Goal: Task Accomplishment & Management: Use online tool/utility

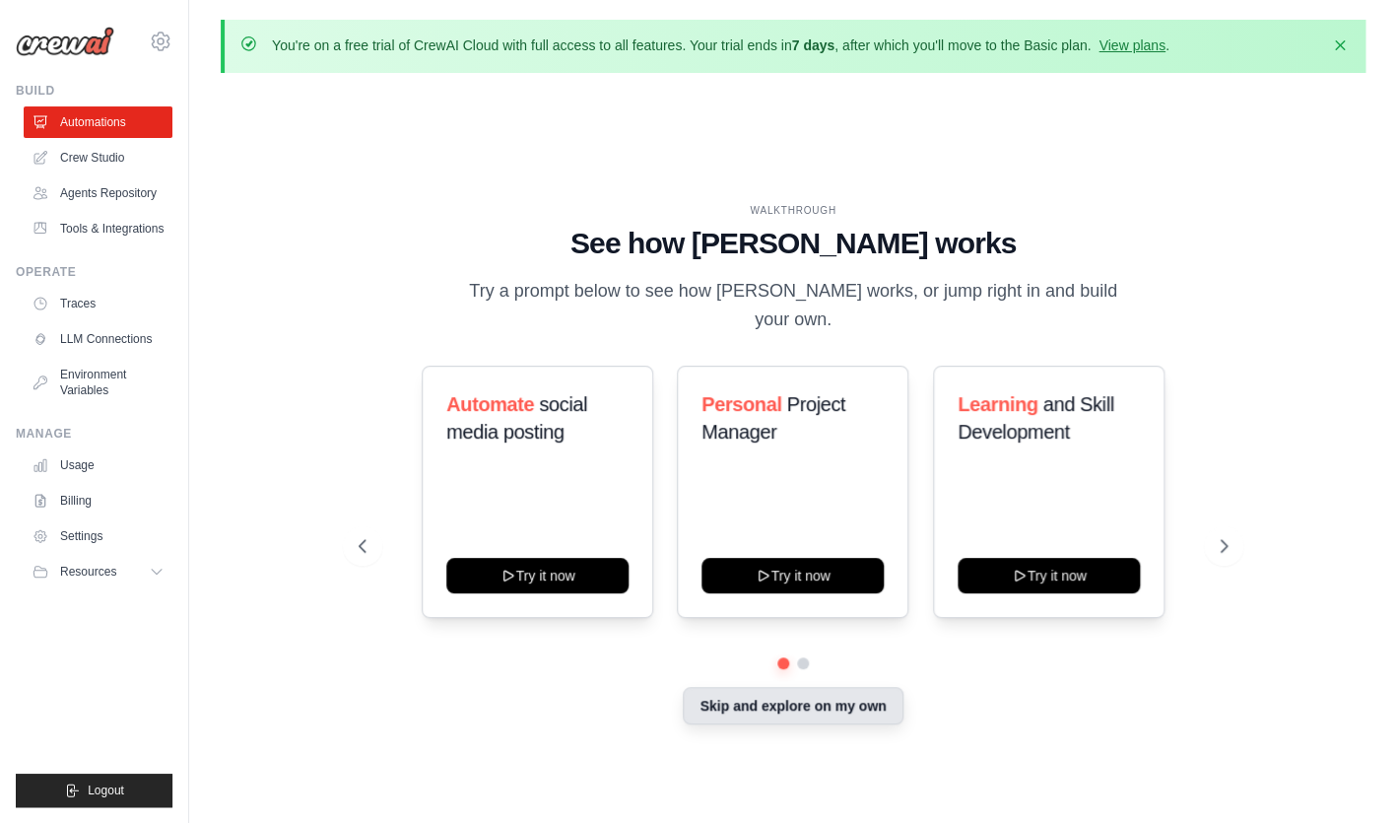
click at [804, 694] on button "Skip and explore on my own" at bounding box center [793, 705] width 220 height 37
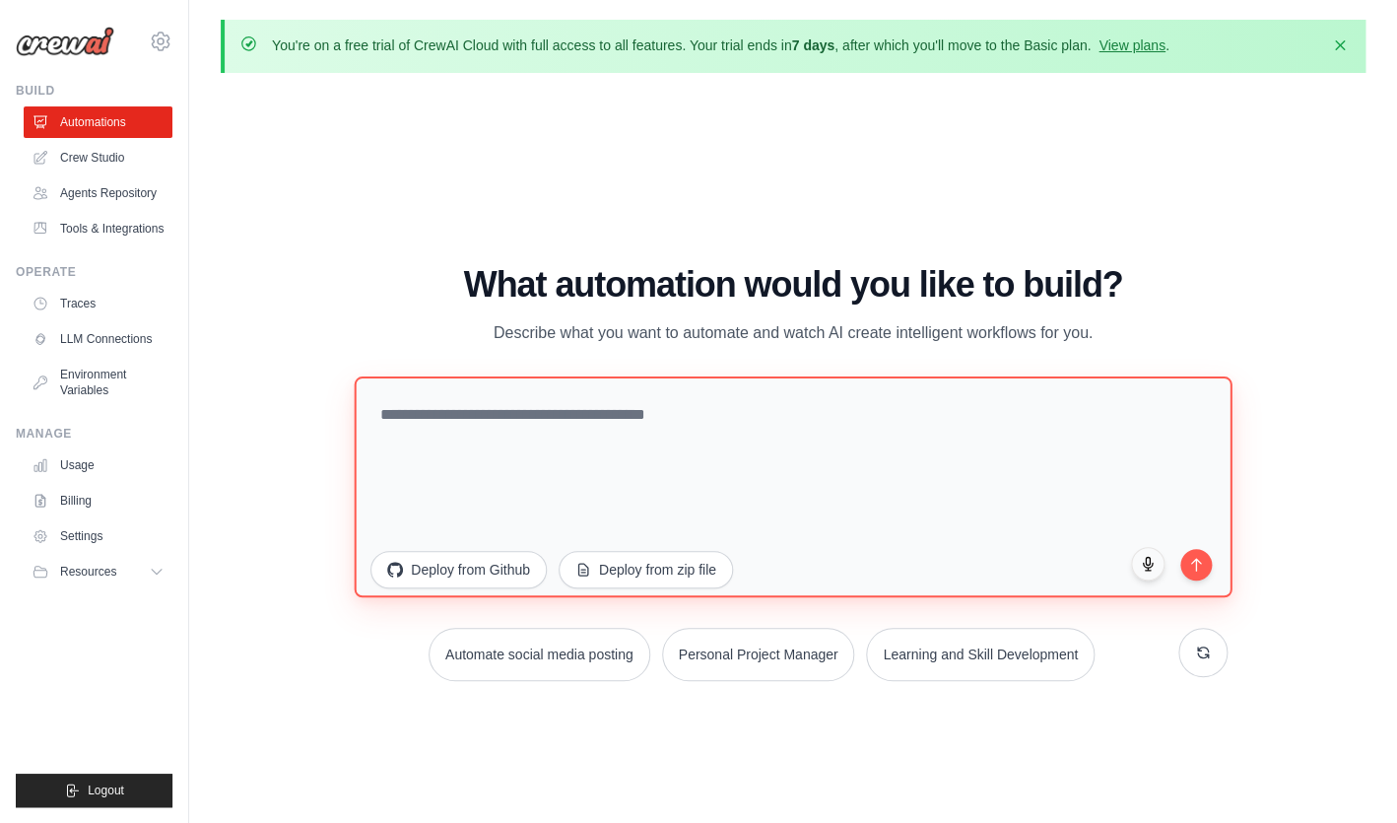
click at [609, 440] on textarea at bounding box center [793, 485] width 877 height 221
paste textarea "**********"
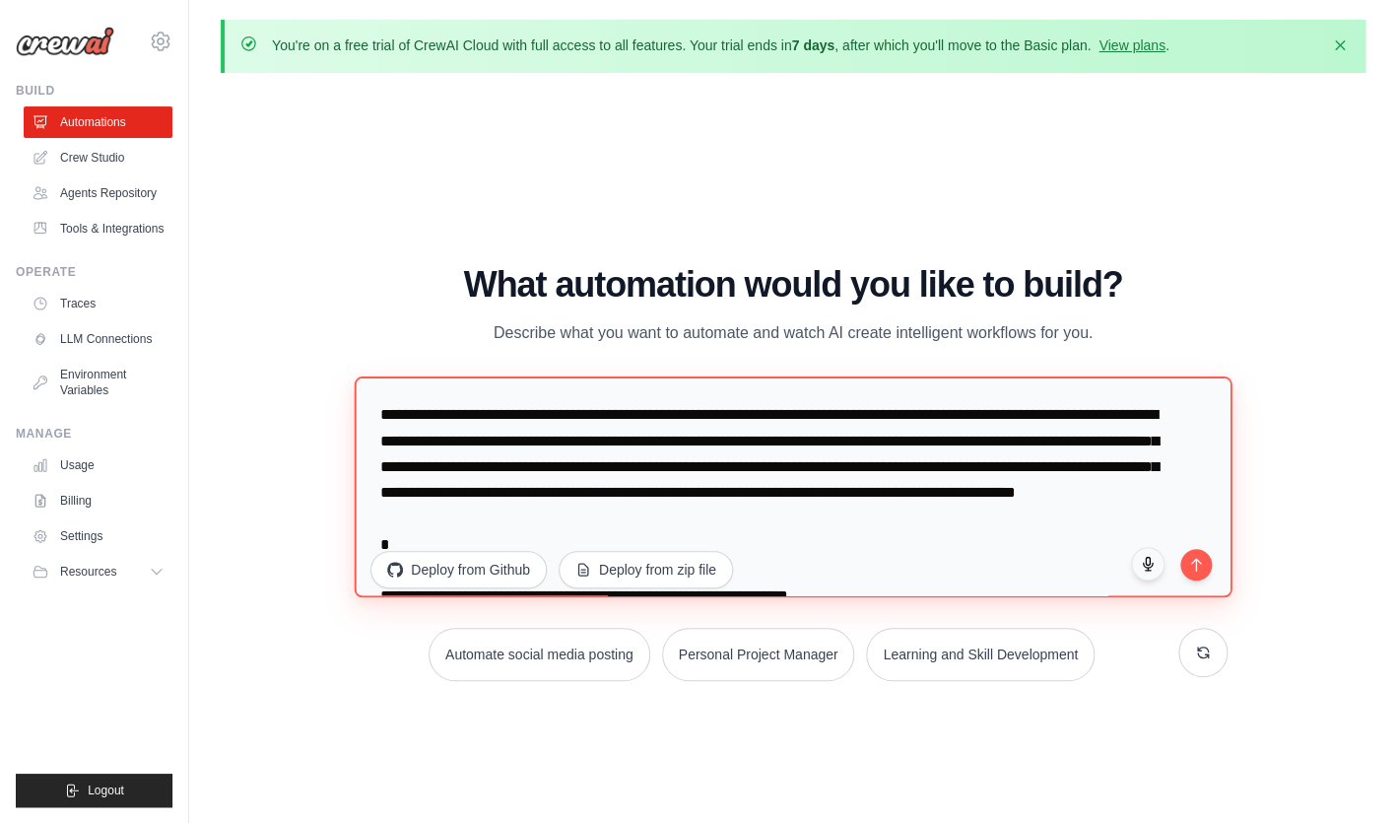
scroll to position [8027, 0]
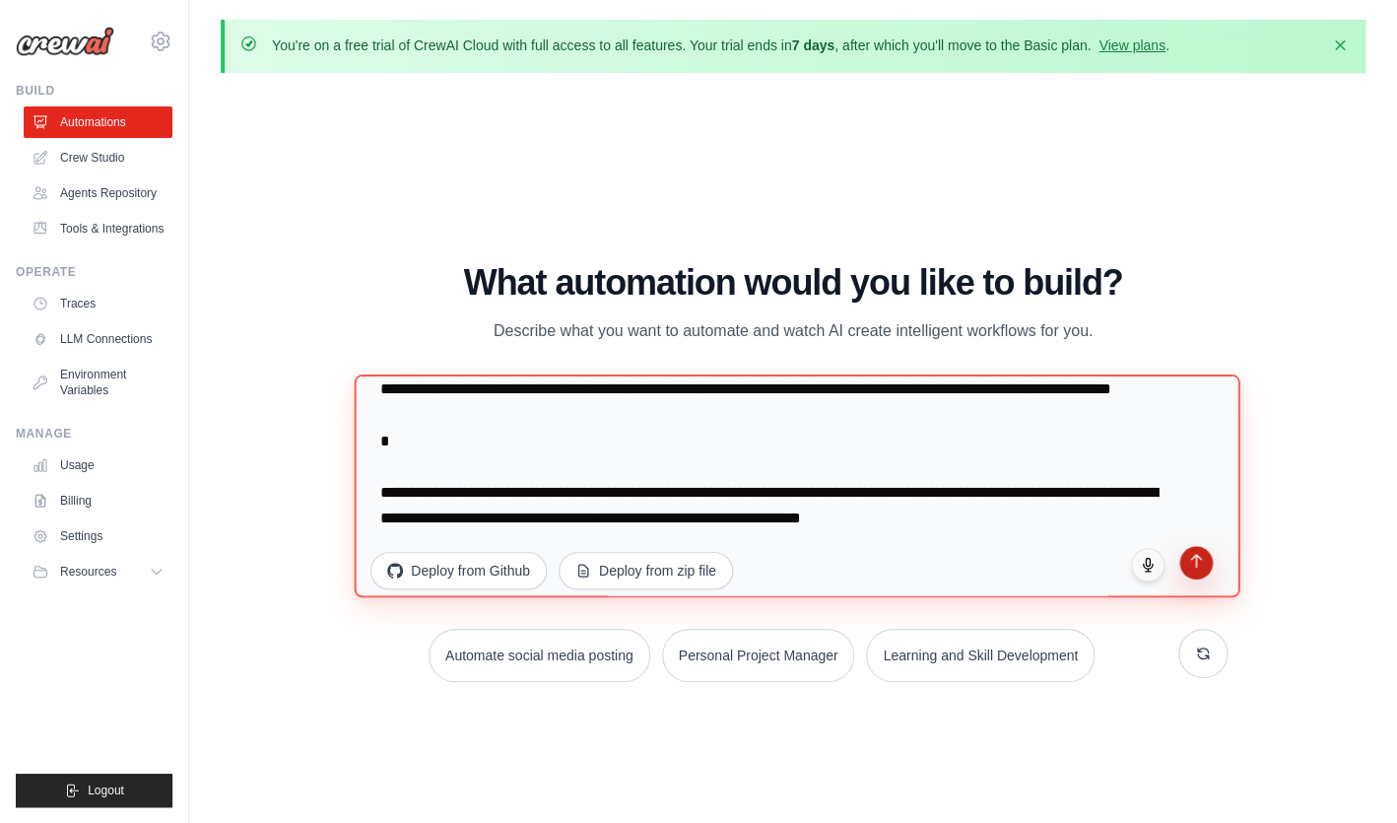
type textarea "**********"
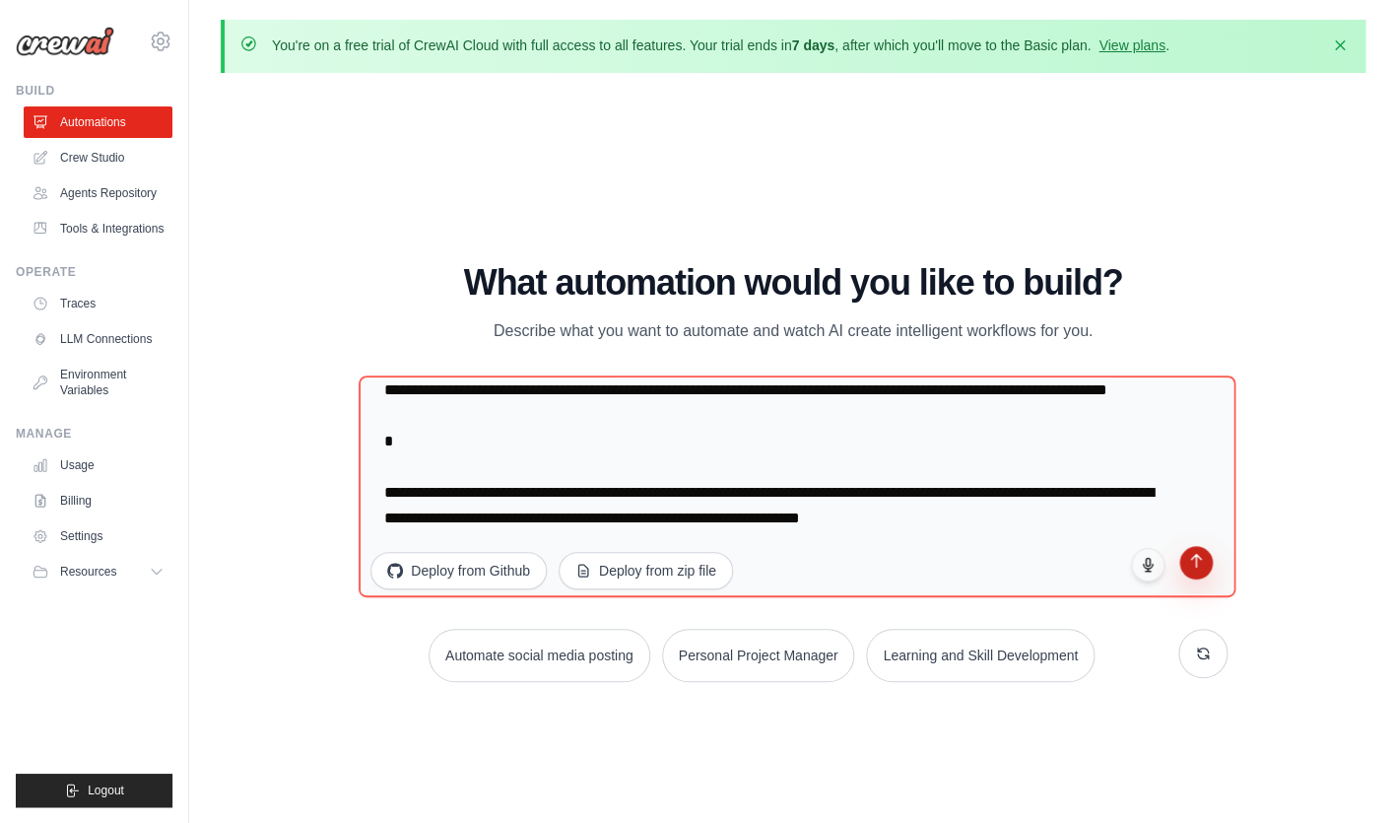
click at [1186, 561] on button "submit" at bounding box center [1195, 562] width 33 height 33
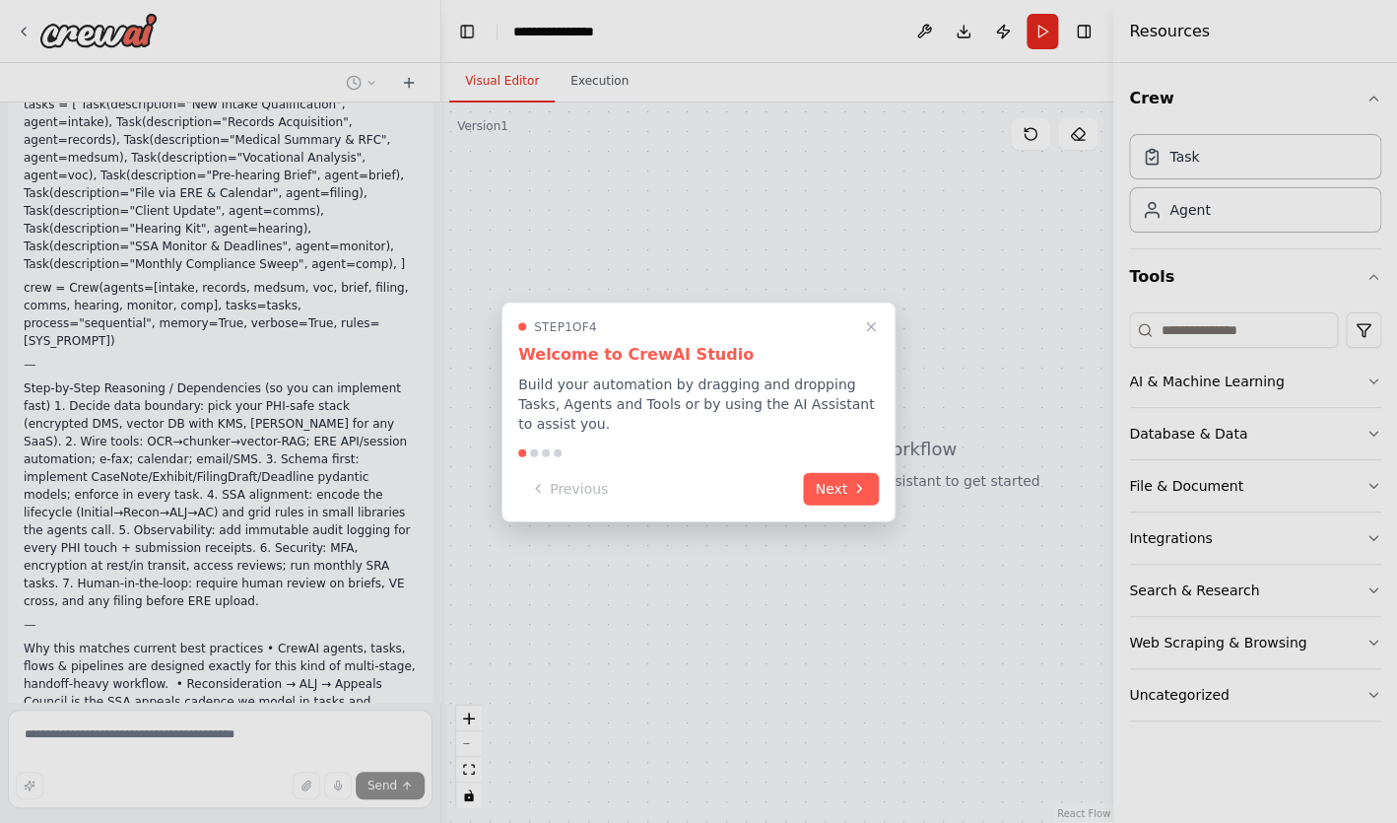
scroll to position [4420, 0]
click at [847, 488] on button "Next" at bounding box center [841, 486] width 76 height 33
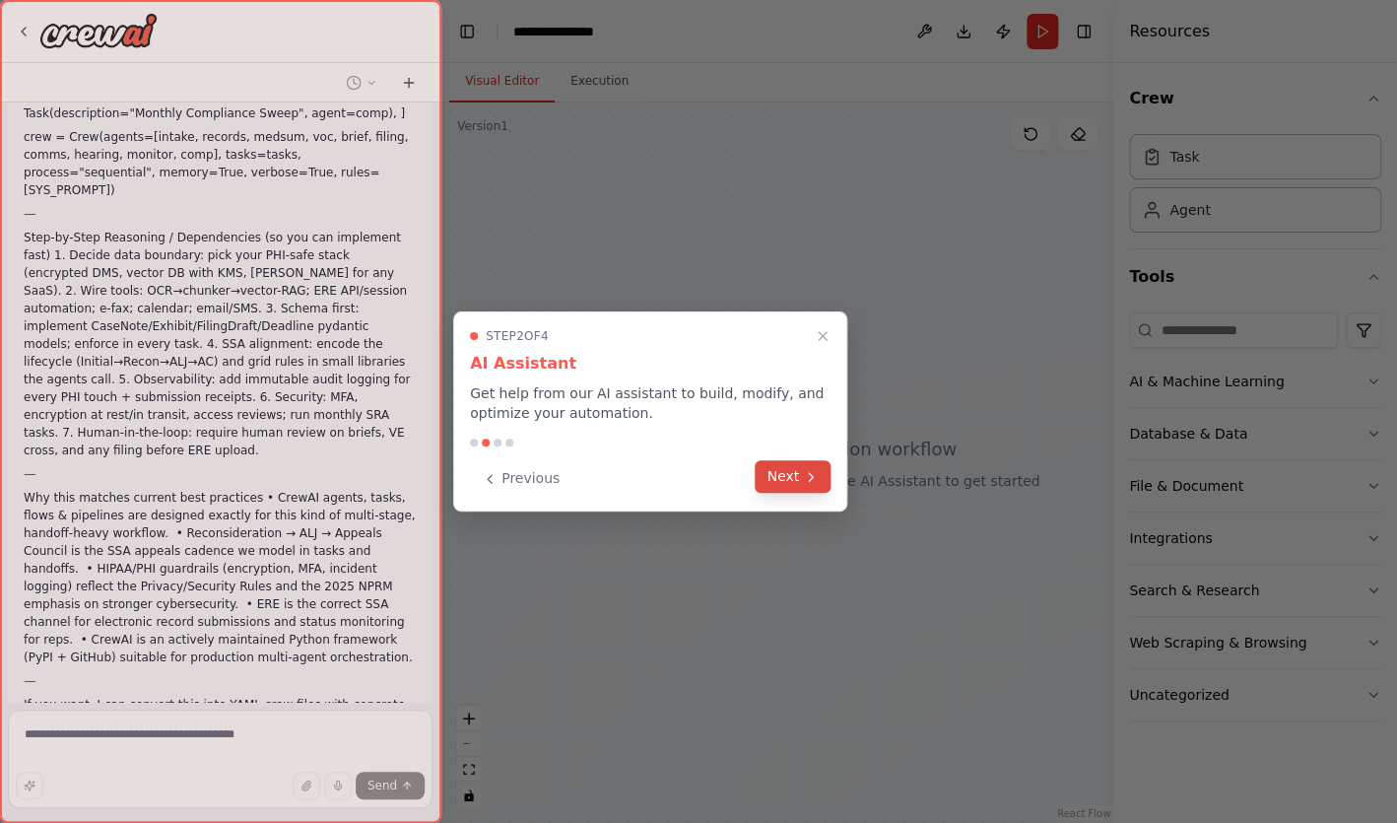
click at [800, 474] on button "Next" at bounding box center [793, 476] width 76 height 33
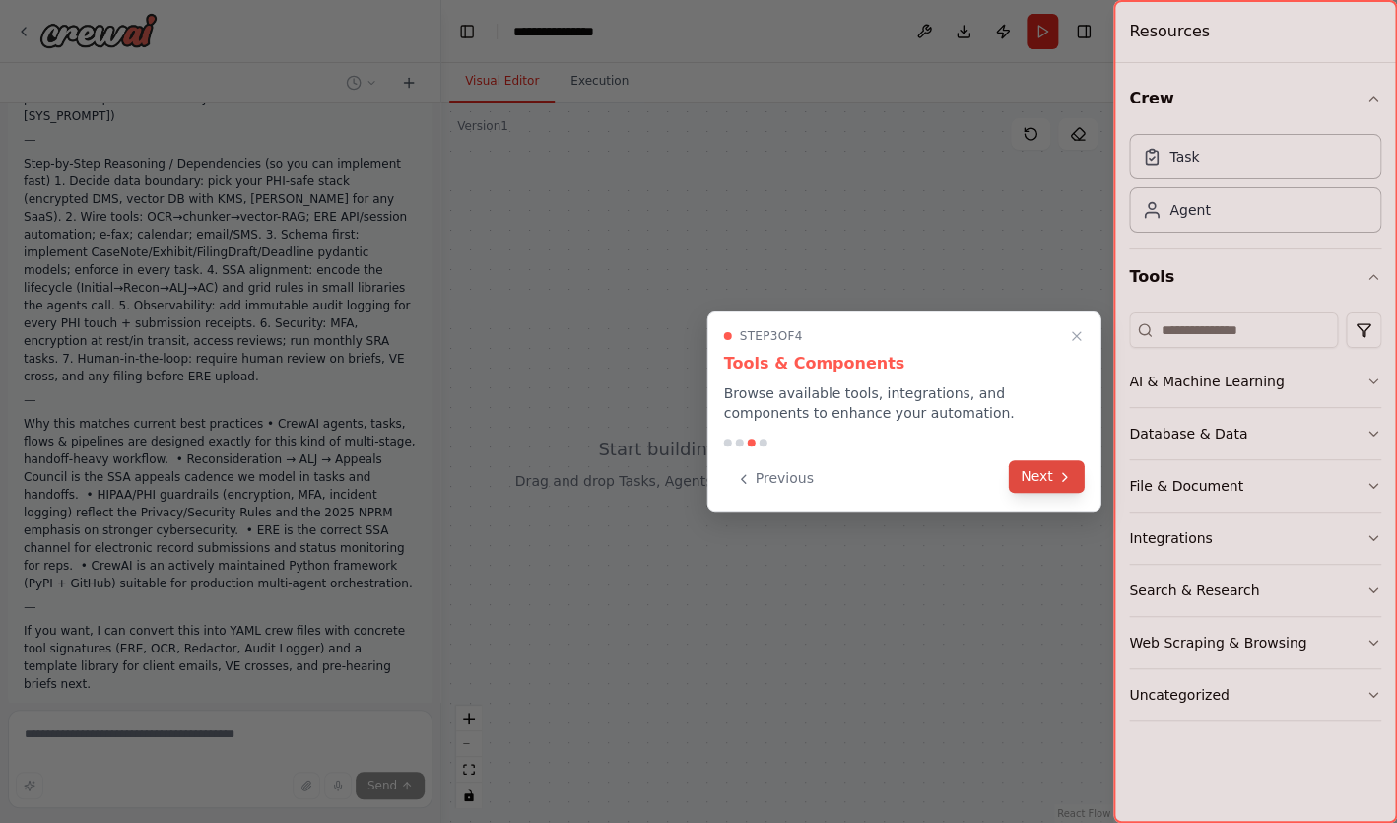
scroll to position [4644, 0]
click at [1048, 479] on button "Next" at bounding box center [1047, 476] width 76 height 33
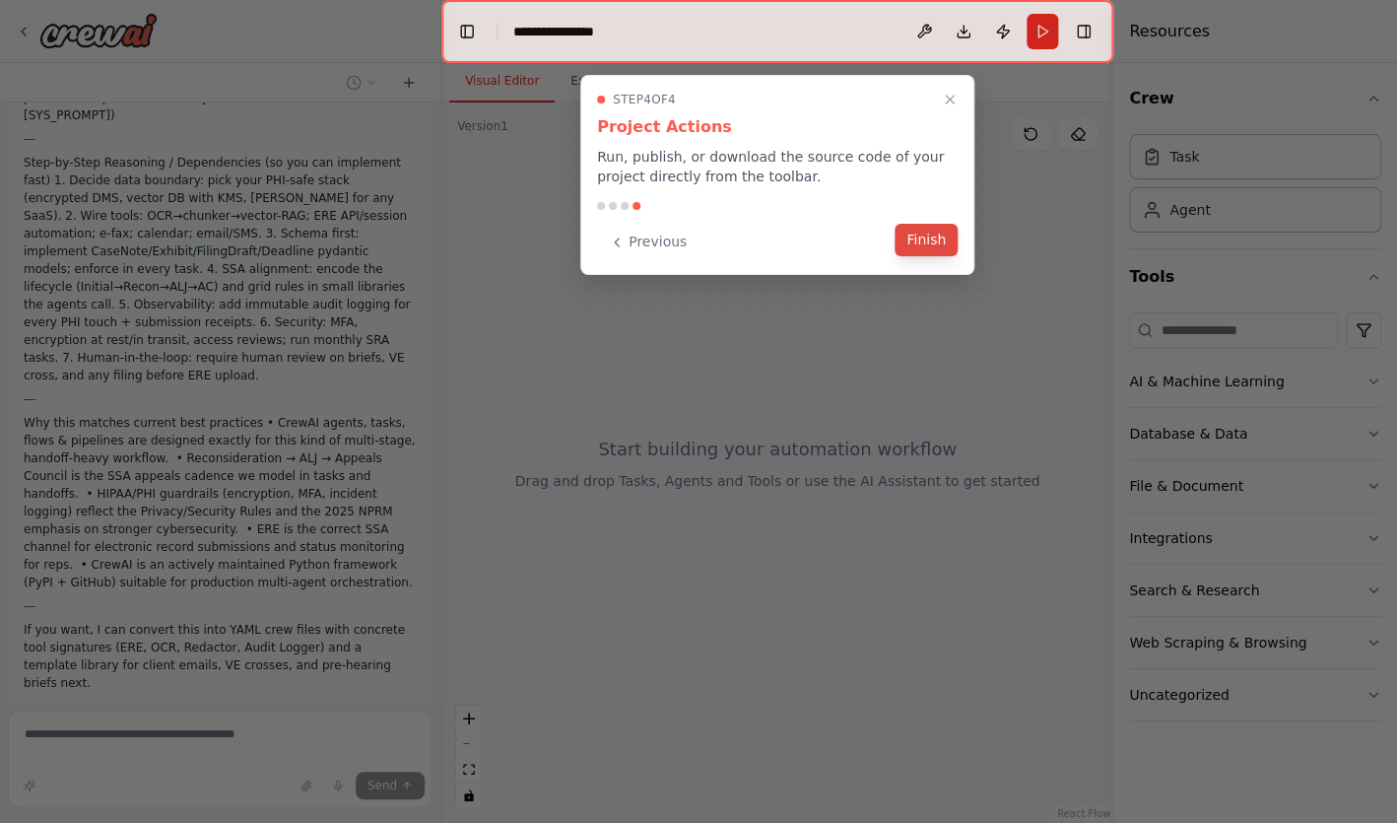
click at [906, 239] on button "Finish" at bounding box center [926, 240] width 63 height 33
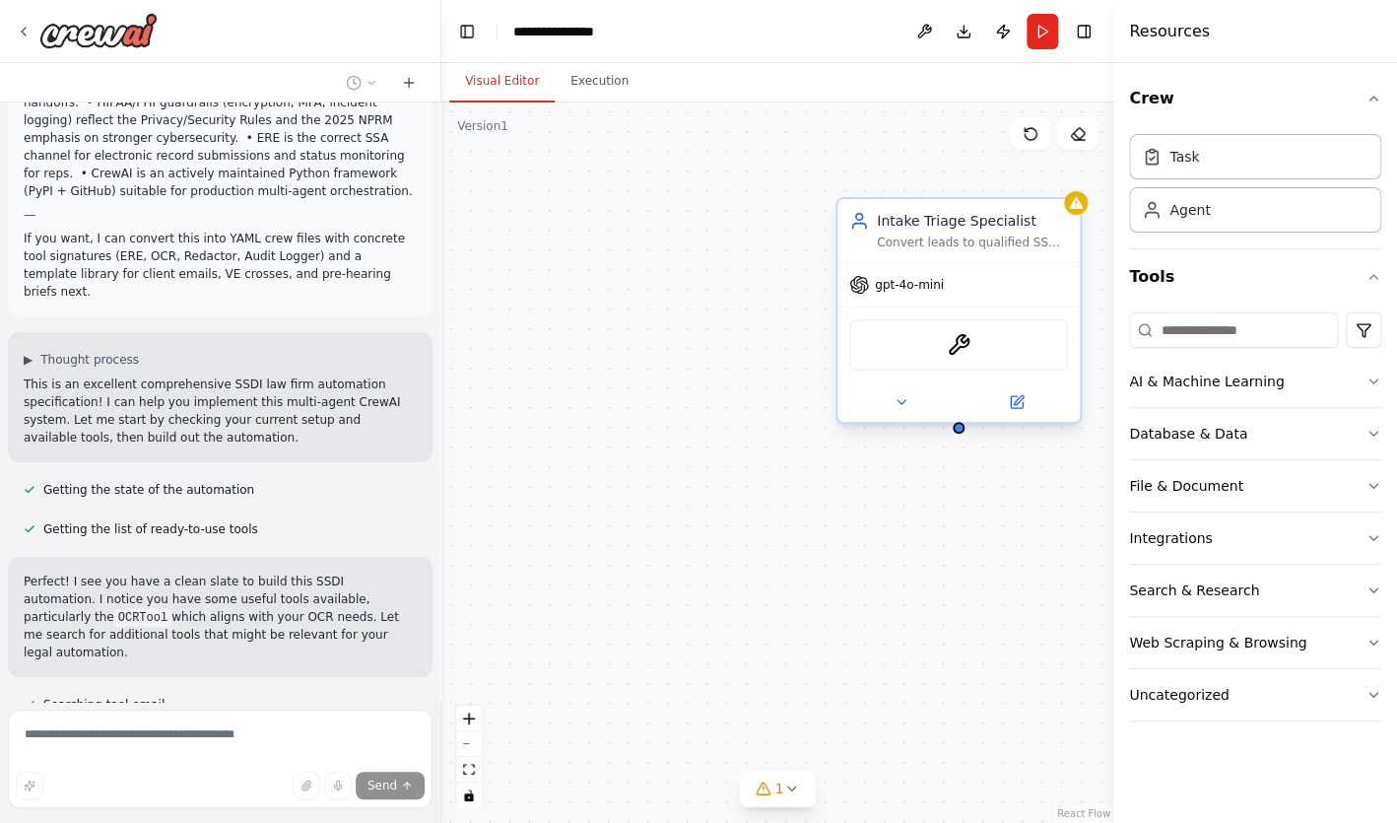
scroll to position [5037, 0]
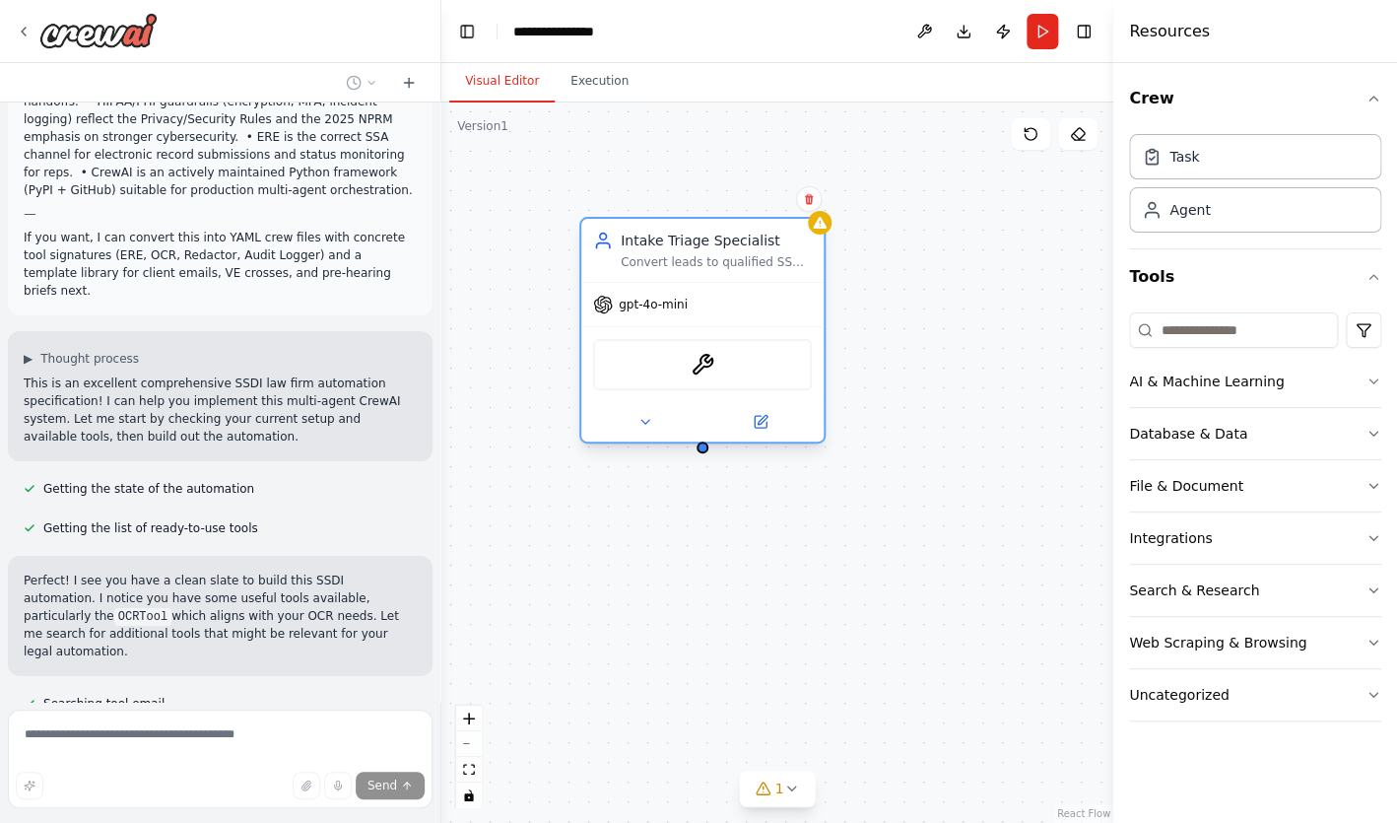
drag, startPoint x: 1037, startPoint y: 221, endPoint x: 781, endPoint y: 247, distance: 257.5
click at [781, 247] on div "Intake Triage Specialist" at bounding box center [716, 241] width 191 height 20
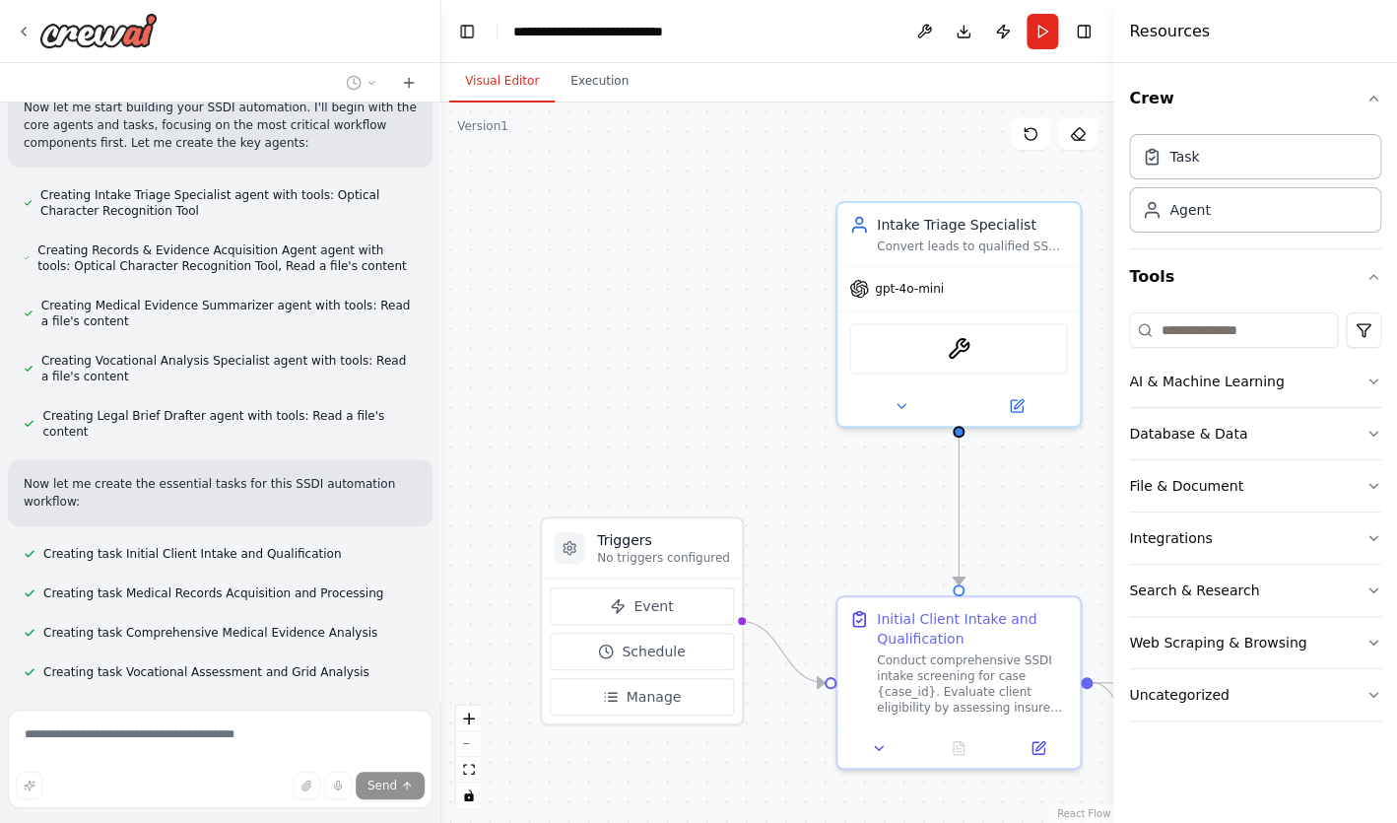
scroll to position [5766, 0]
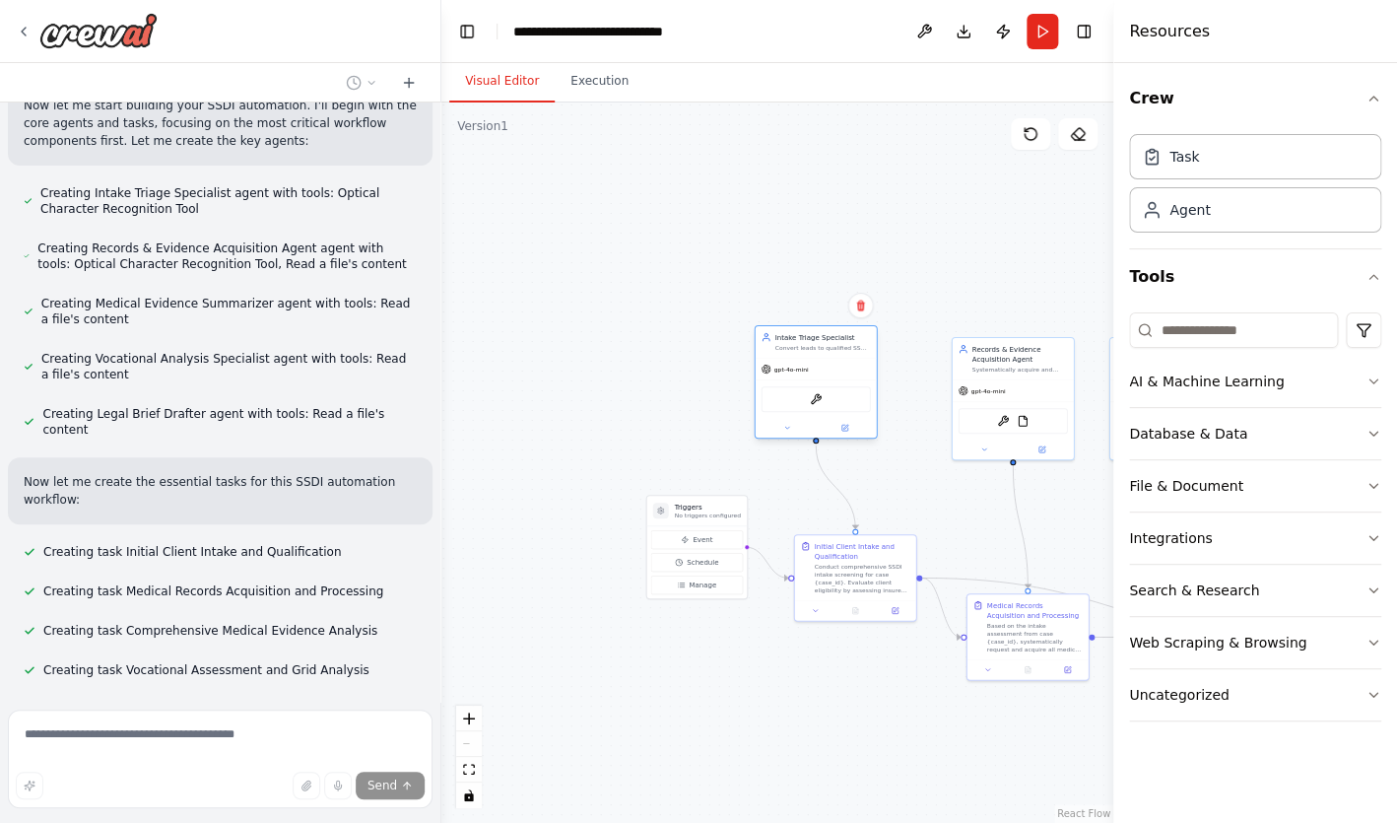
drag, startPoint x: 822, startPoint y: 401, endPoint x: 787, endPoint y: 395, distance: 35.0
click at [787, 395] on div "OCRTool" at bounding box center [816, 399] width 109 height 26
click at [575, 254] on div ".deletable-edge-delete-btn { width: 20px; height: 20px; border: 0px solid #ffff…" at bounding box center [777, 462] width 672 height 720
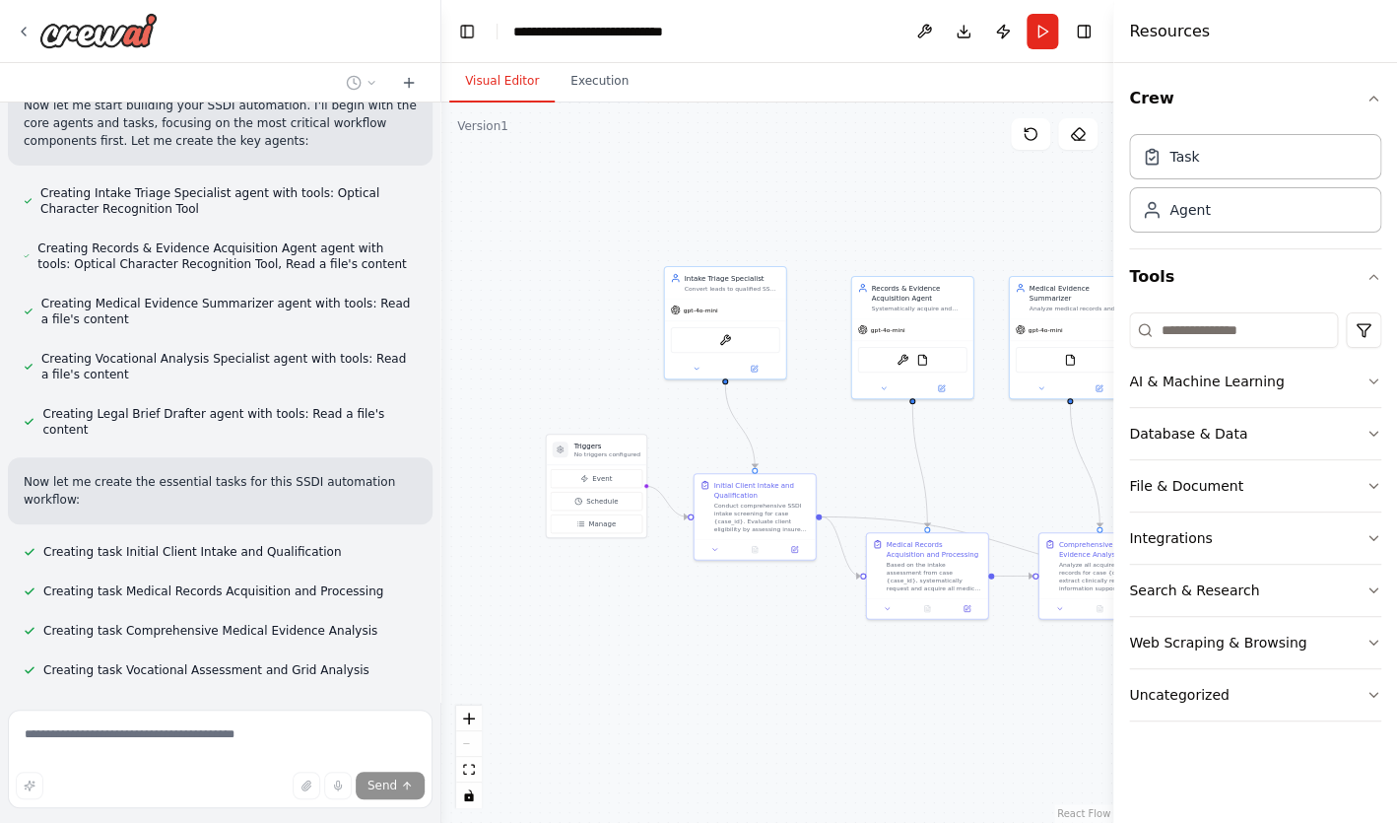
drag, startPoint x: 544, startPoint y: 241, endPoint x: 443, endPoint y: 181, distance: 117.1
click at [443, 181] on div ".deletable-edge-delete-btn { width: 20px; height: 20px; border: 0px solid #ffff…" at bounding box center [777, 462] width 672 height 720
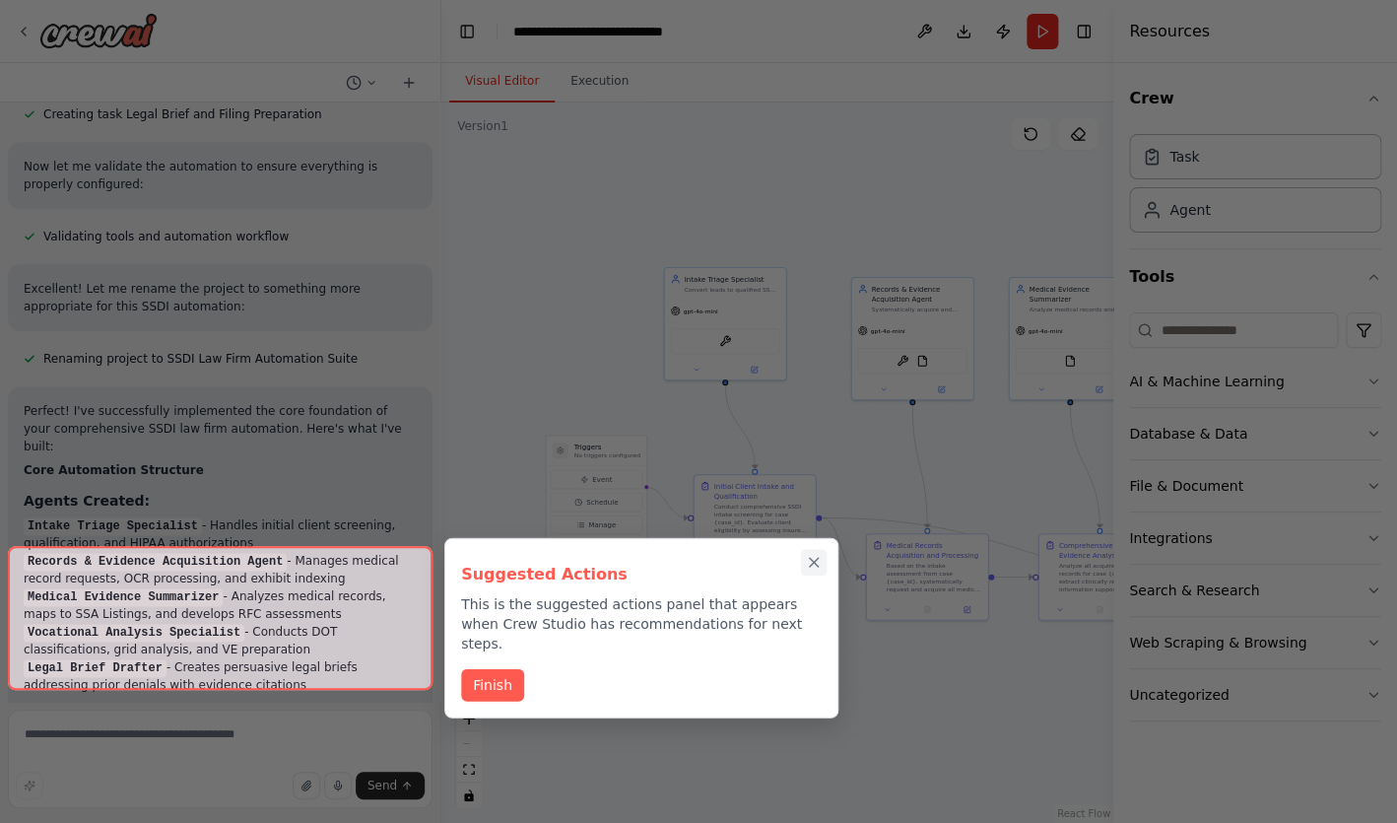
click at [813, 563] on icon "Close walkthrough" at bounding box center [814, 562] width 9 height 9
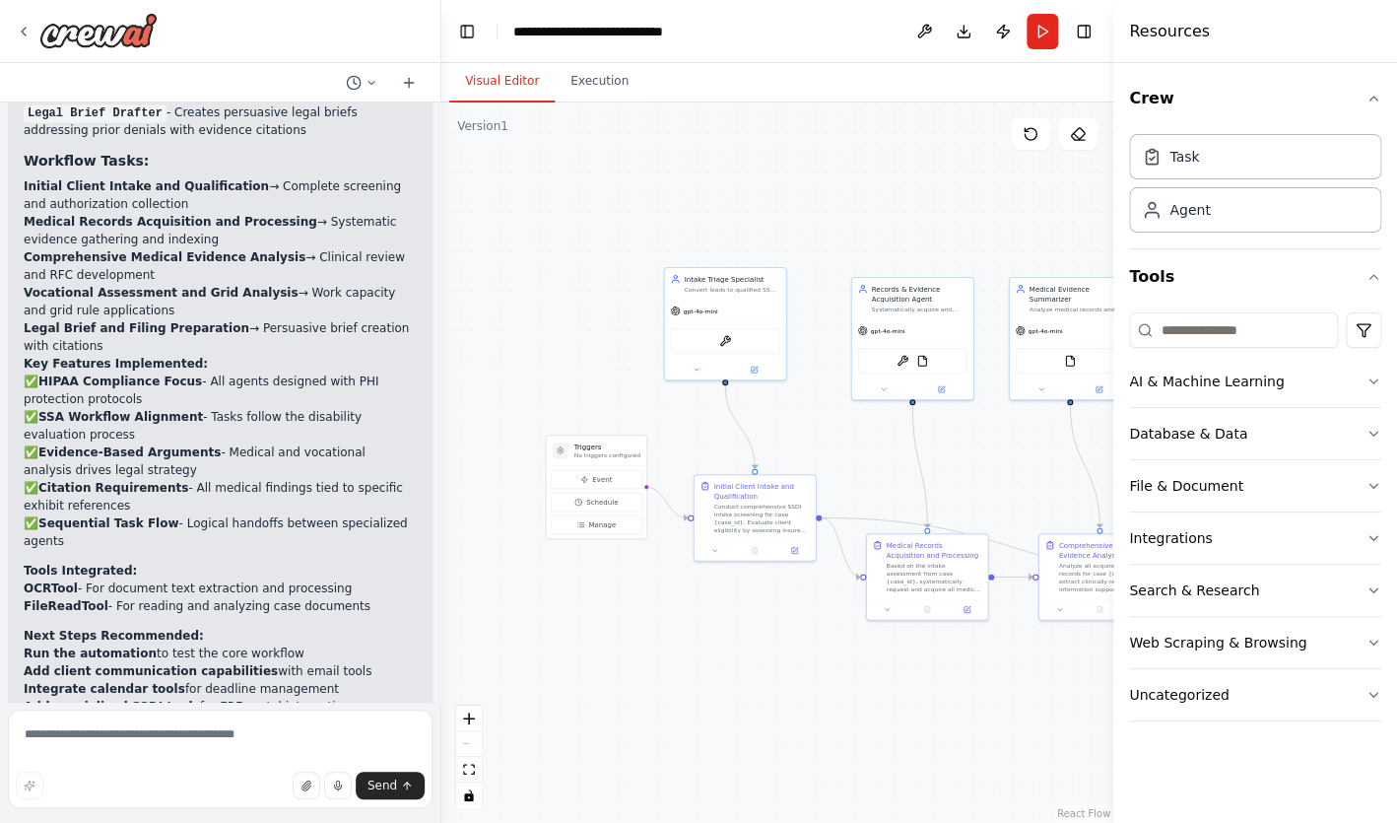
scroll to position [6916, 0]
click at [464, 748] on div "React Flow controls" at bounding box center [469, 756] width 26 height 102
click at [469, 772] on icon "fit view" at bounding box center [469, 769] width 12 height 11
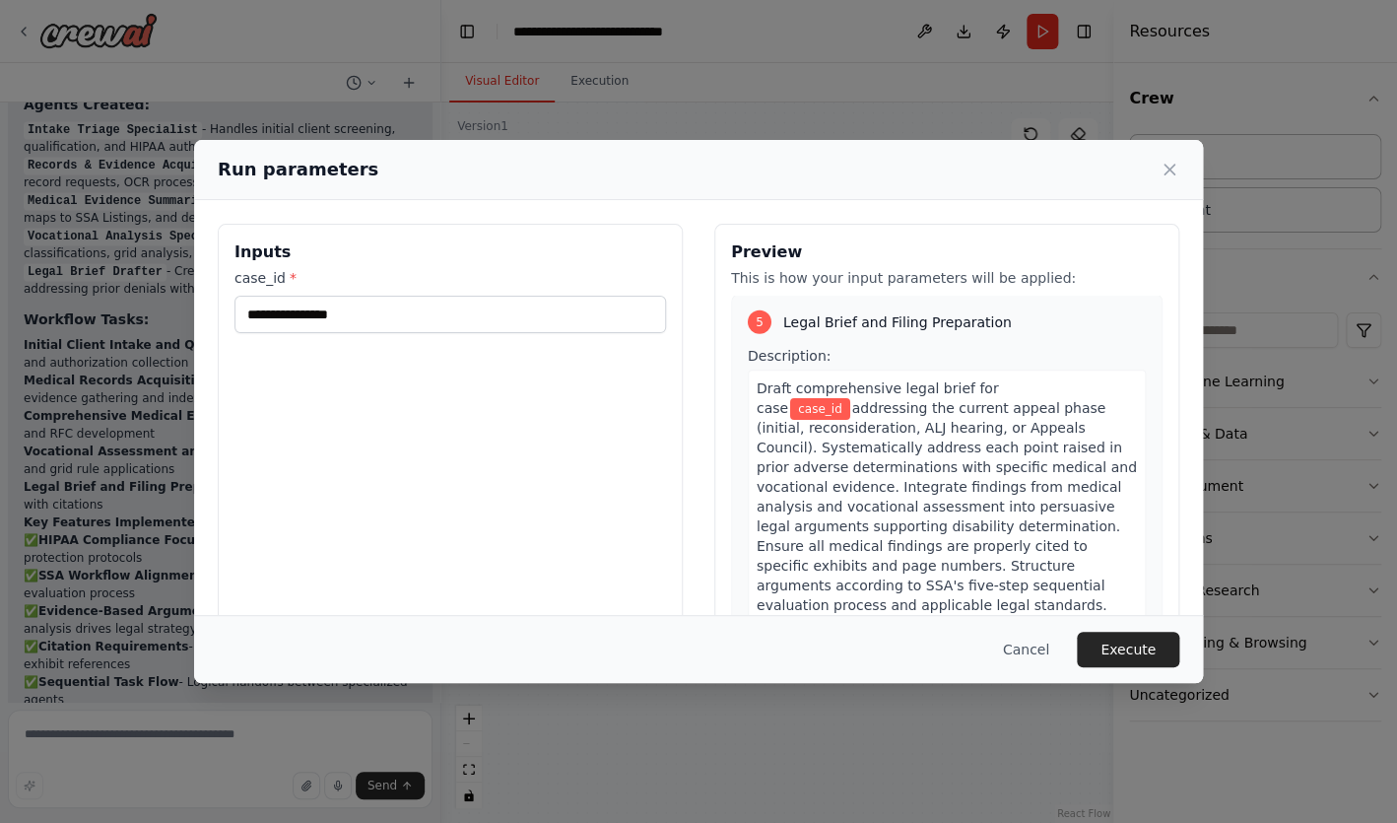
scroll to position [2369, 0]
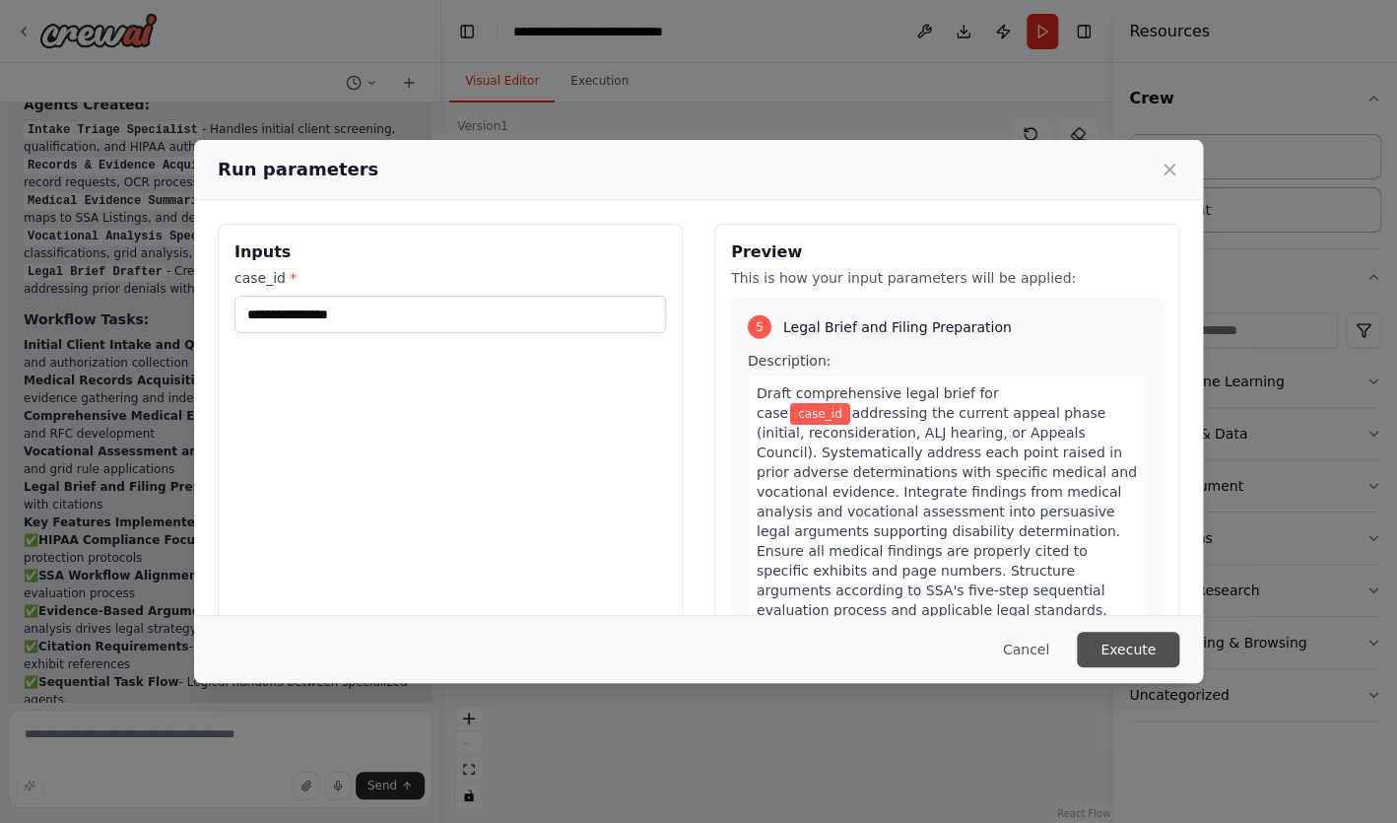
click at [1127, 644] on button "Execute" at bounding box center [1128, 649] width 102 height 35
click at [1033, 647] on button "Cancel" at bounding box center [1026, 649] width 78 height 35
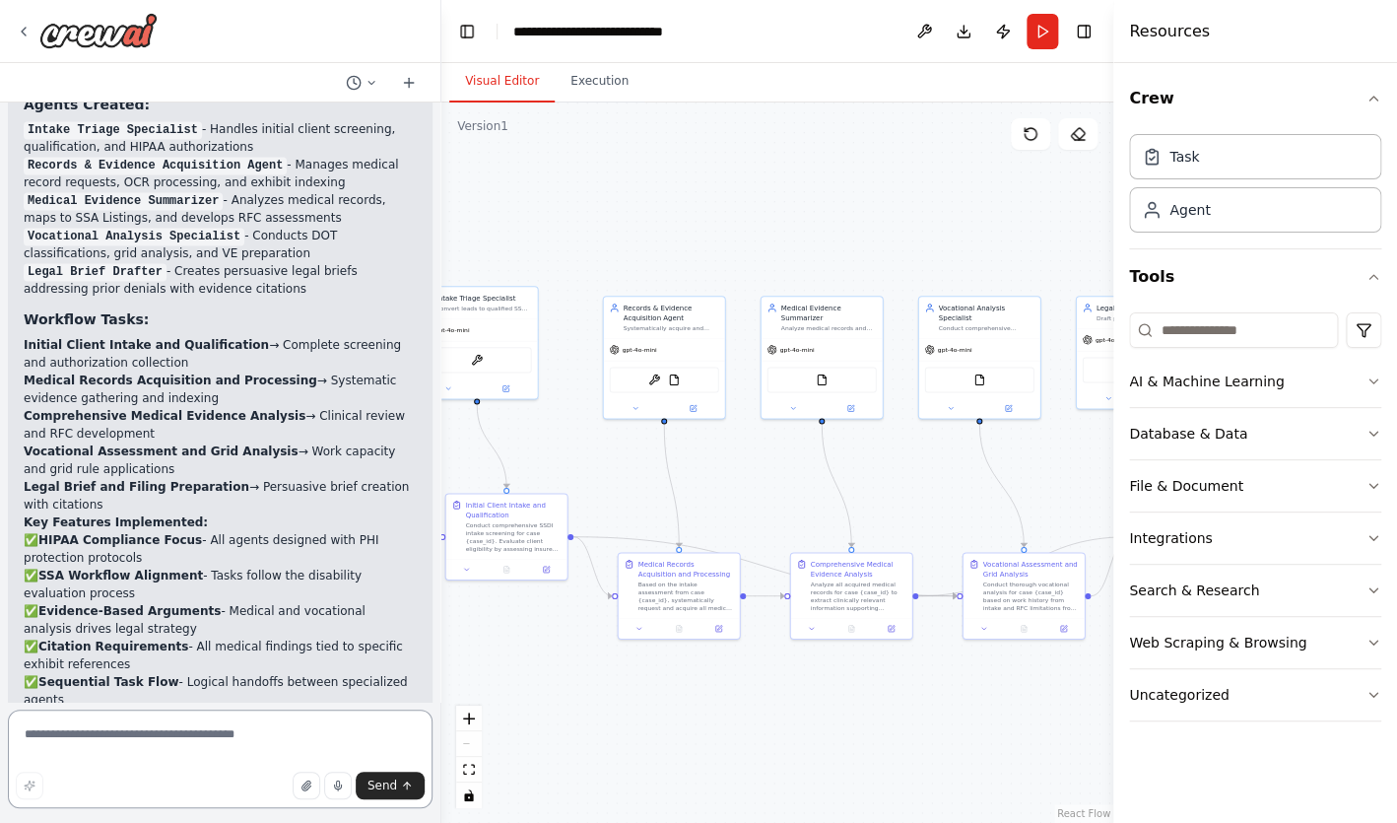
click at [262, 751] on textarea at bounding box center [220, 758] width 425 height 99
type textarea "******"
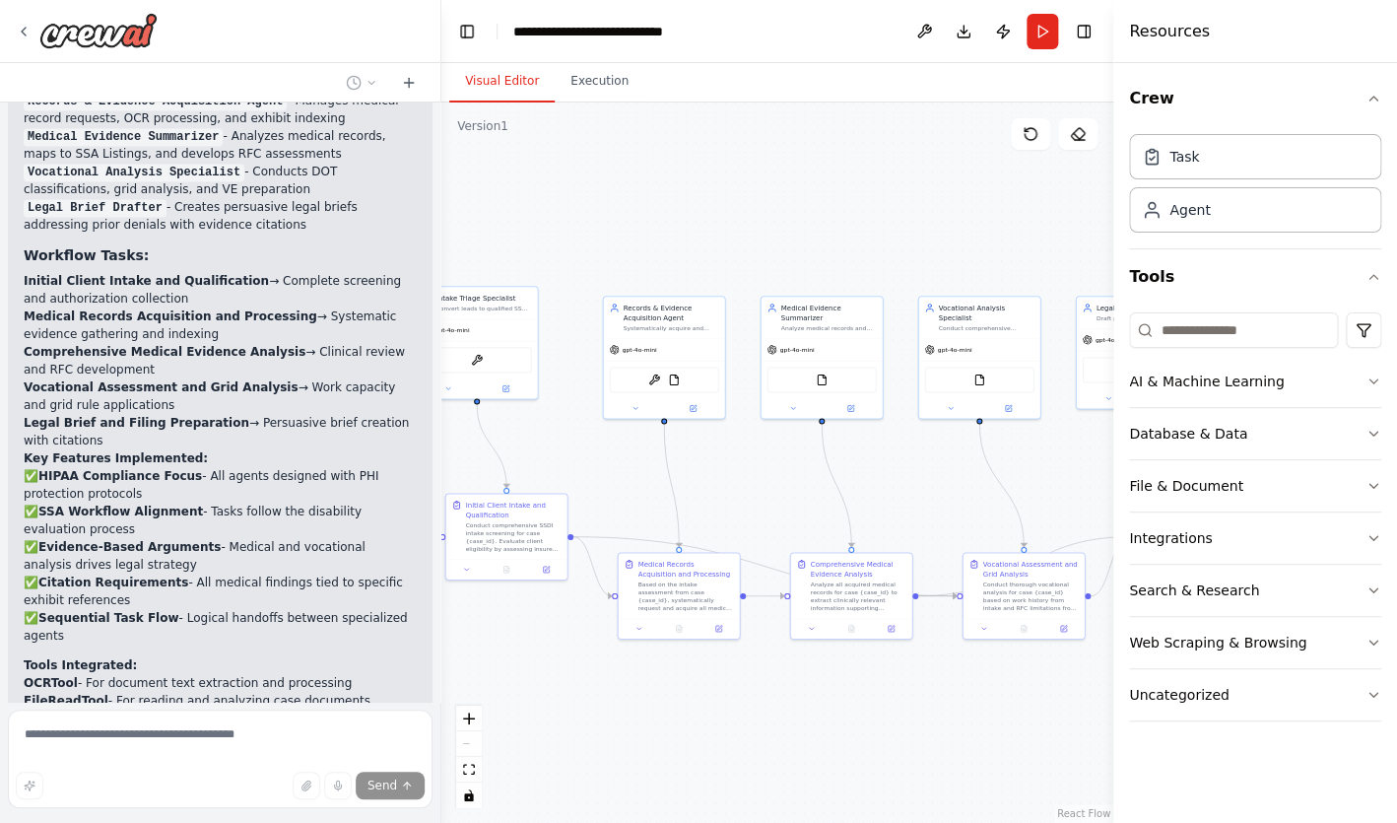
scroll to position [6822, 0]
click at [463, 743] on div "React Flow controls" at bounding box center [469, 756] width 26 height 102
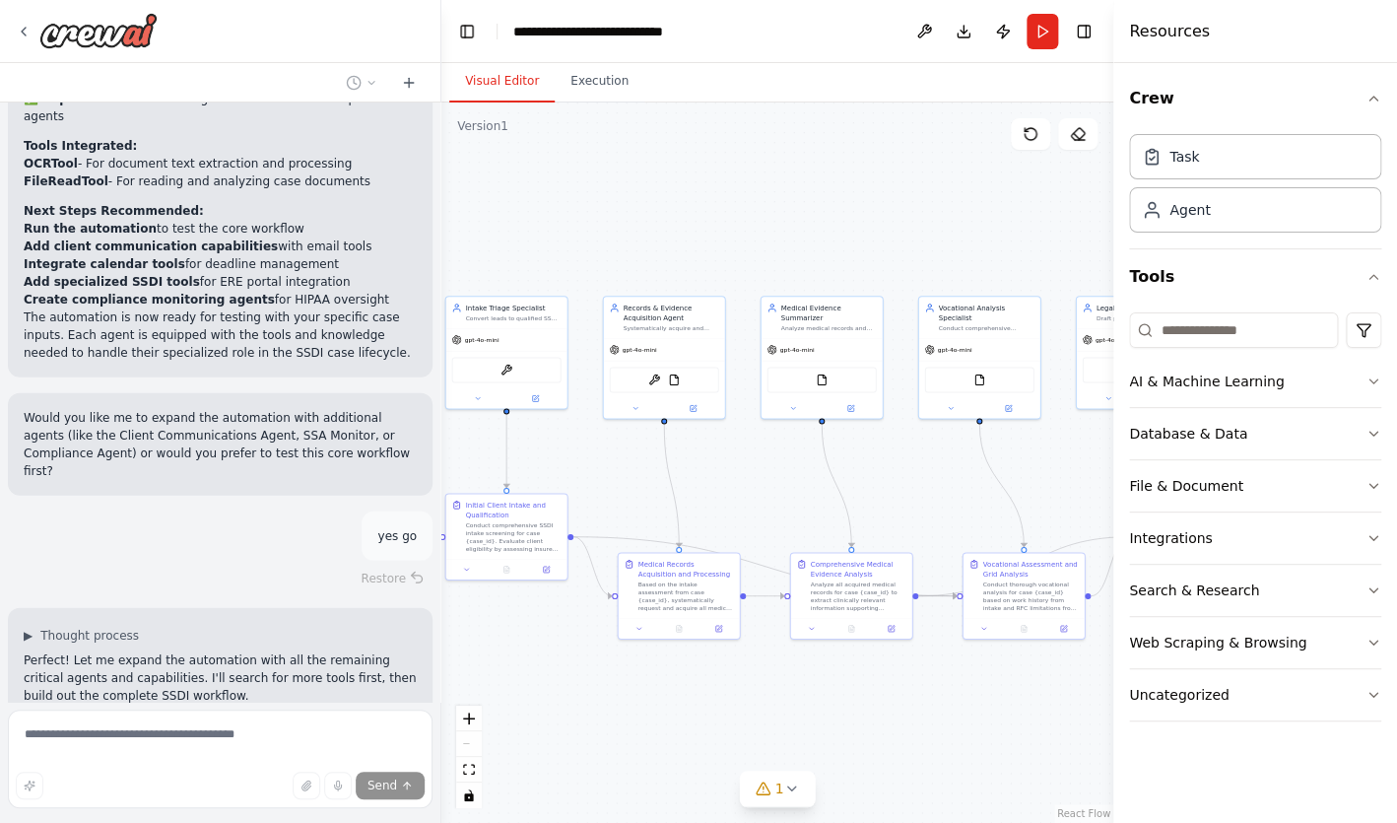
scroll to position [7340, 0]
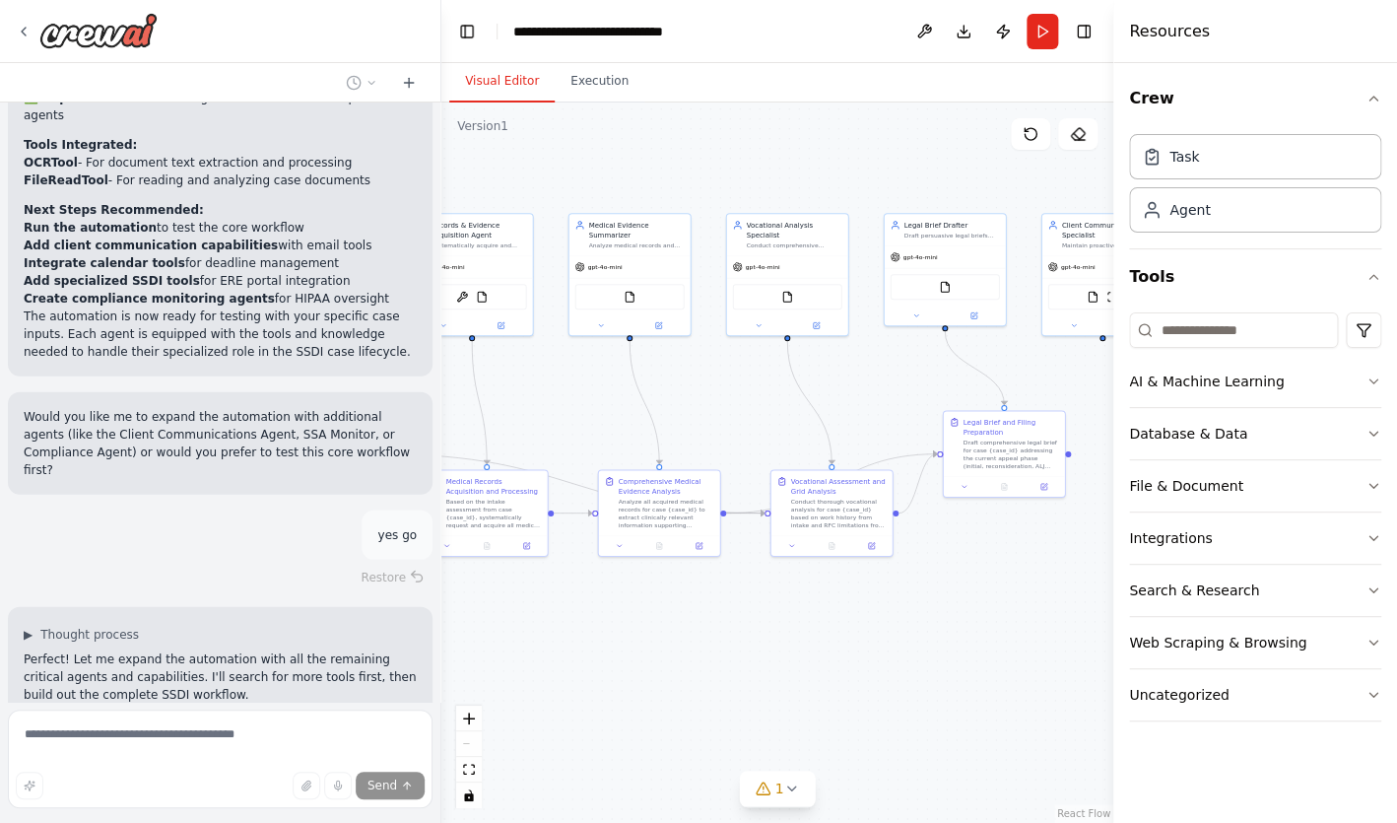
drag, startPoint x: 664, startPoint y: 677, endPoint x: 464, endPoint y: 591, distance: 217.6
click at [464, 591] on div ".deletable-edge-delete-btn { width: 20px; height: 20px; border: 0px solid #ffff…" at bounding box center [777, 462] width 672 height 720
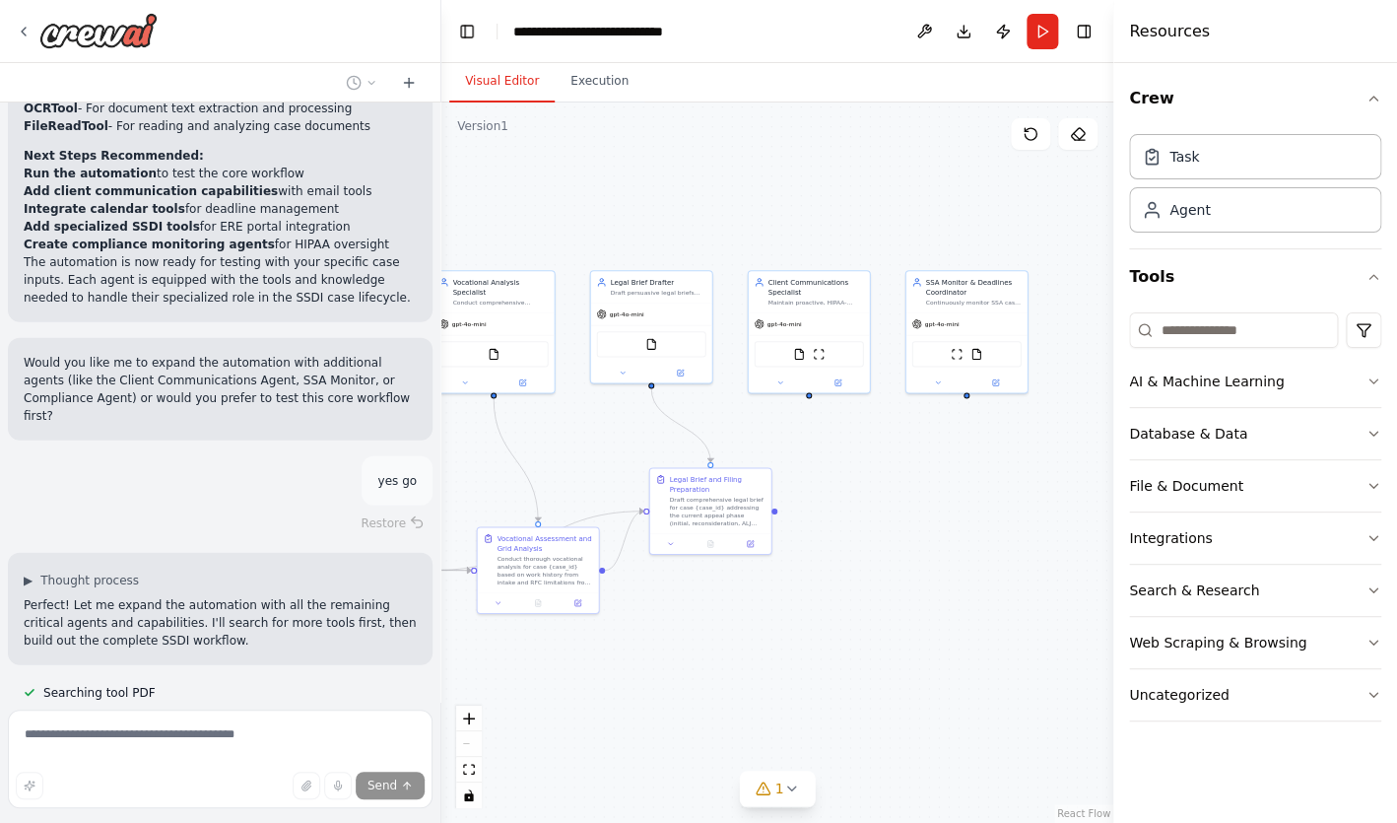
scroll to position [7395, 0]
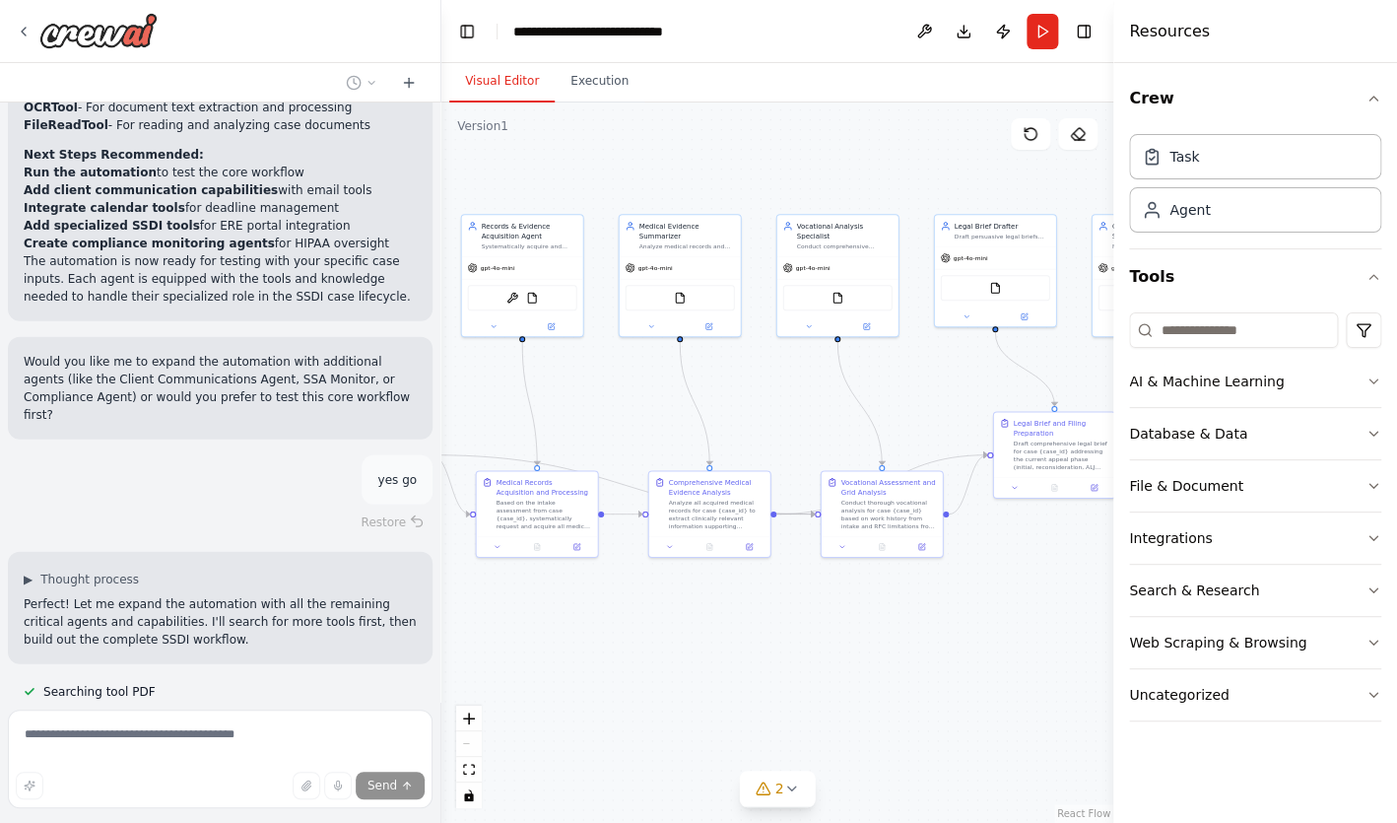
drag, startPoint x: 873, startPoint y: 618, endPoint x: 931, endPoint y: 622, distance: 58.3
click at [931, 622] on div ".deletable-edge-delete-btn { width: 20px; height: 20px; border: 0px solid #ffff…" at bounding box center [777, 462] width 672 height 720
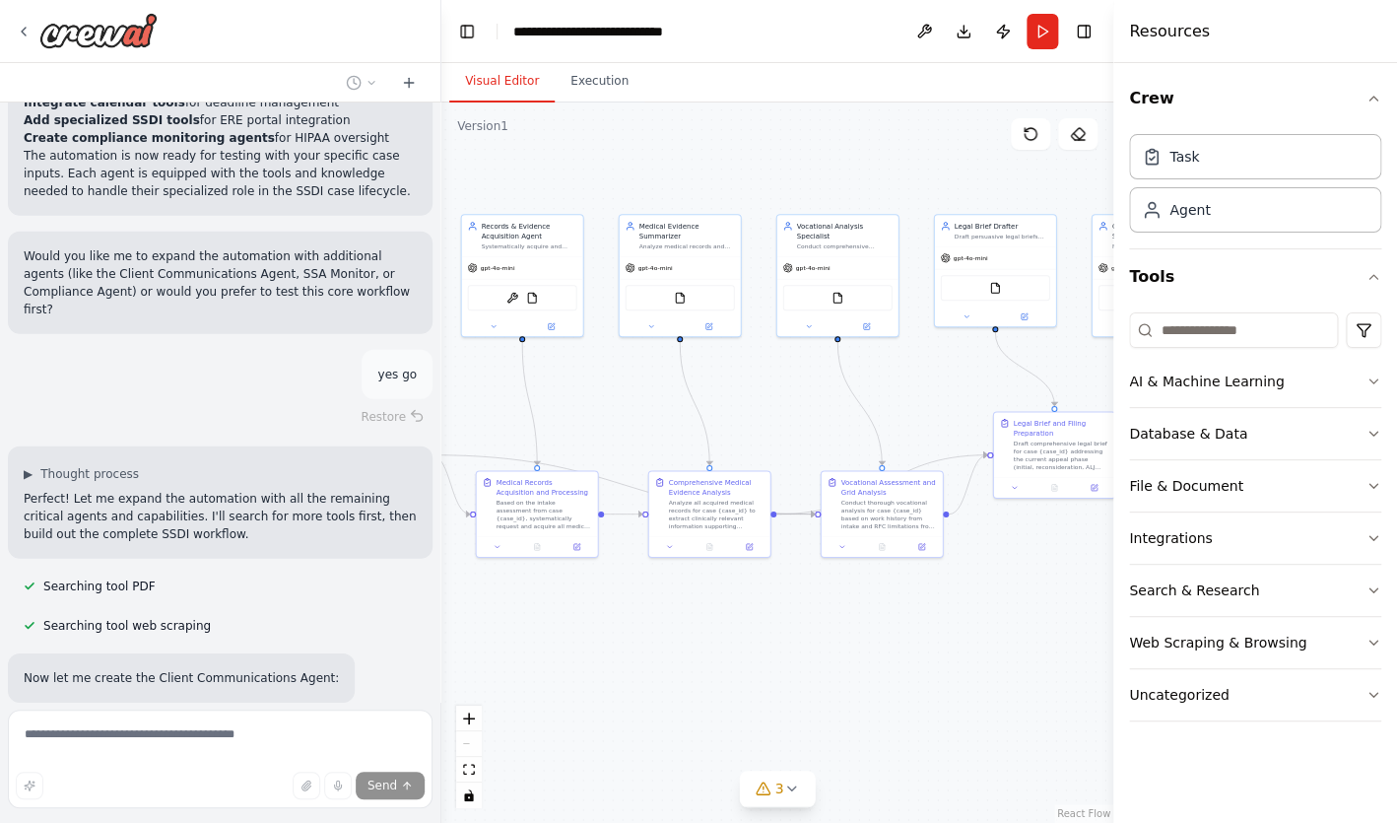
scroll to position [7505, 0]
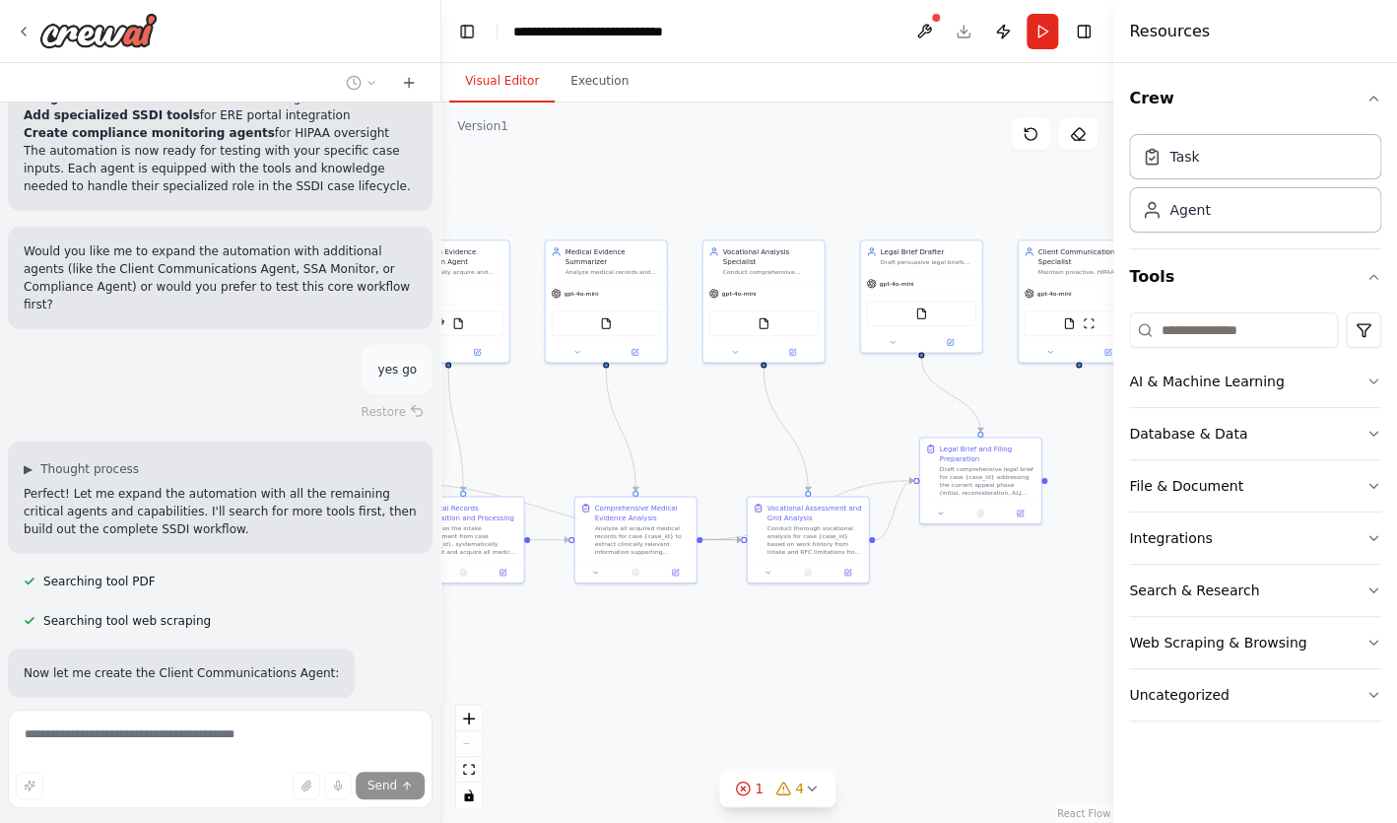
drag, startPoint x: 697, startPoint y: 659, endPoint x: 622, endPoint y: 679, distance: 77.4
click at [622, 679] on div ".deletable-edge-delete-btn { width: 20px; height: 20px; border: 0px solid #ffff…" at bounding box center [777, 462] width 672 height 720
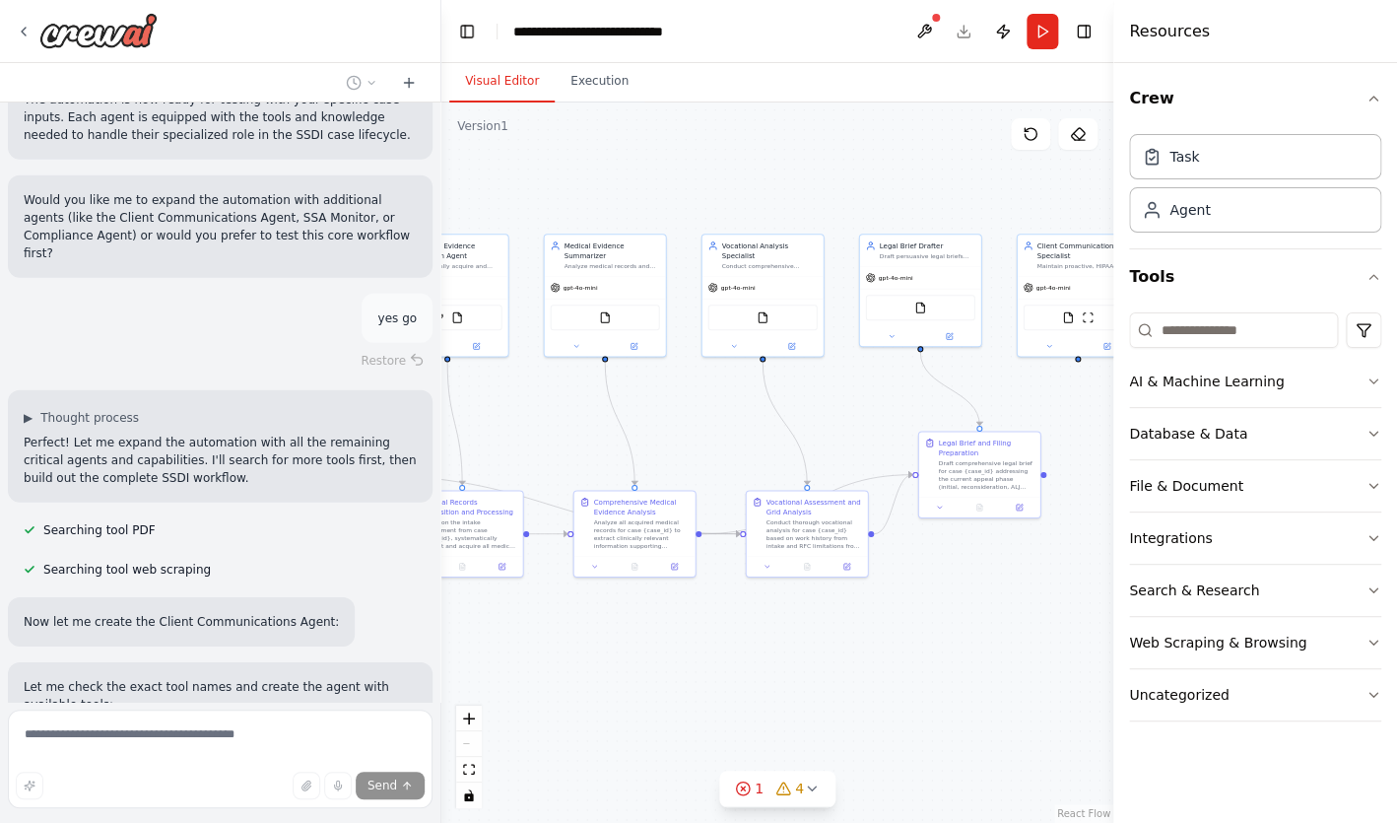
scroll to position [7561, 0]
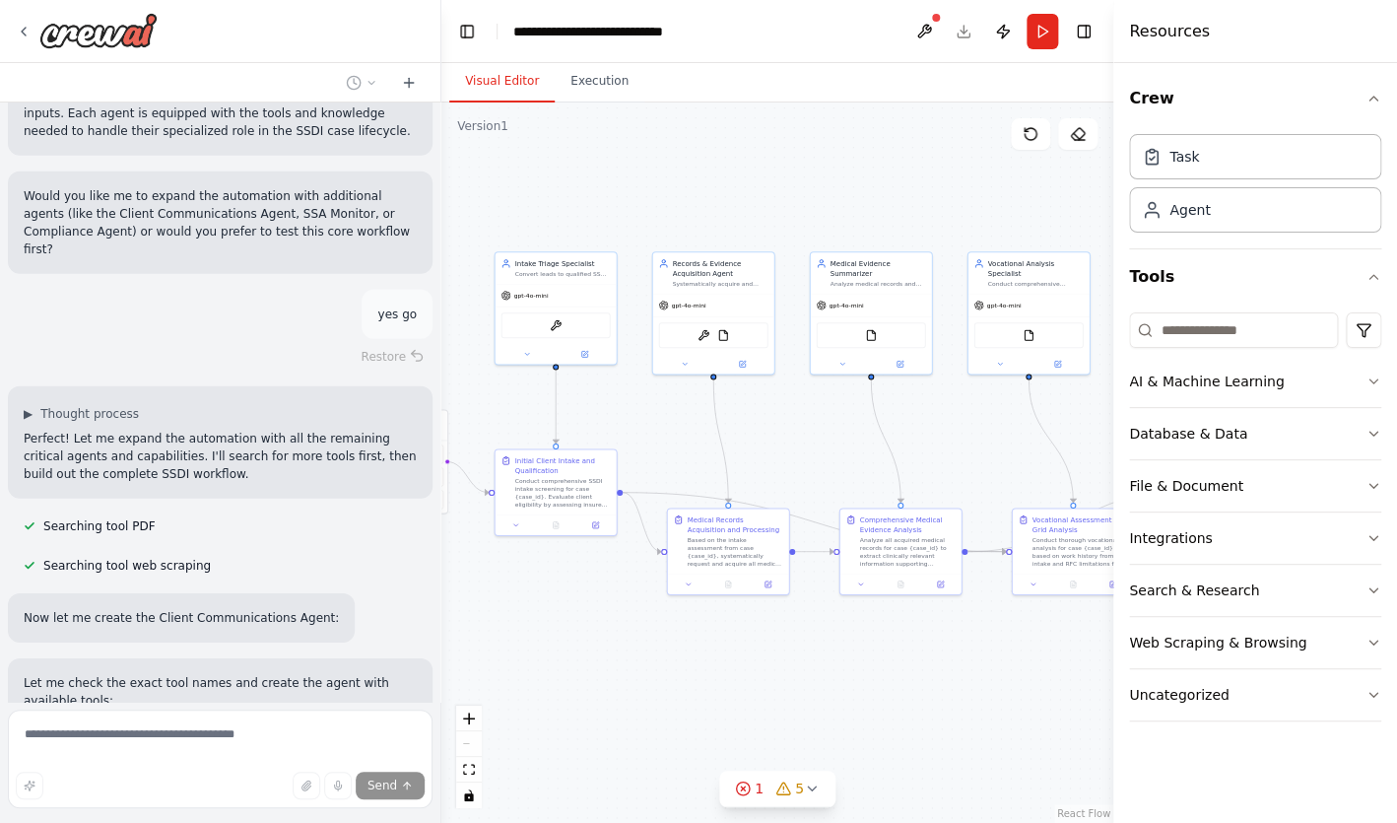
drag, startPoint x: 782, startPoint y: 672, endPoint x: 1048, endPoint y: 688, distance: 266.5
click at [1048, 688] on div ".deletable-edge-delete-btn { width: 20px; height: 20px; border: 0px solid #ffff…" at bounding box center [777, 462] width 672 height 720
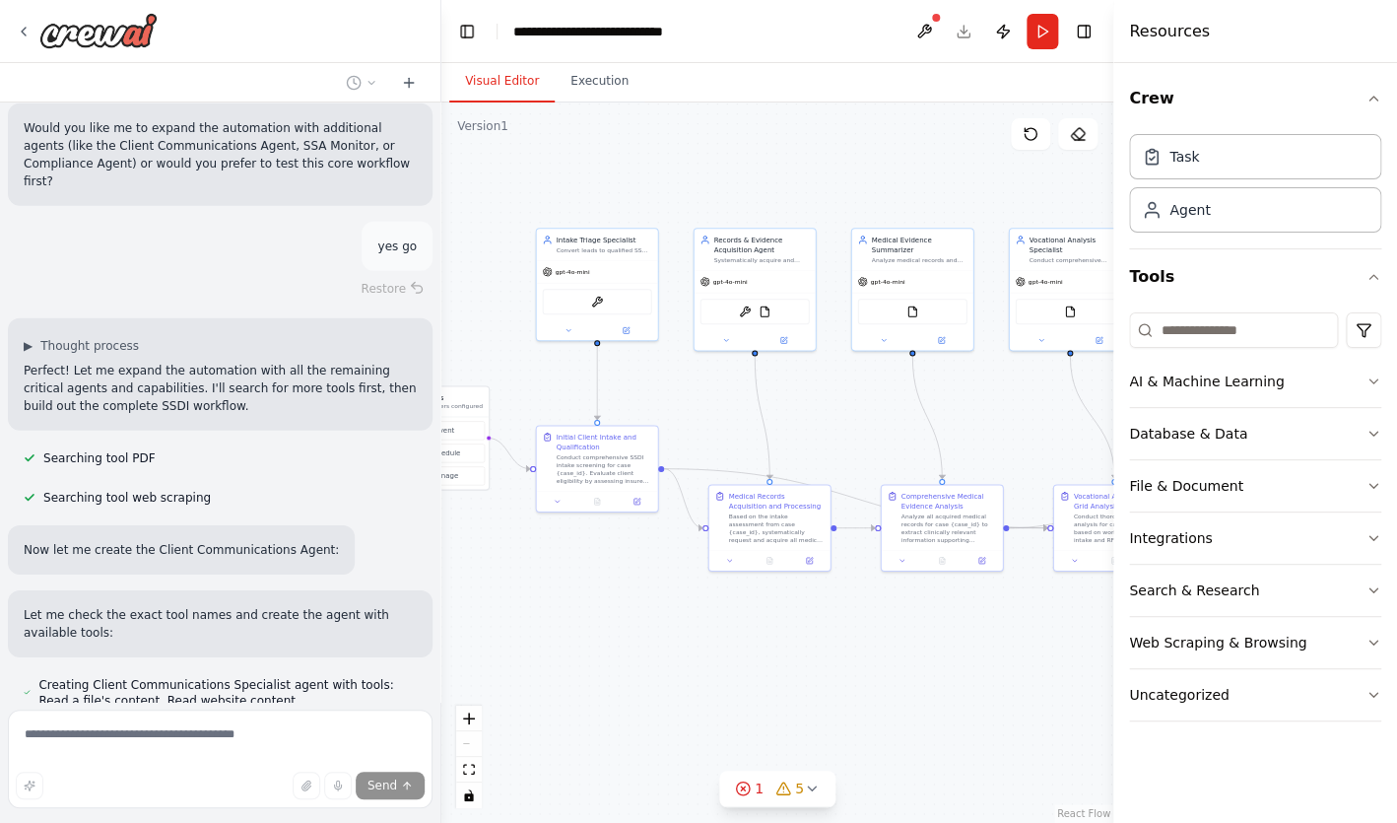
drag, startPoint x: 725, startPoint y: 669, endPoint x: 769, endPoint y: 645, distance: 50.2
click at [769, 645] on div ".deletable-edge-delete-btn { width: 20px; height: 20px; border: 0px solid #ffff…" at bounding box center [777, 462] width 672 height 720
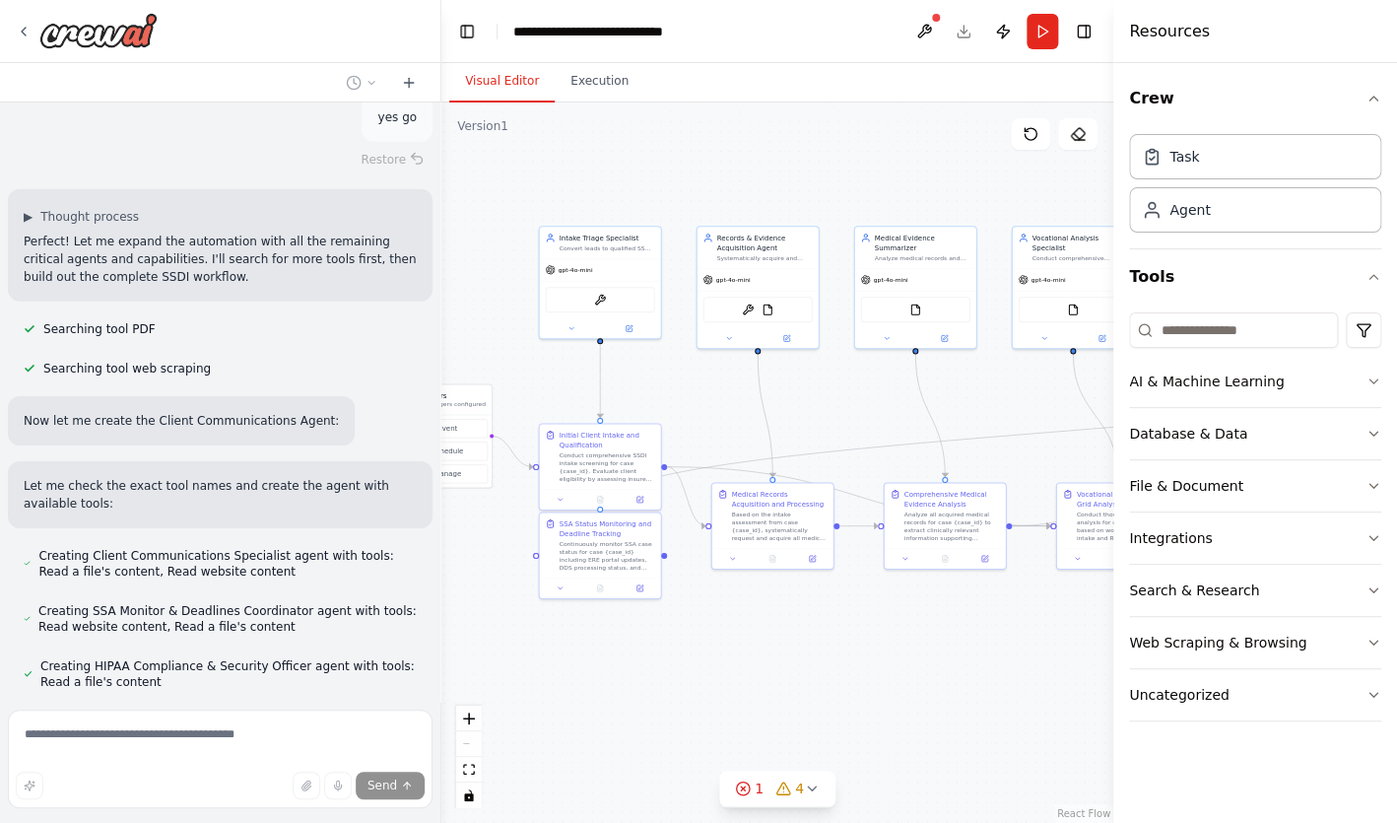
scroll to position [7760, 0]
drag, startPoint x: 615, startPoint y: 567, endPoint x: 617, endPoint y: 638, distance: 71.0
click at [617, 638] on div "Continuously monitor SSA case status for case {case_id} including ERE portal up…" at bounding box center [608, 623] width 96 height 32
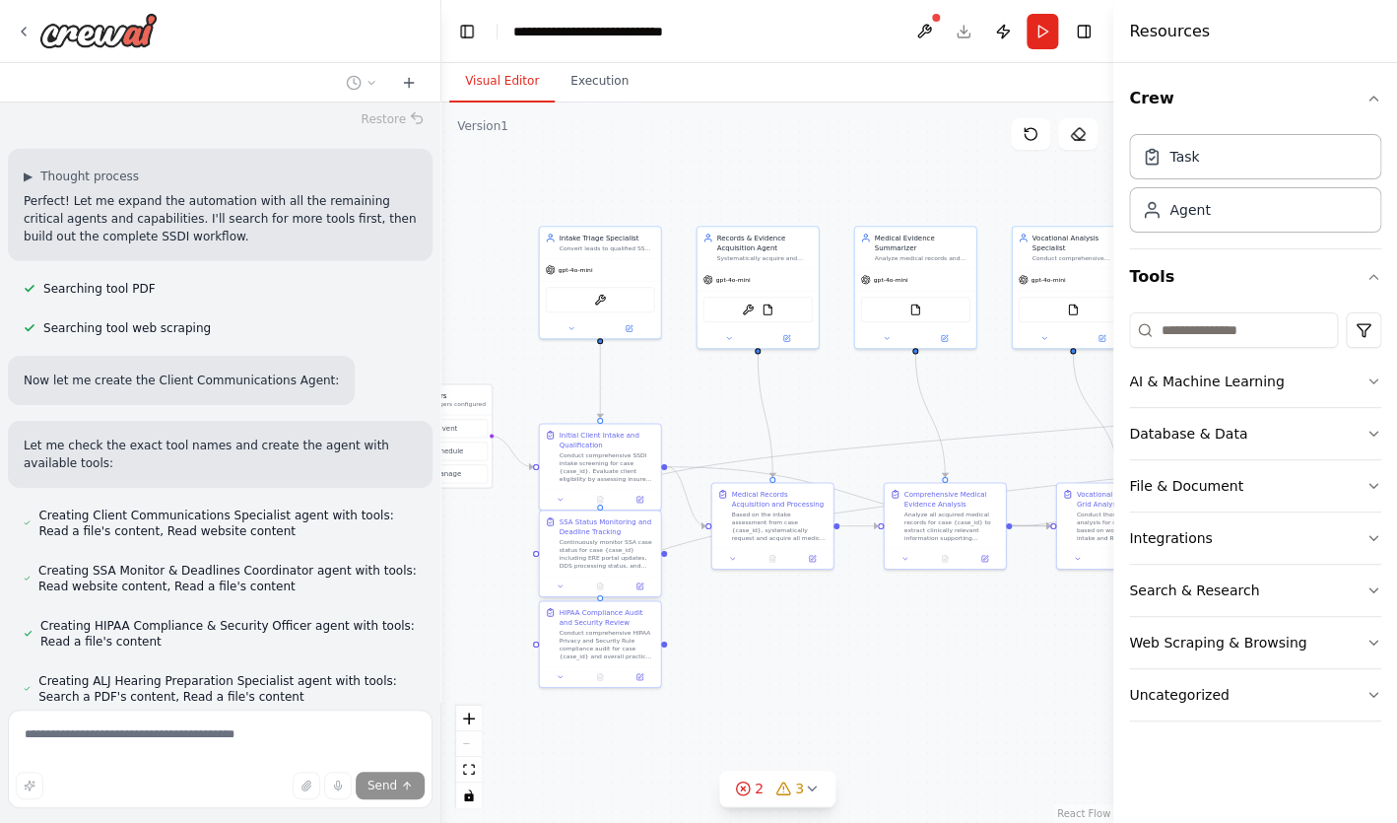
scroll to position [7799, 0]
click at [471, 718] on icon "zoom in" at bounding box center [469, 718] width 12 height 12
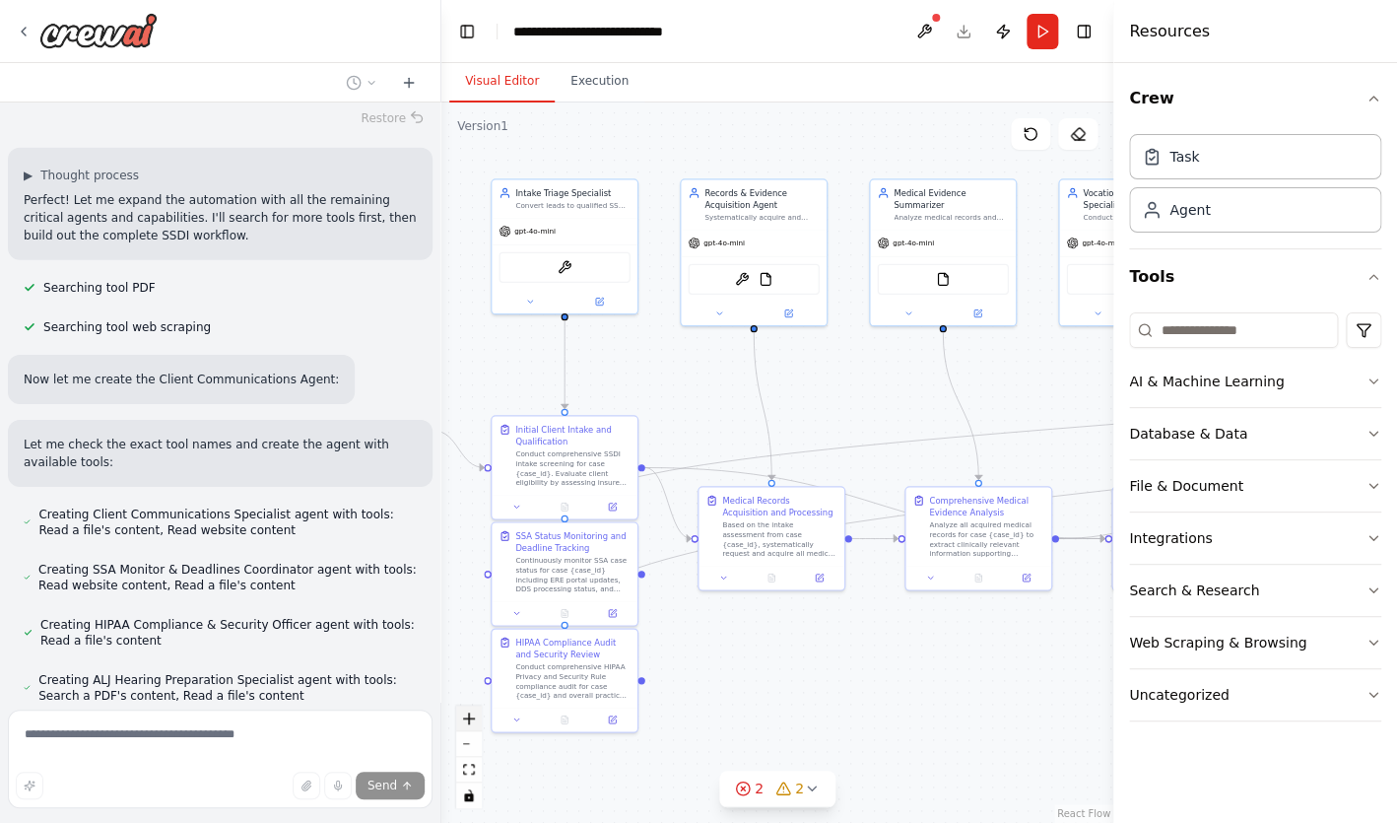
click at [471, 718] on icon "zoom in" at bounding box center [469, 718] width 12 height 12
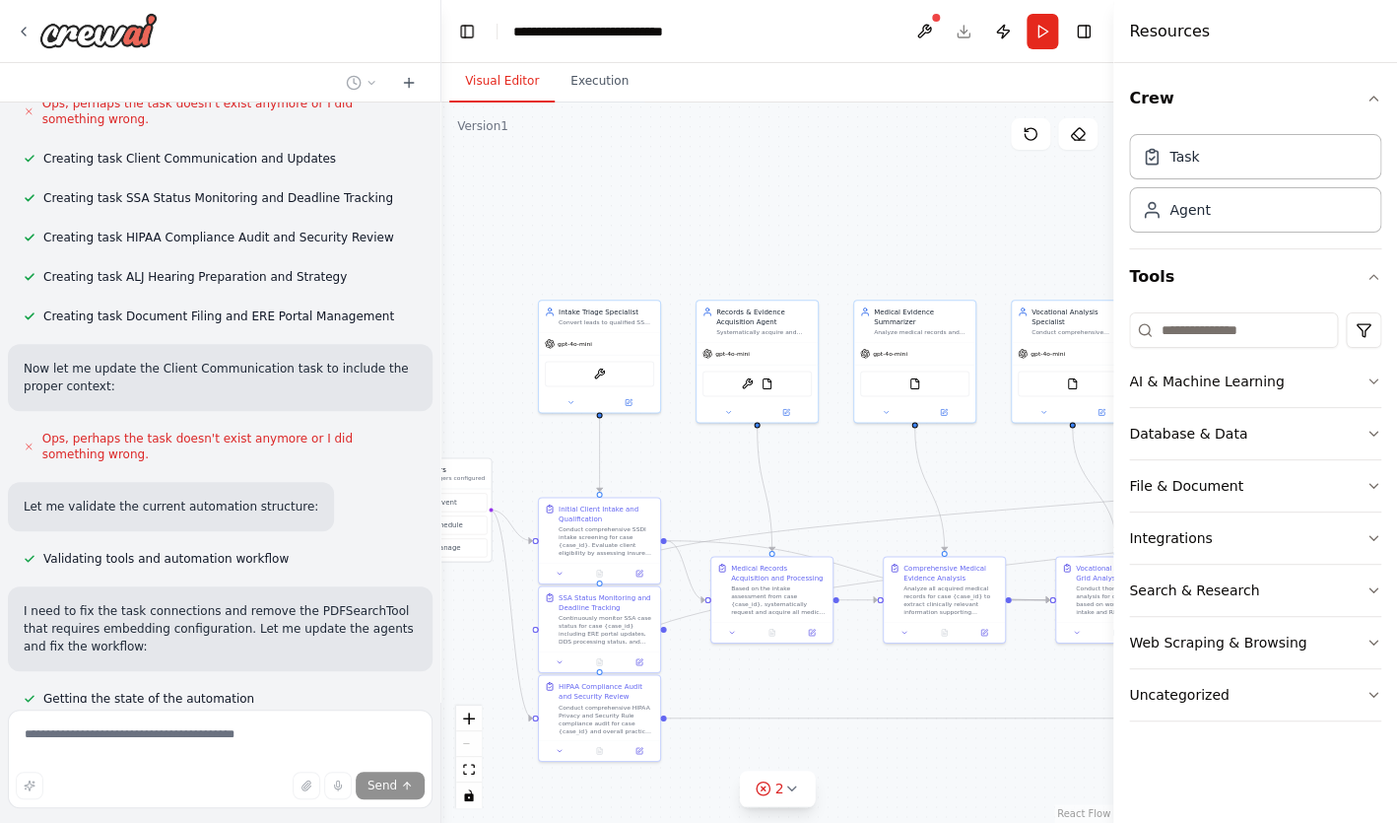
scroll to position [8552, 0]
click at [476, 770] on button "fit view" at bounding box center [469, 770] width 26 height 26
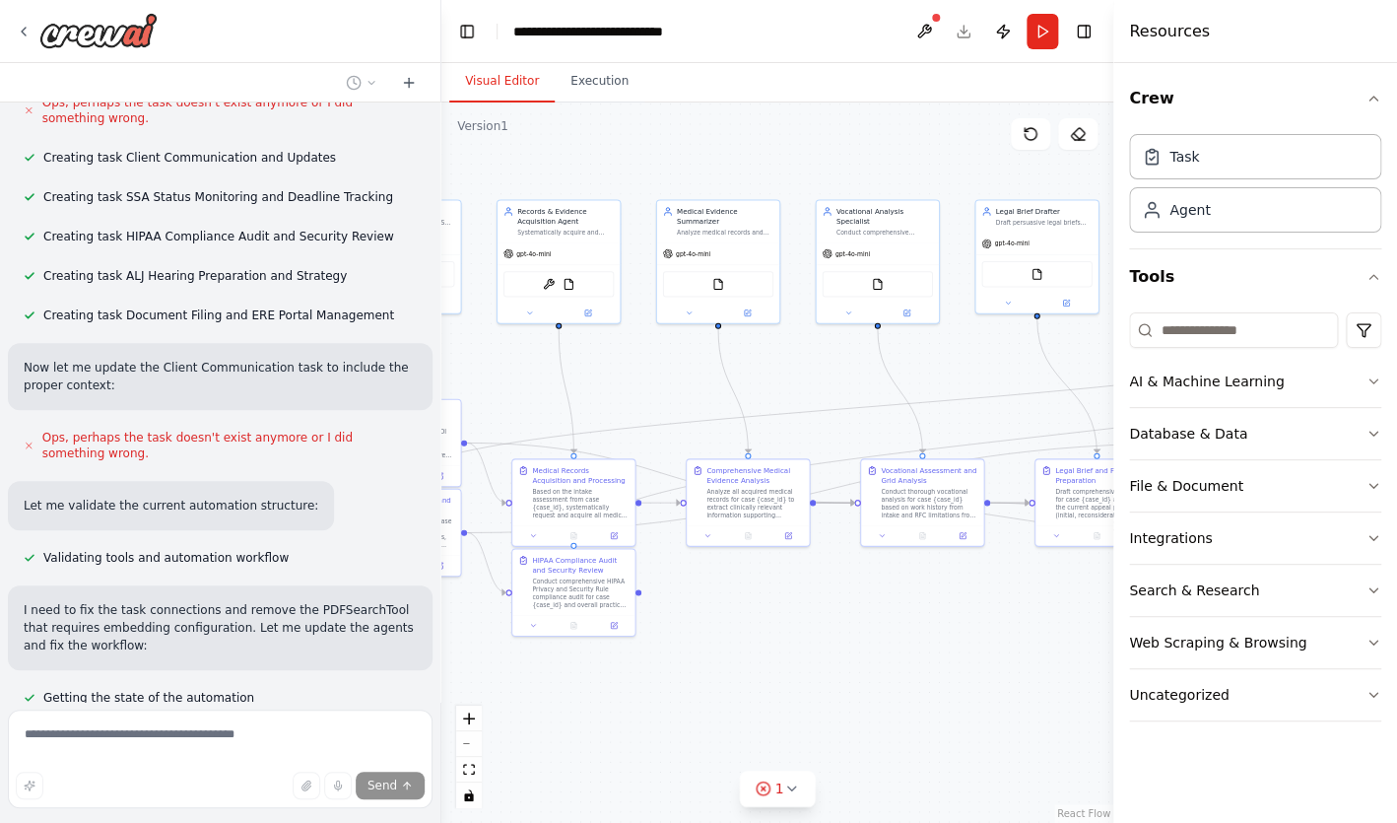
drag, startPoint x: 640, startPoint y: 662, endPoint x: 903, endPoint y: 634, distance: 264.5
click at [903, 634] on div ".deletable-edge-delete-btn { width: 20px; height: 20px; border: 0px solid #ffff…" at bounding box center [777, 462] width 672 height 720
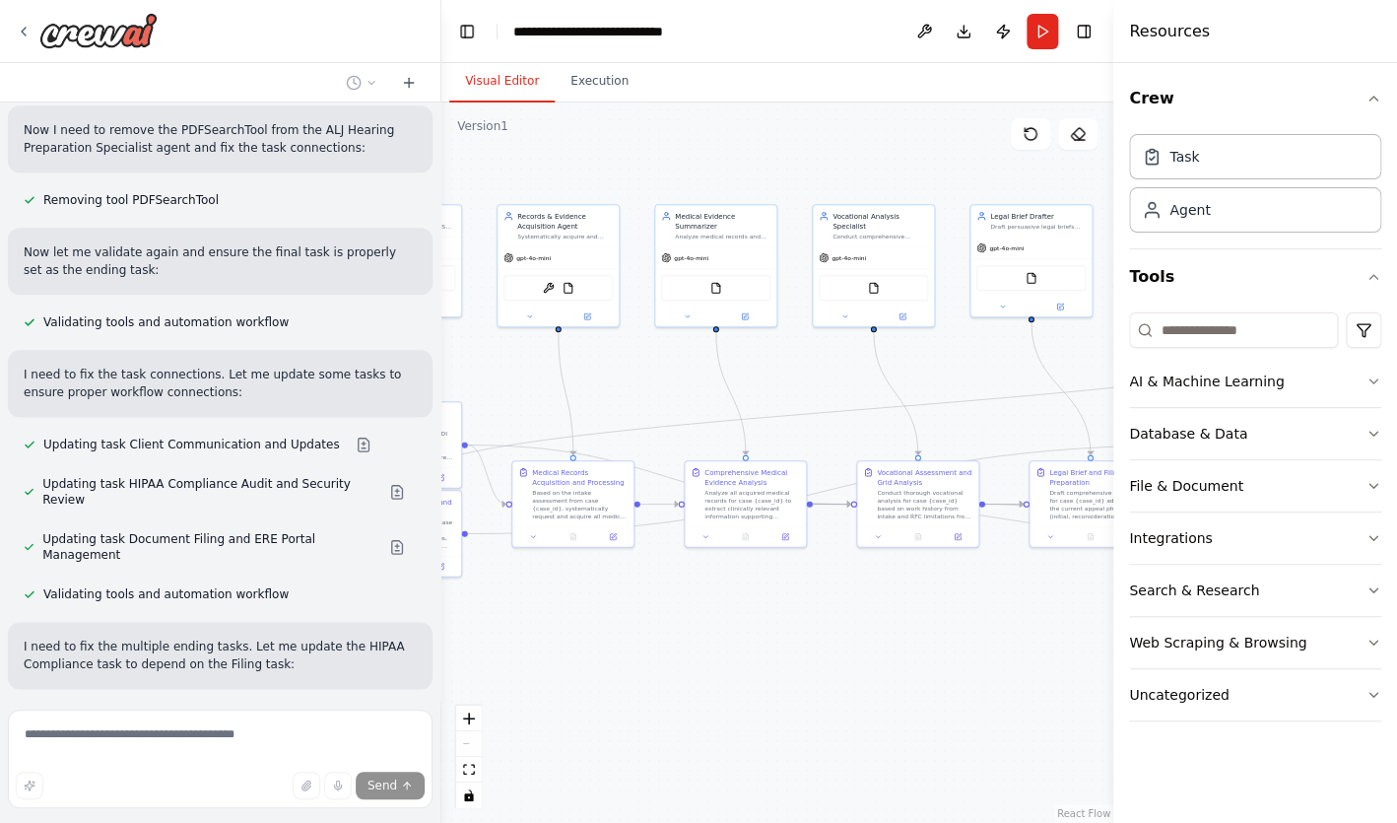
scroll to position [9178, 0]
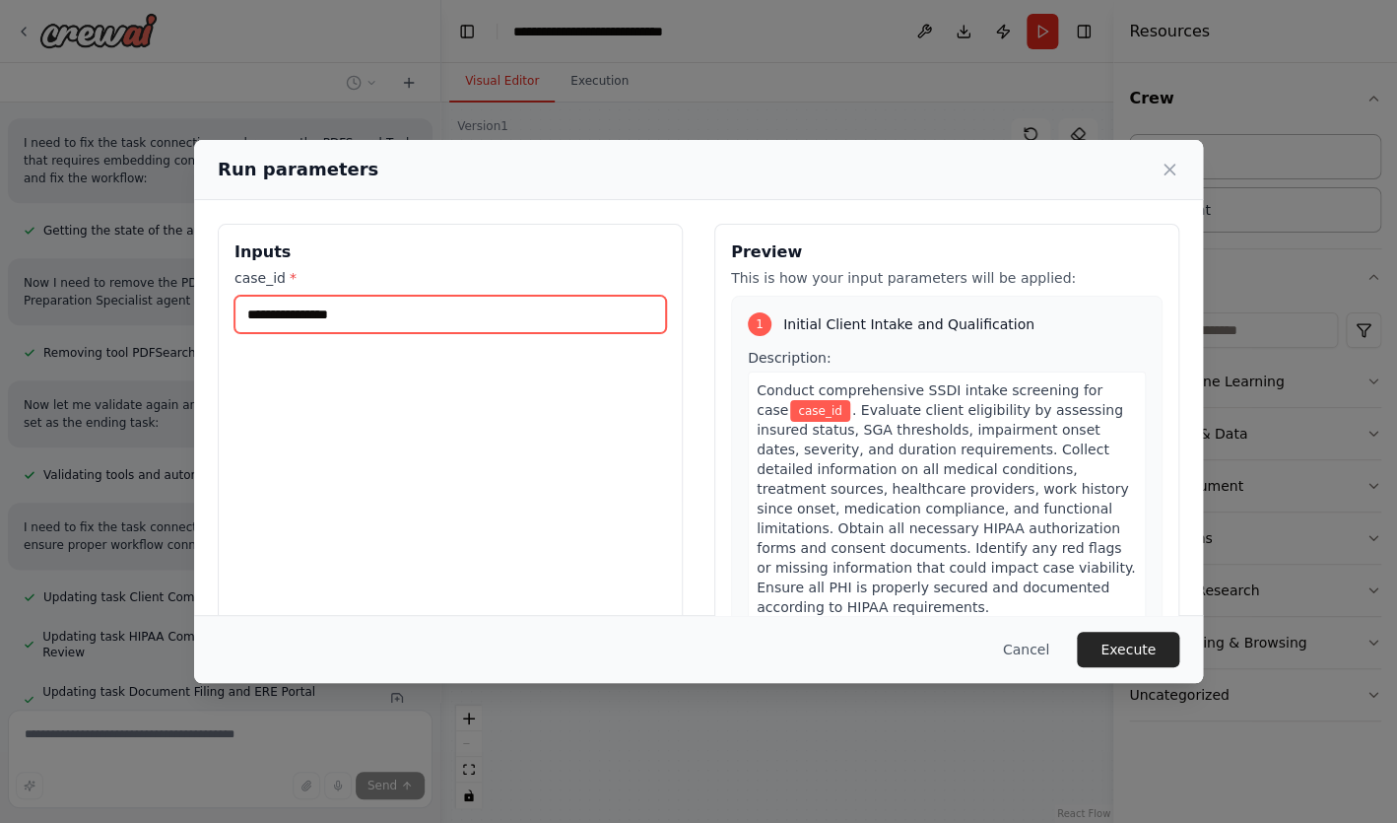
click at [440, 319] on input "case_id *" at bounding box center [450, 314] width 432 height 37
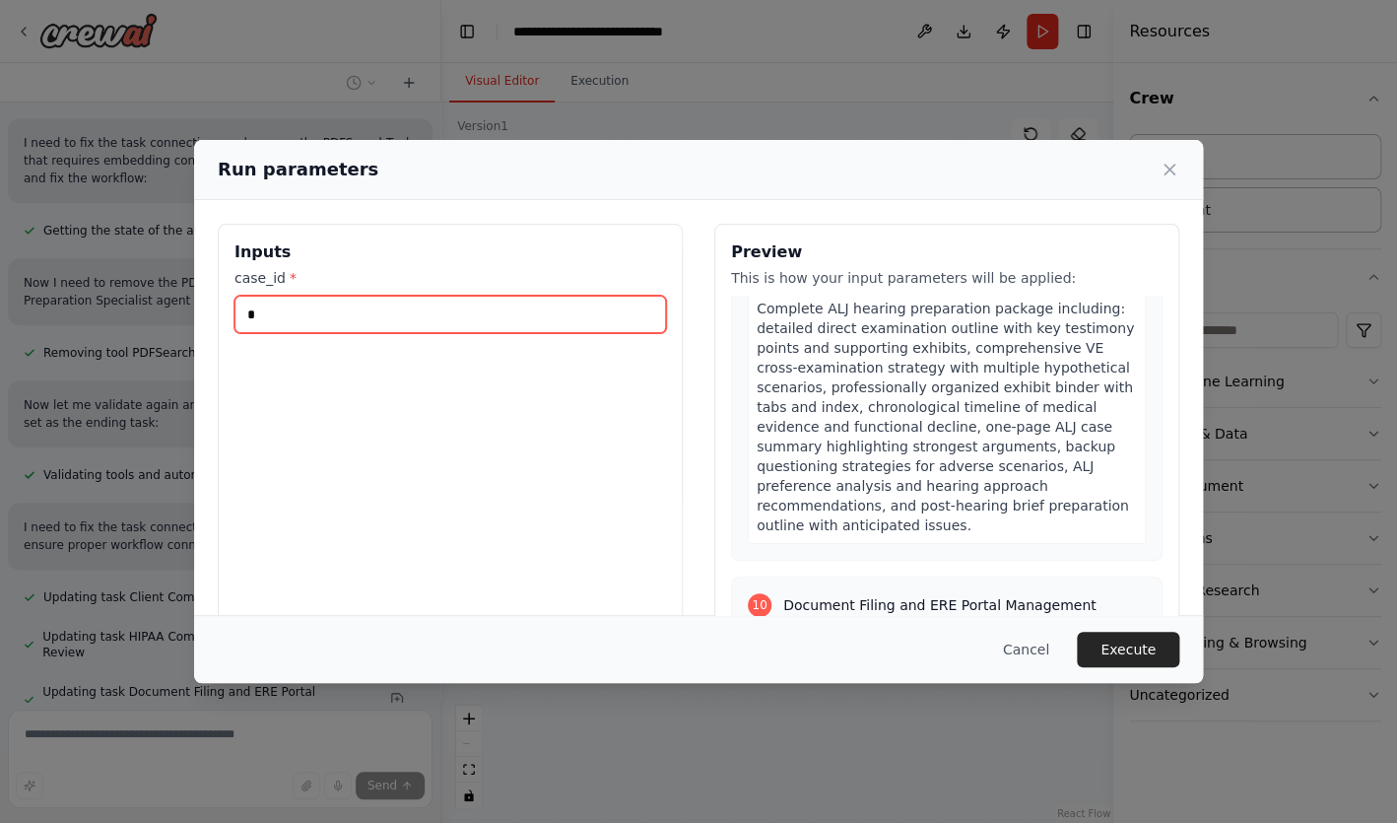
scroll to position [5123, 0]
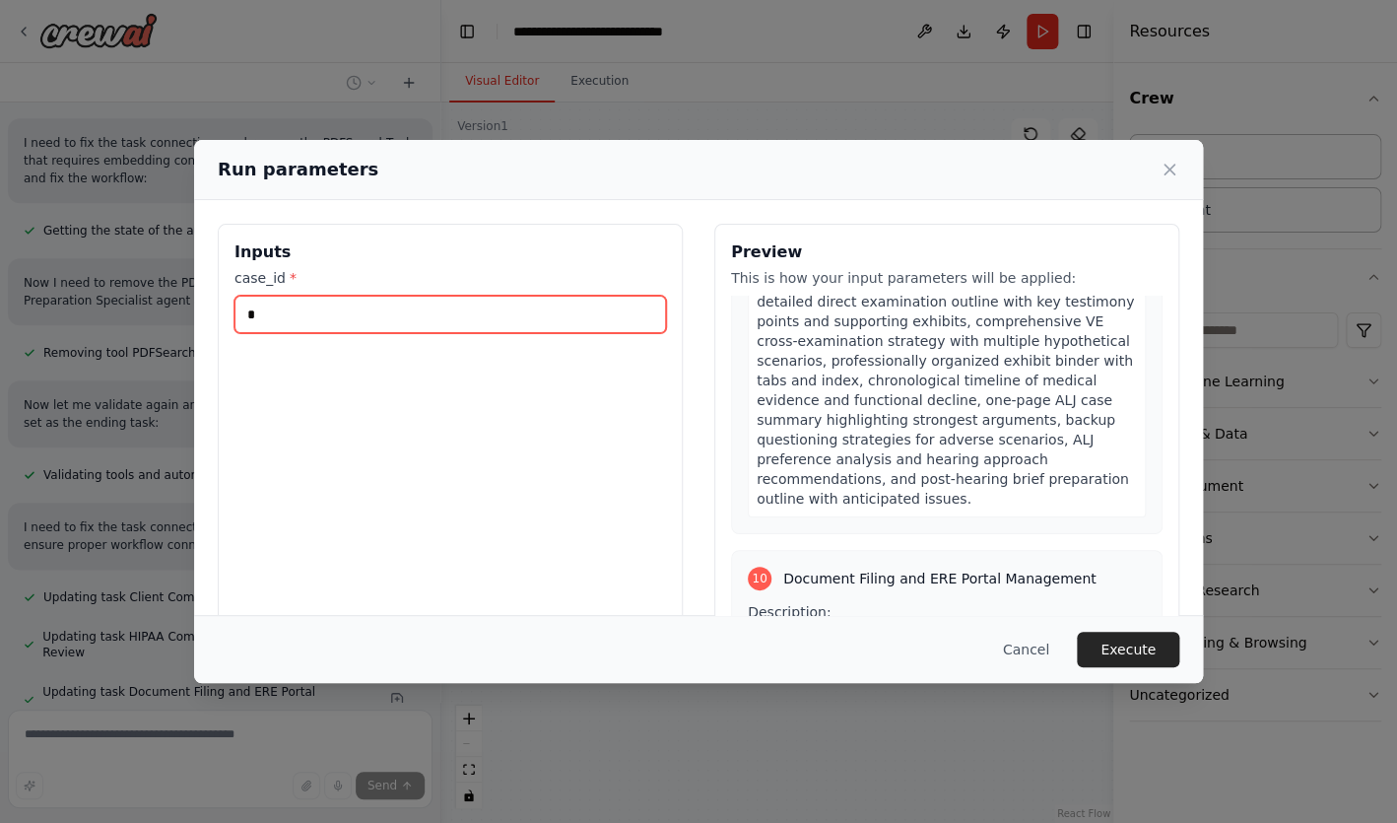
type input "*"
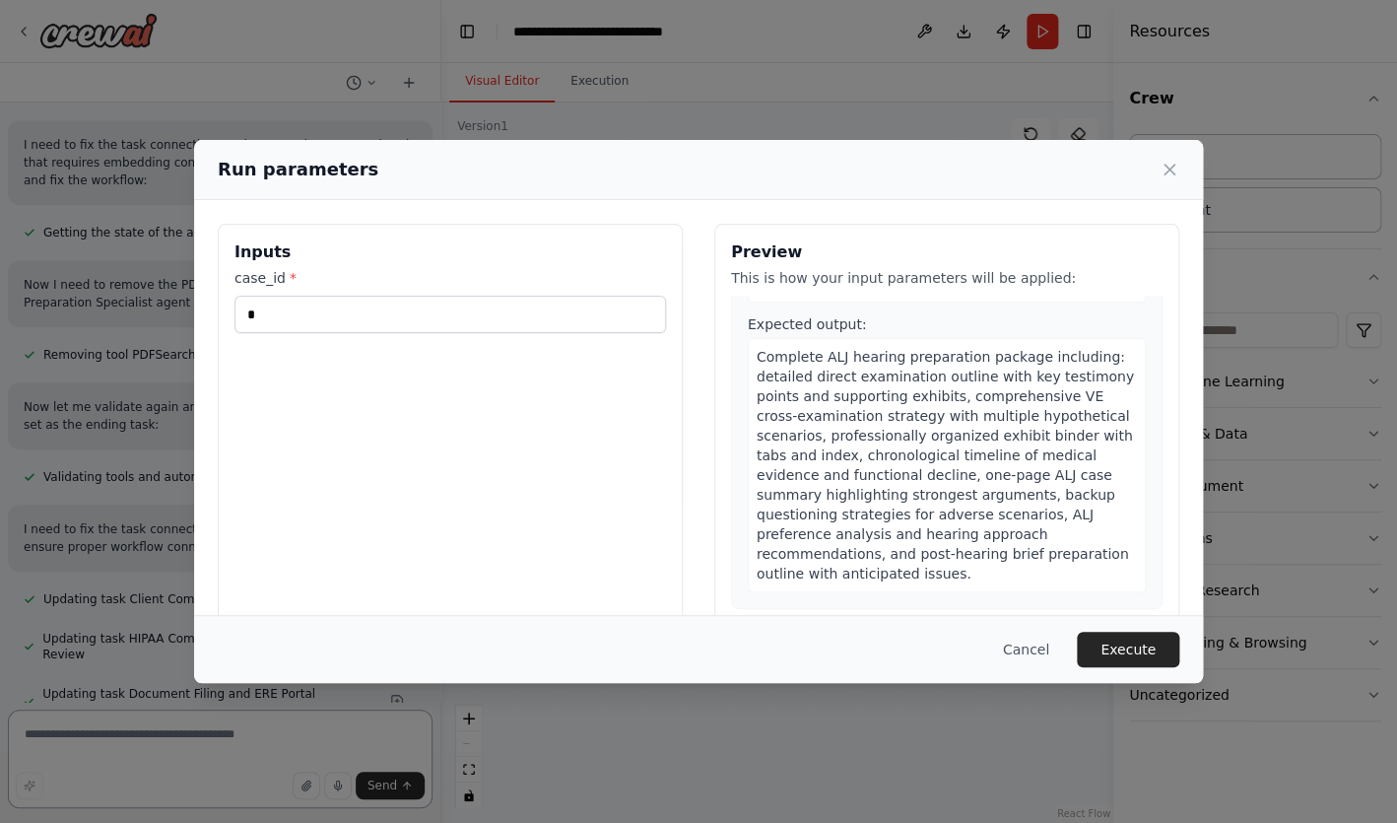
scroll to position [5043, 0]
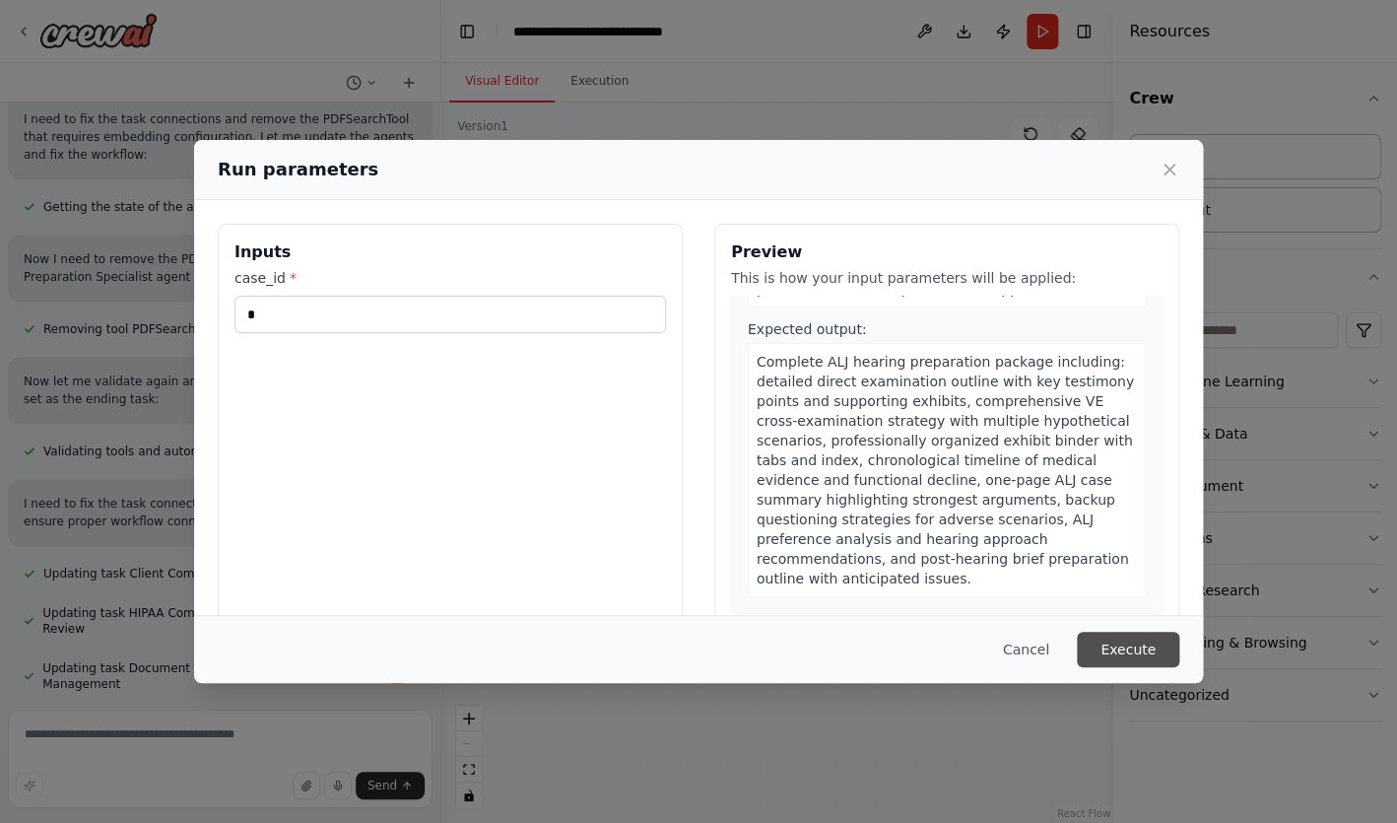
click at [1137, 652] on button "Execute" at bounding box center [1128, 649] width 102 height 35
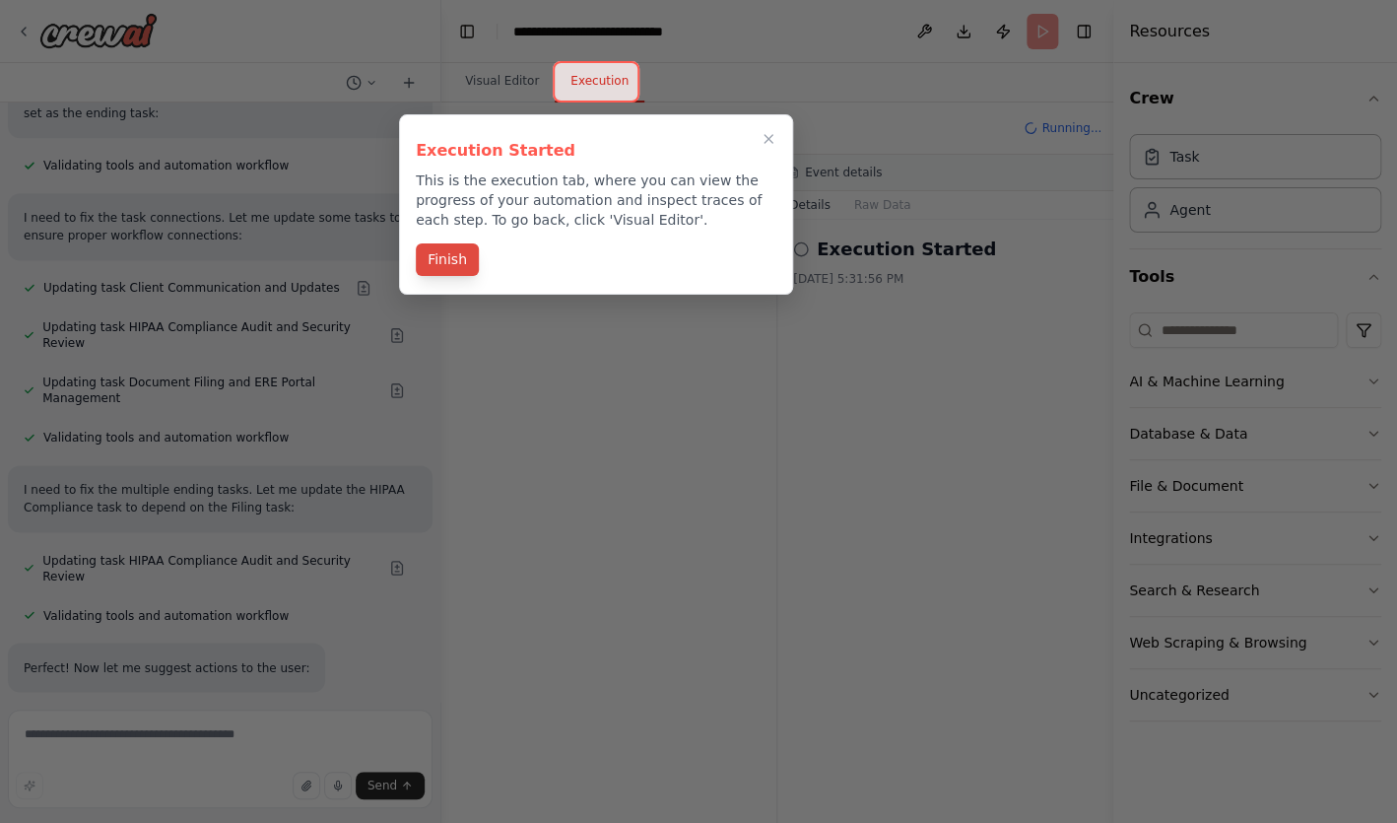
click at [465, 264] on button "Finish" at bounding box center [447, 259] width 63 height 33
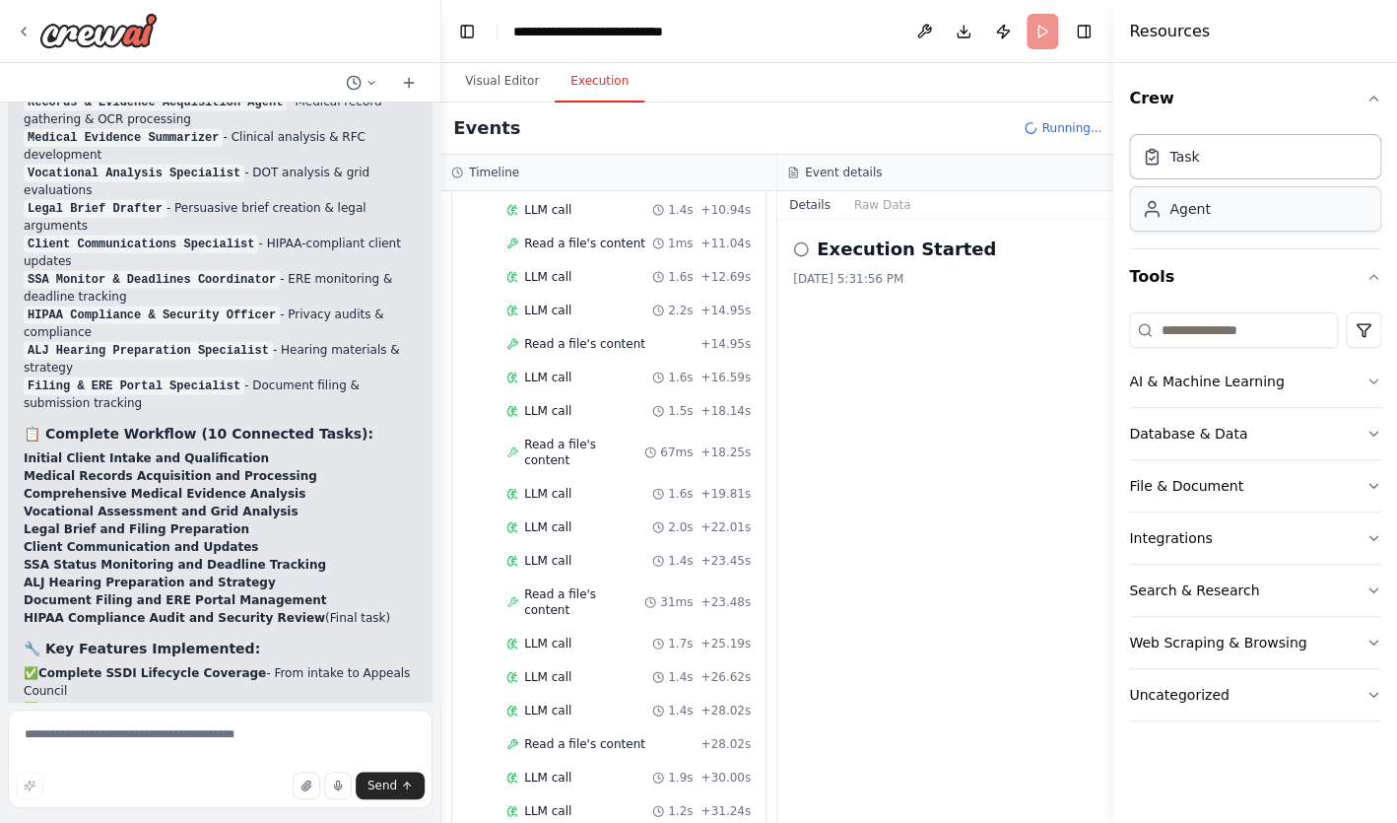
scroll to position [6060, 0]
click at [1172, 159] on div "Task" at bounding box center [1184, 156] width 30 height 20
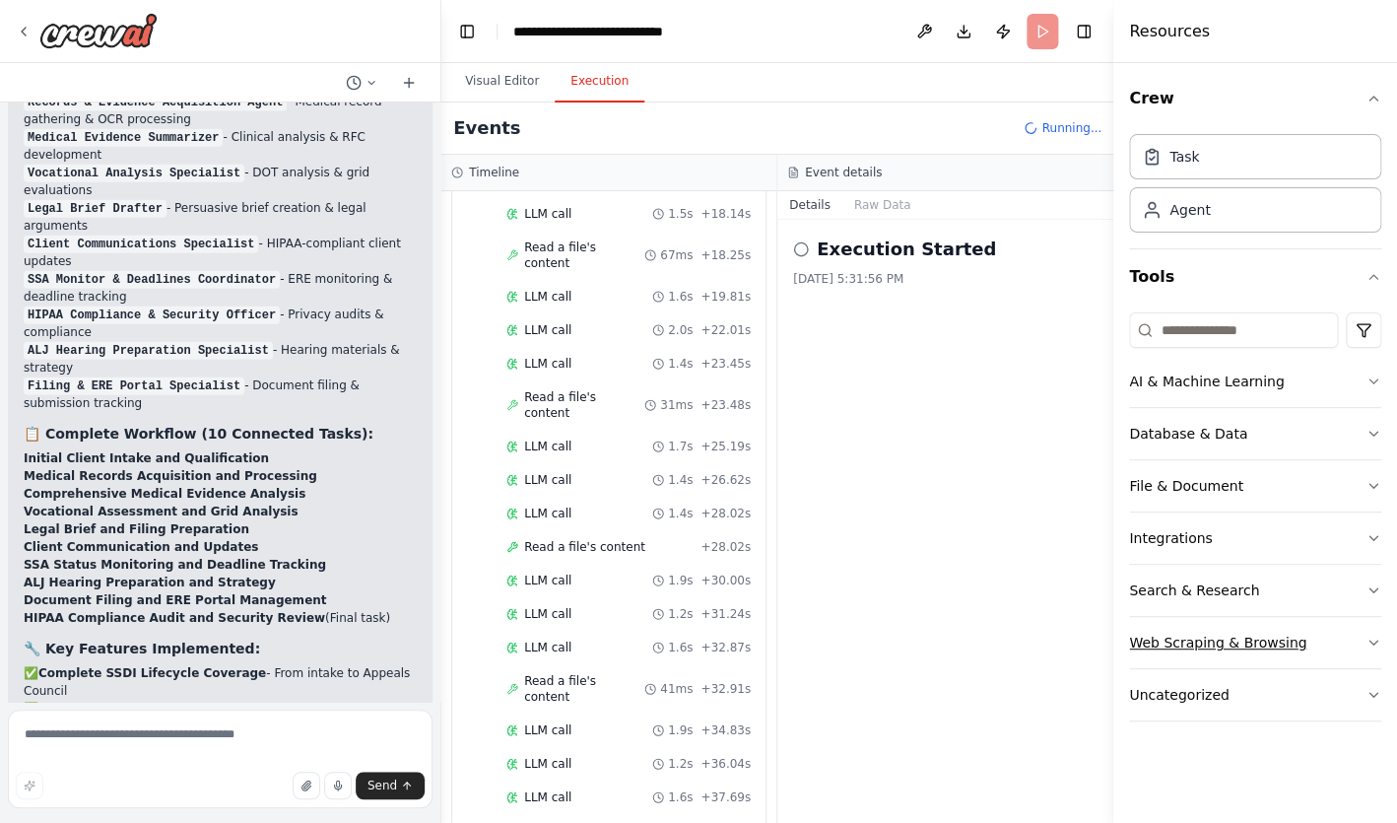
scroll to position [6261, 0]
click at [674, 819] on div "Read a file's content + 37.69s" at bounding box center [628, 827] width 244 height 16
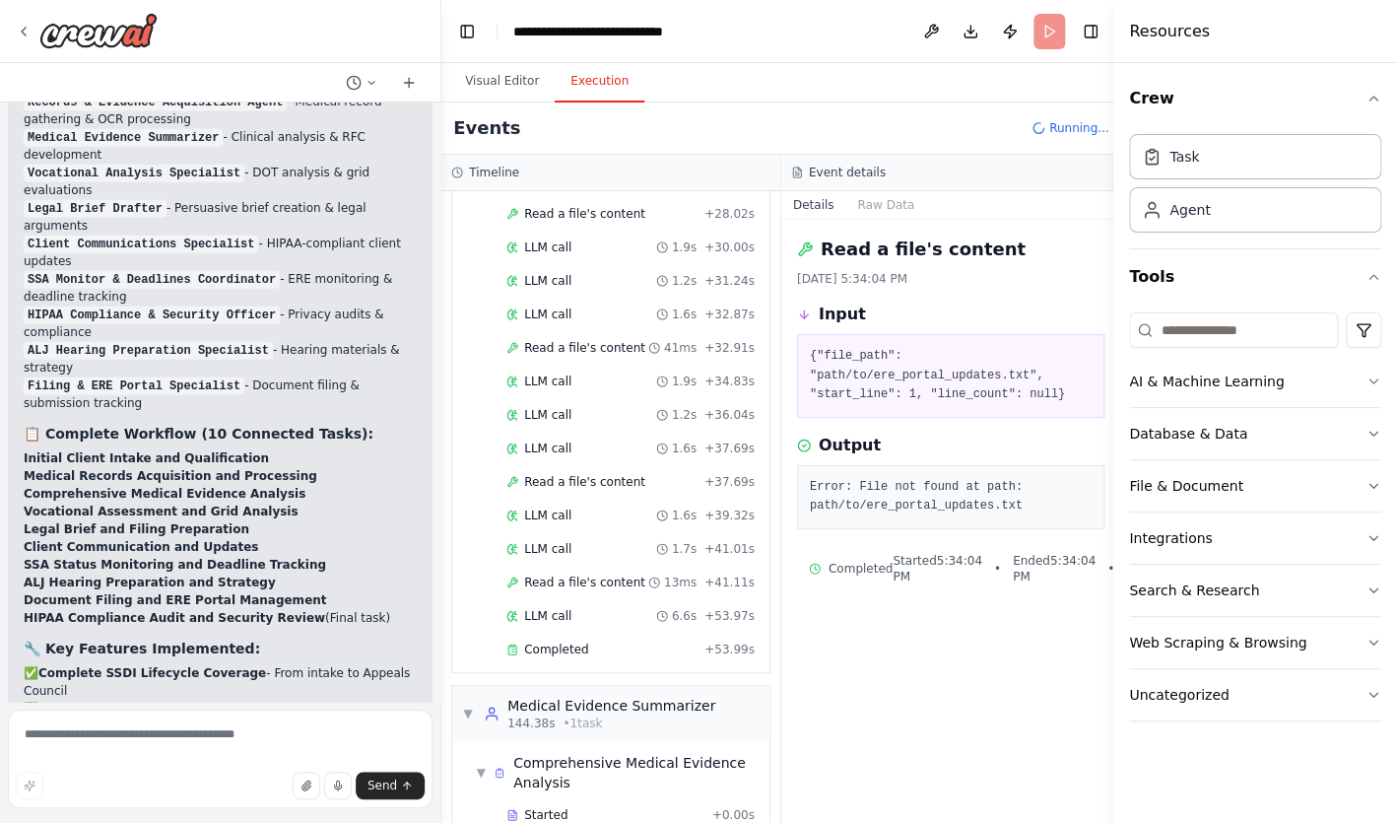
scroll to position [6551, 0]
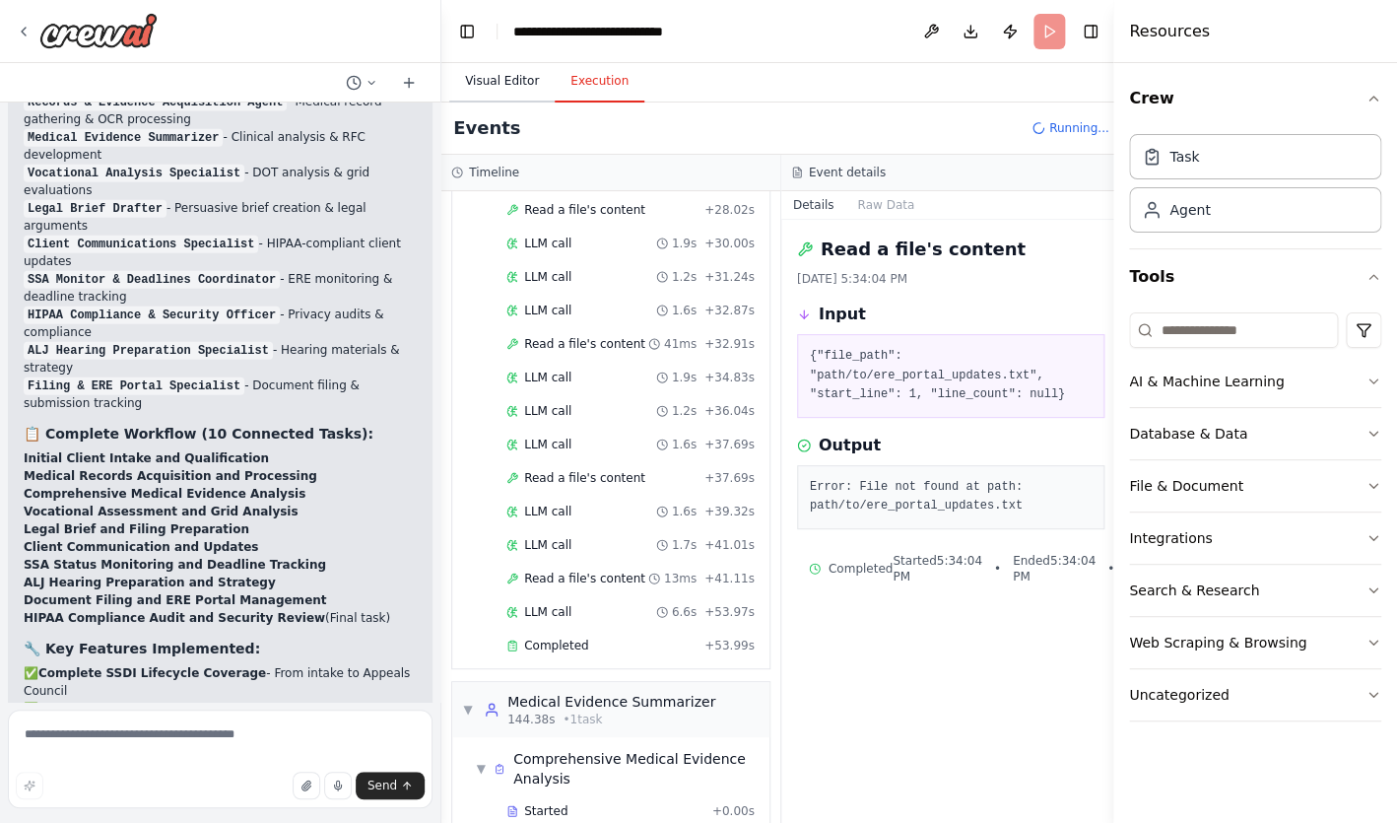
click at [521, 83] on button "Visual Editor" at bounding box center [501, 81] width 105 height 41
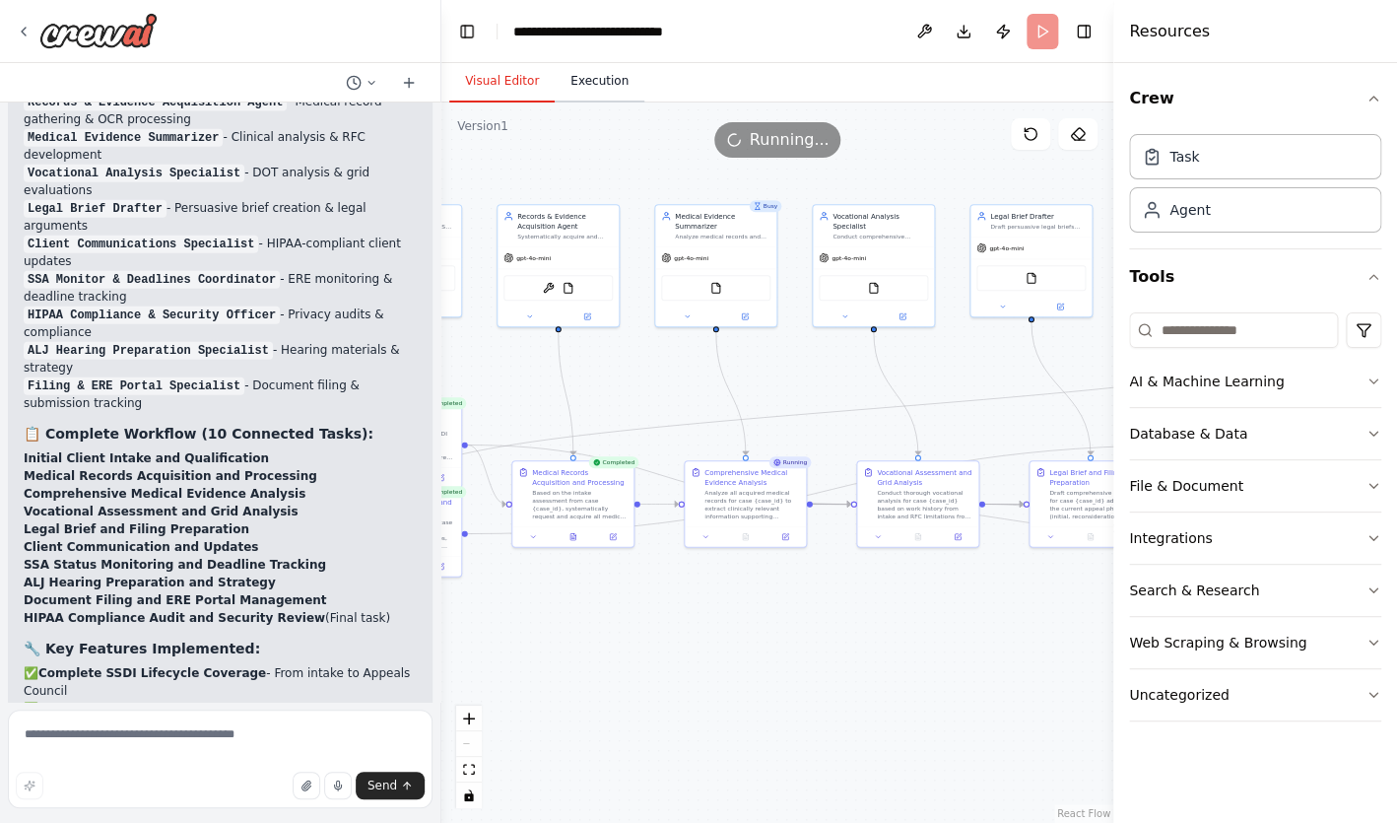
click at [616, 86] on button "Execution" at bounding box center [600, 81] width 90 height 41
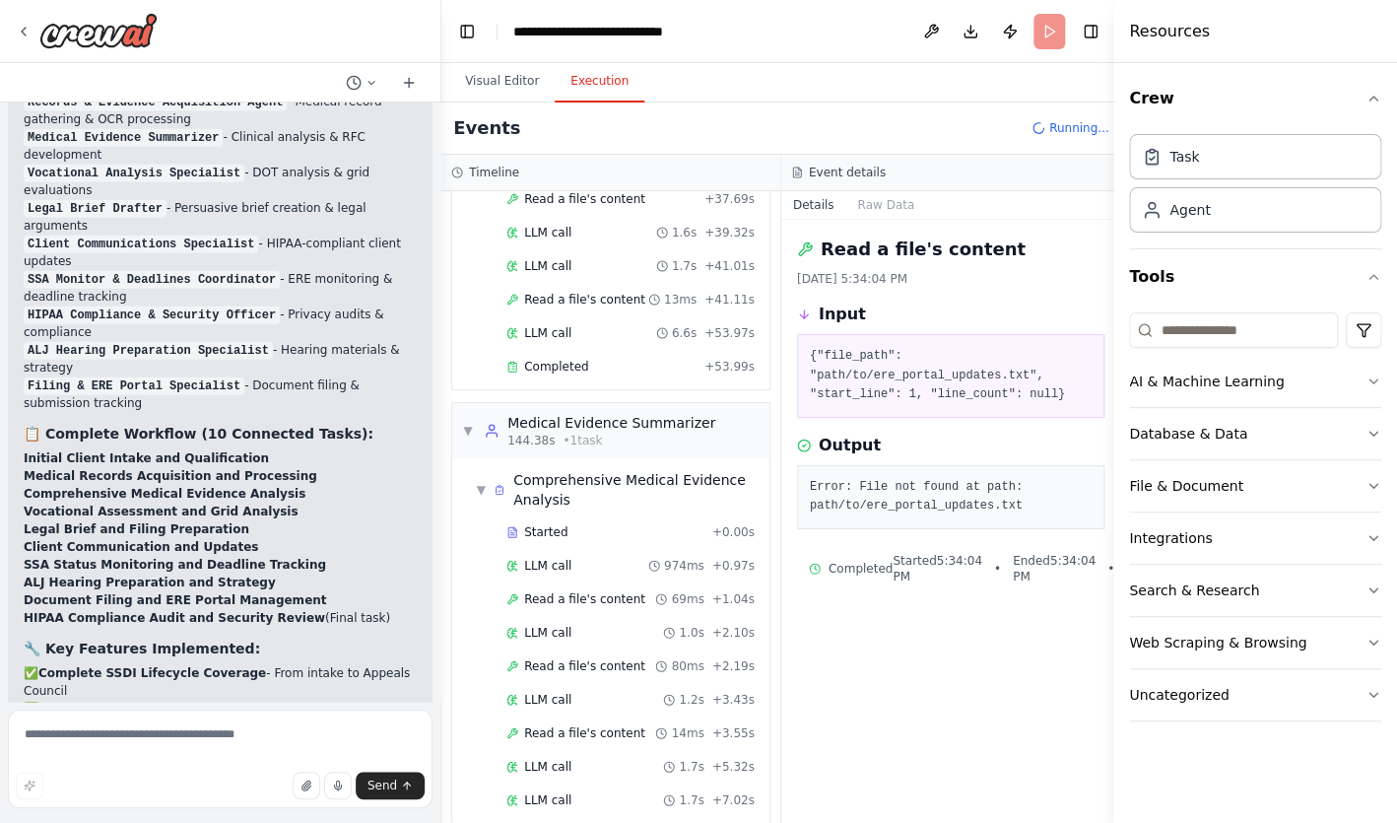
scroll to position [6834, 0]
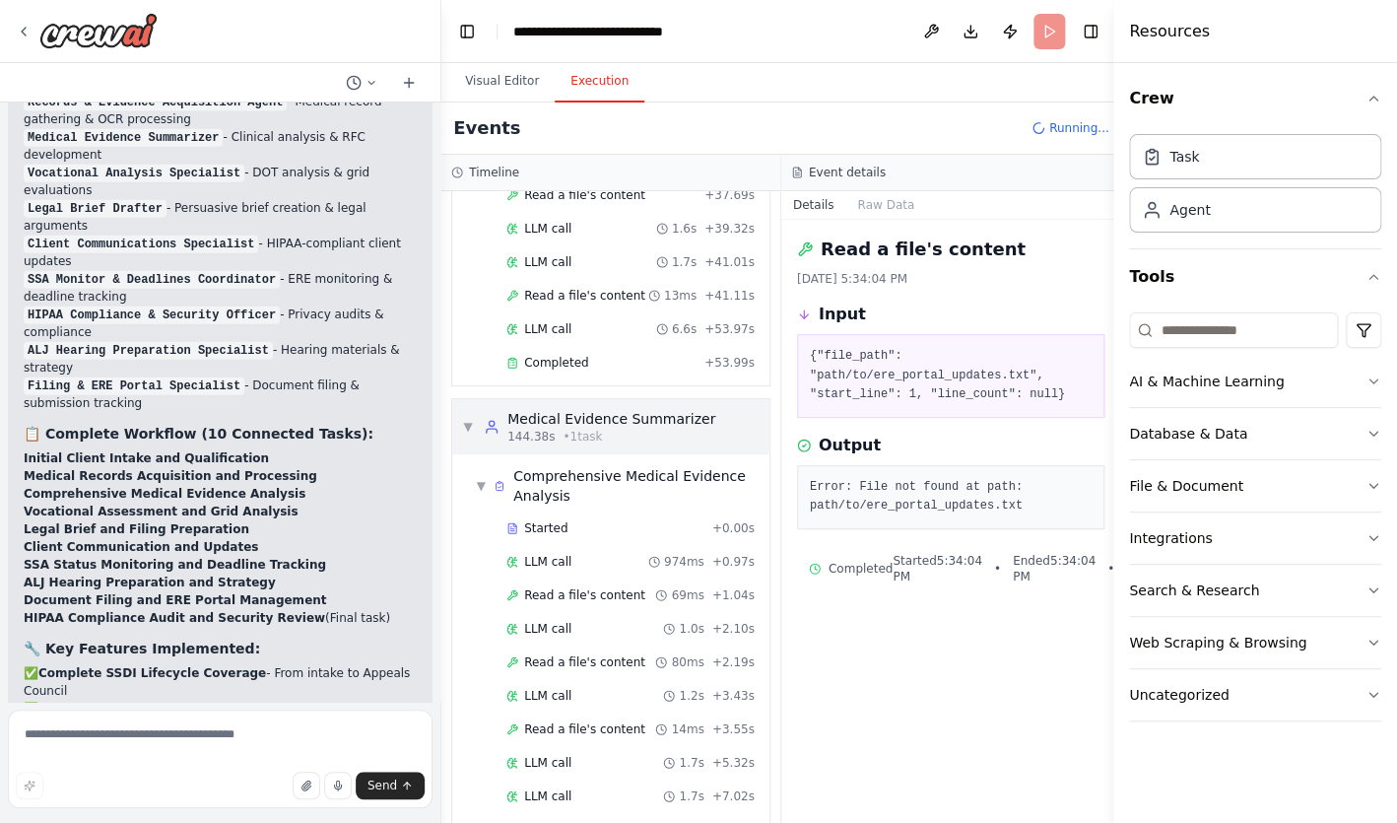
click at [697, 409] on div "Medical Evidence Summarizer" at bounding box center [611, 419] width 208 height 20
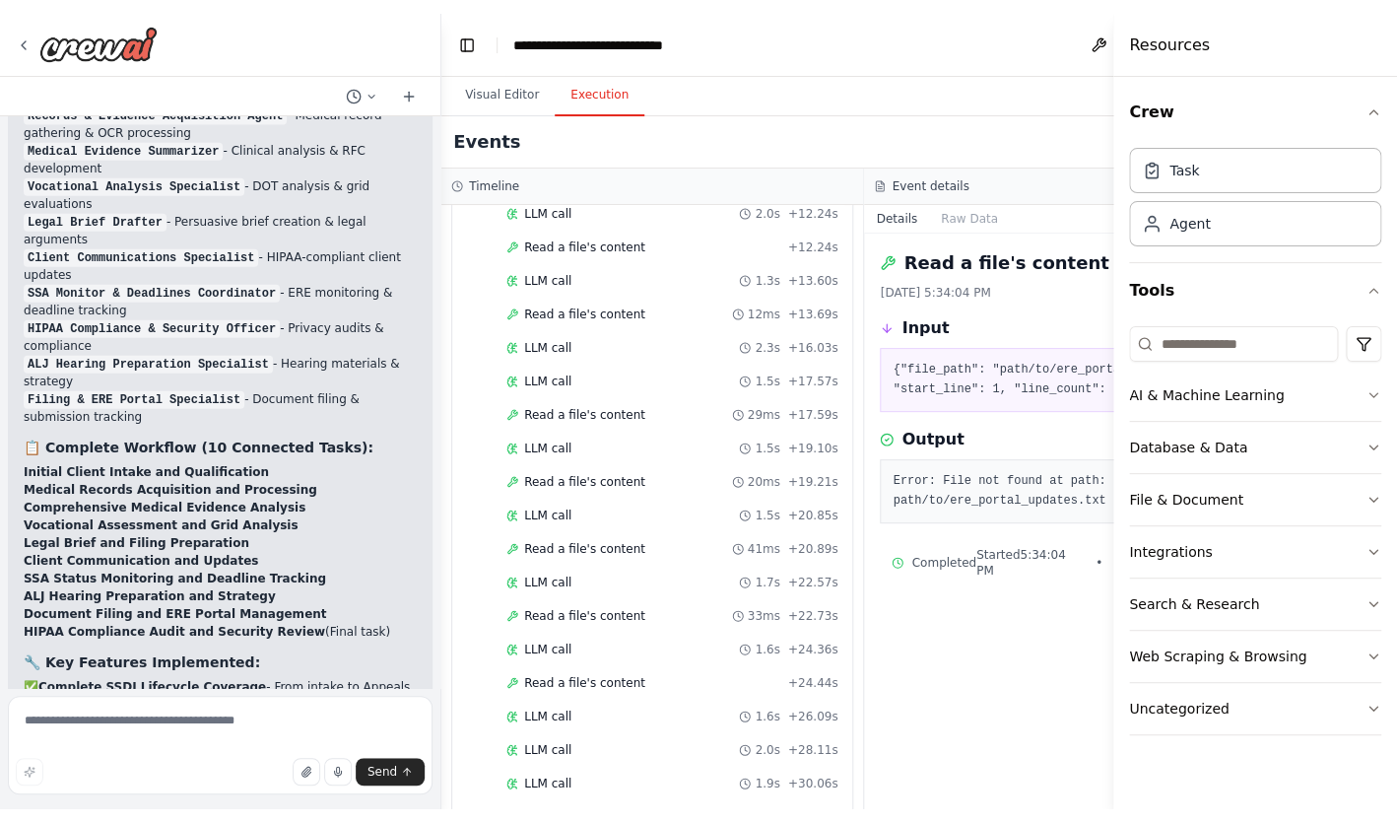
scroll to position [5767, 0]
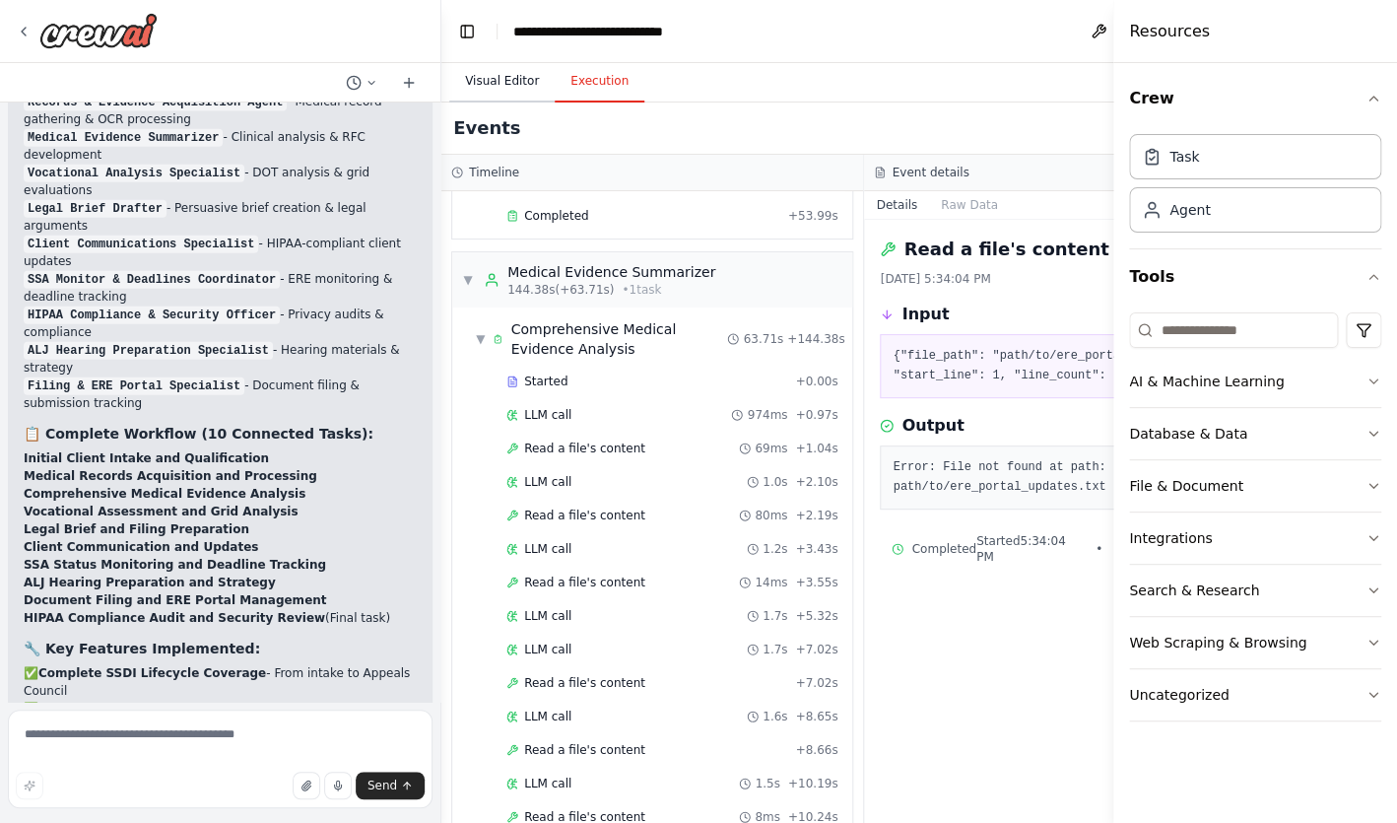
click at [509, 82] on button "Visual Editor" at bounding box center [501, 81] width 105 height 41
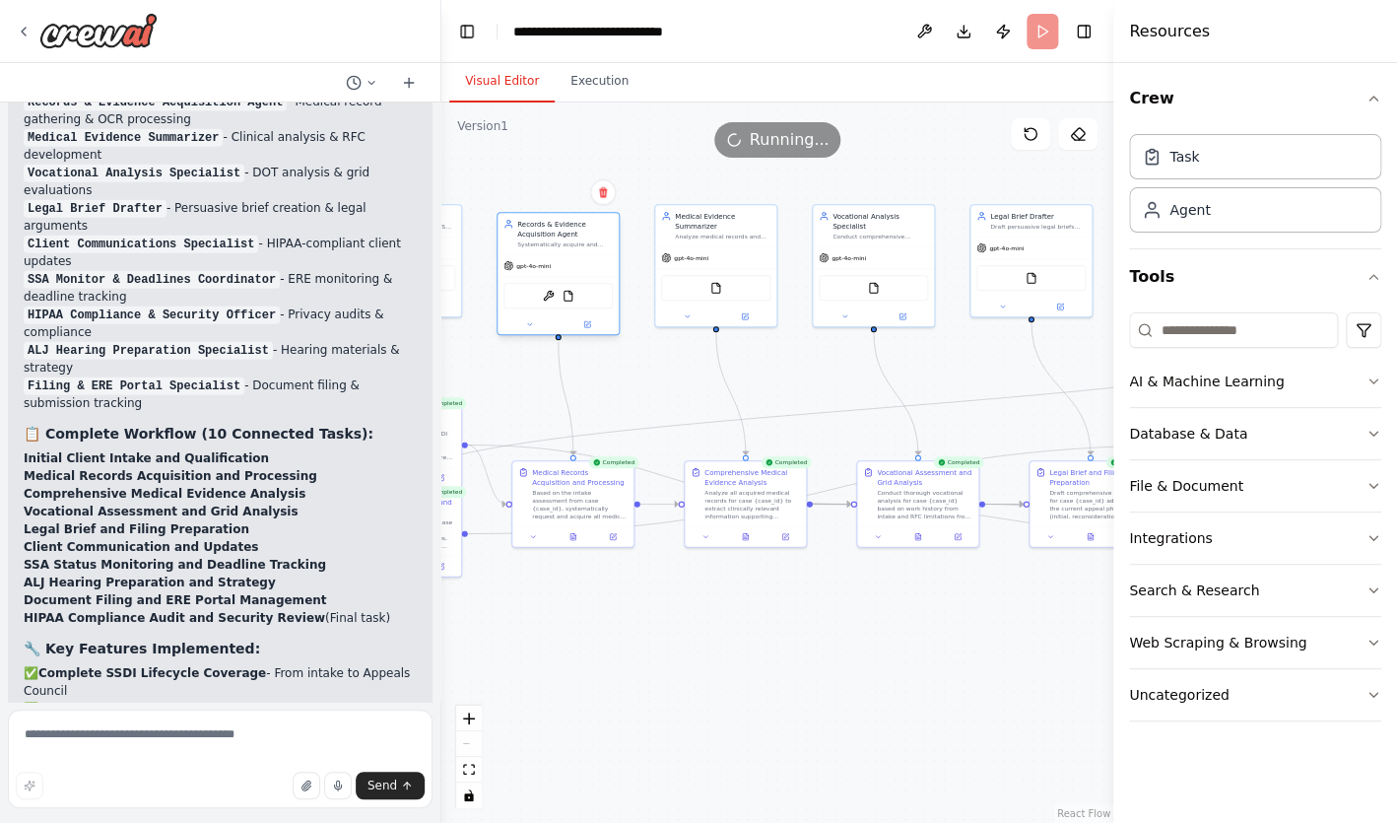
drag, startPoint x: 590, startPoint y: 249, endPoint x: 594, endPoint y: 262, distance: 13.4
click at [594, 262] on div "gpt-4o-mini" at bounding box center [558, 266] width 121 height 22
click at [472, 766] on icon "fit view" at bounding box center [469, 769] width 12 height 11
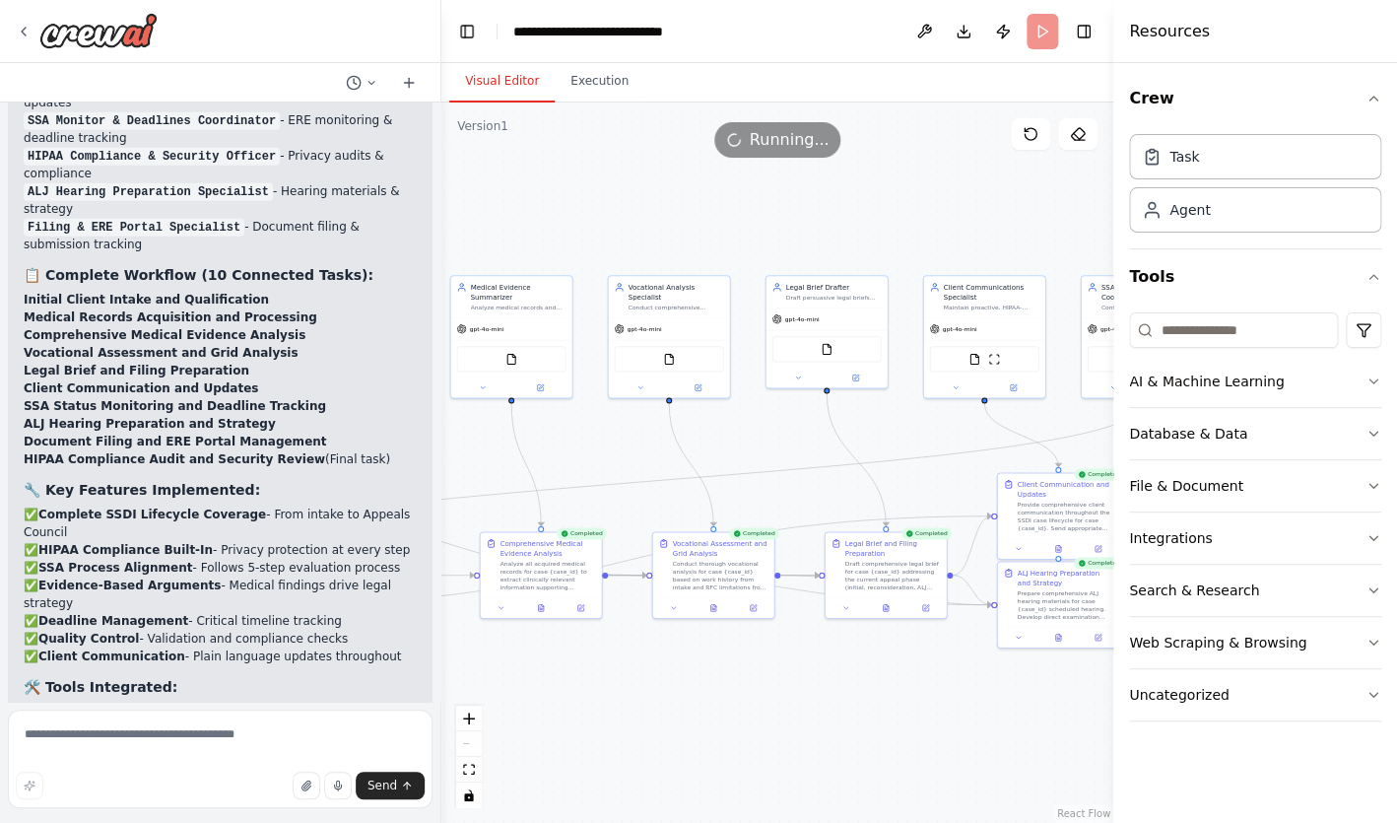
scroll to position [10262, 0]
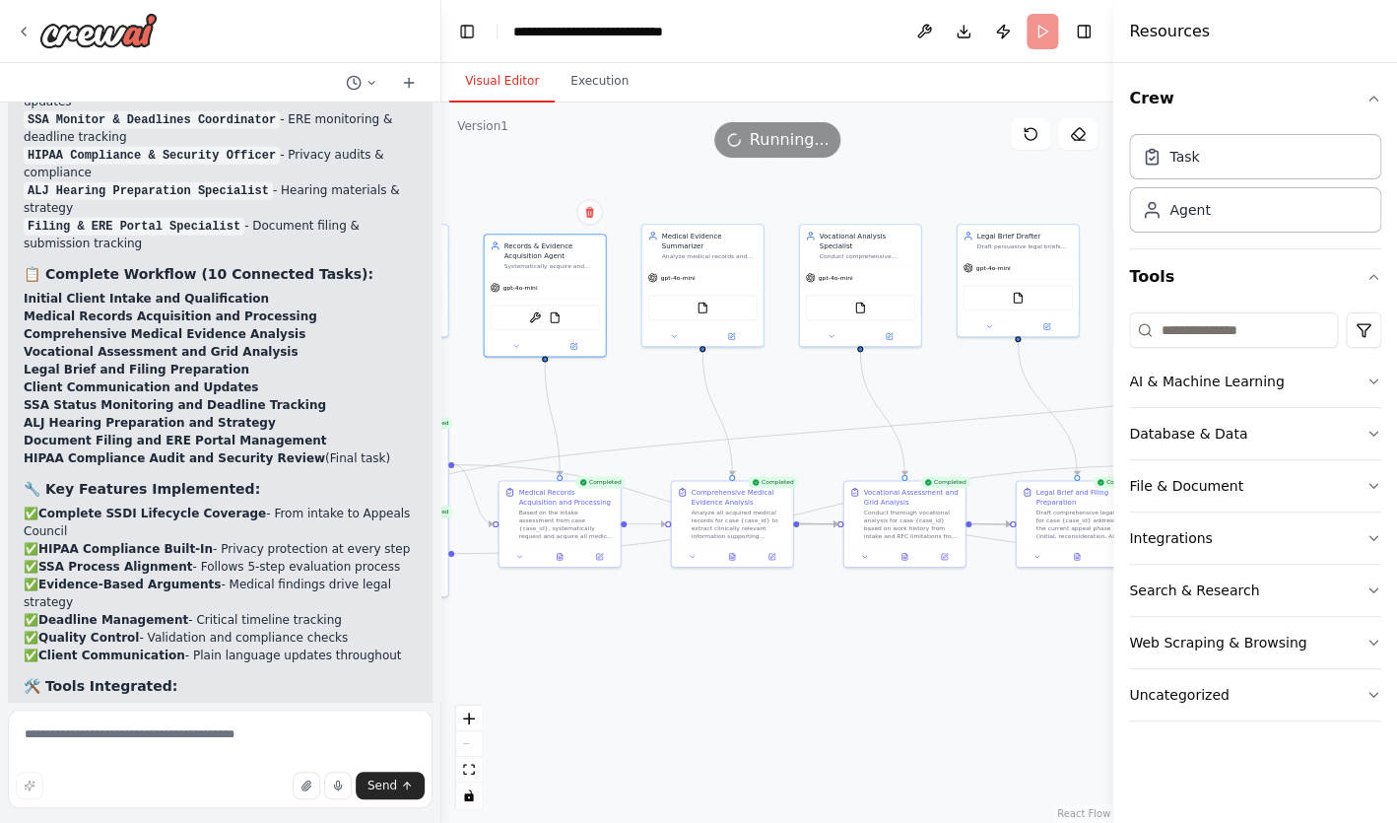
drag, startPoint x: 568, startPoint y: 684, endPoint x: 814, endPoint y: 632, distance: 250.8
click at [814, 632] on div ".deletable-edge-delete-btn { width: 20px; height: 20px; border: 0px solid #ffff…" at bounding box center [777, 462] width 672 height 720
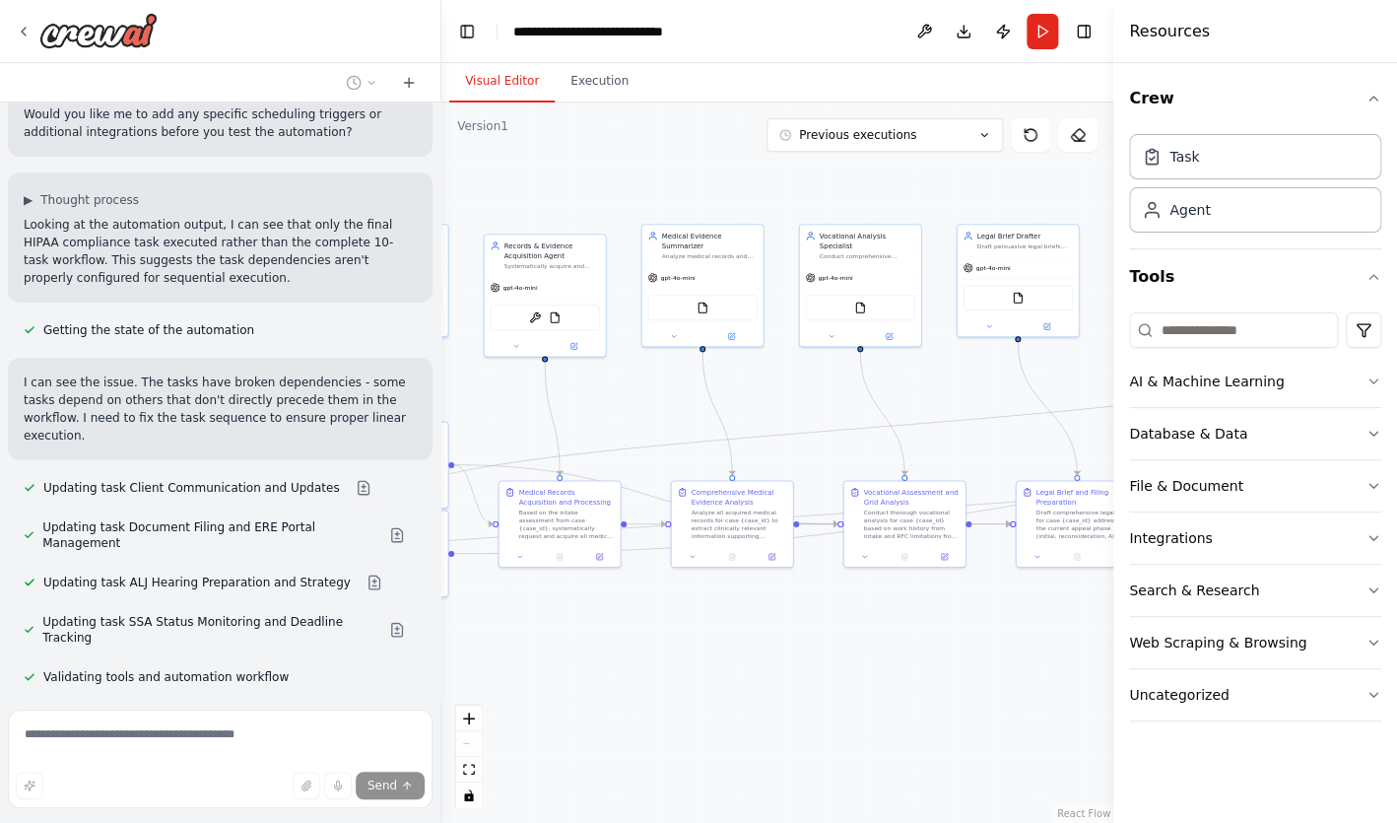
scroll to position [11042, 0]
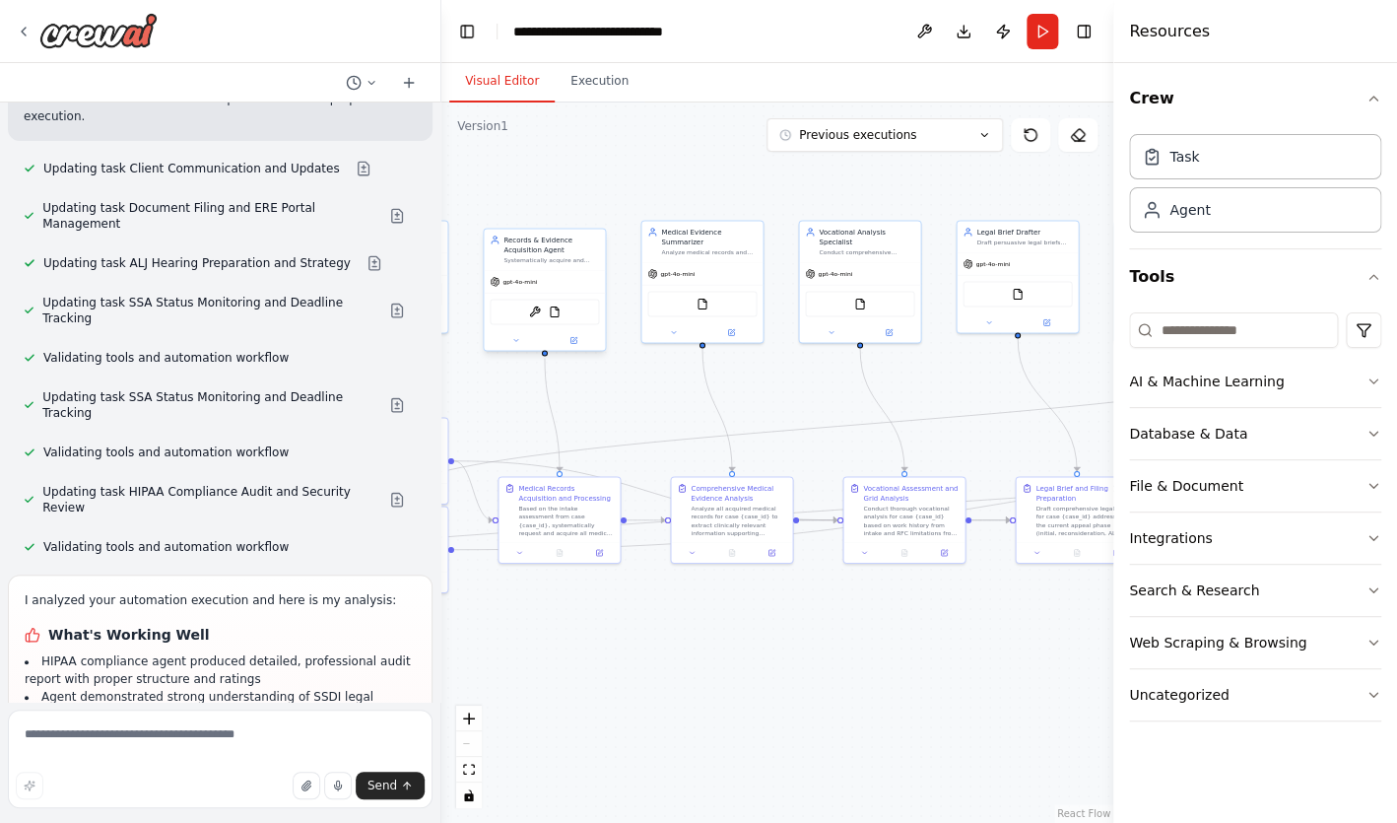
click at [592, 293] on div "gpt-4o-mini" at bounding box center [544, 282] width 121 height 22
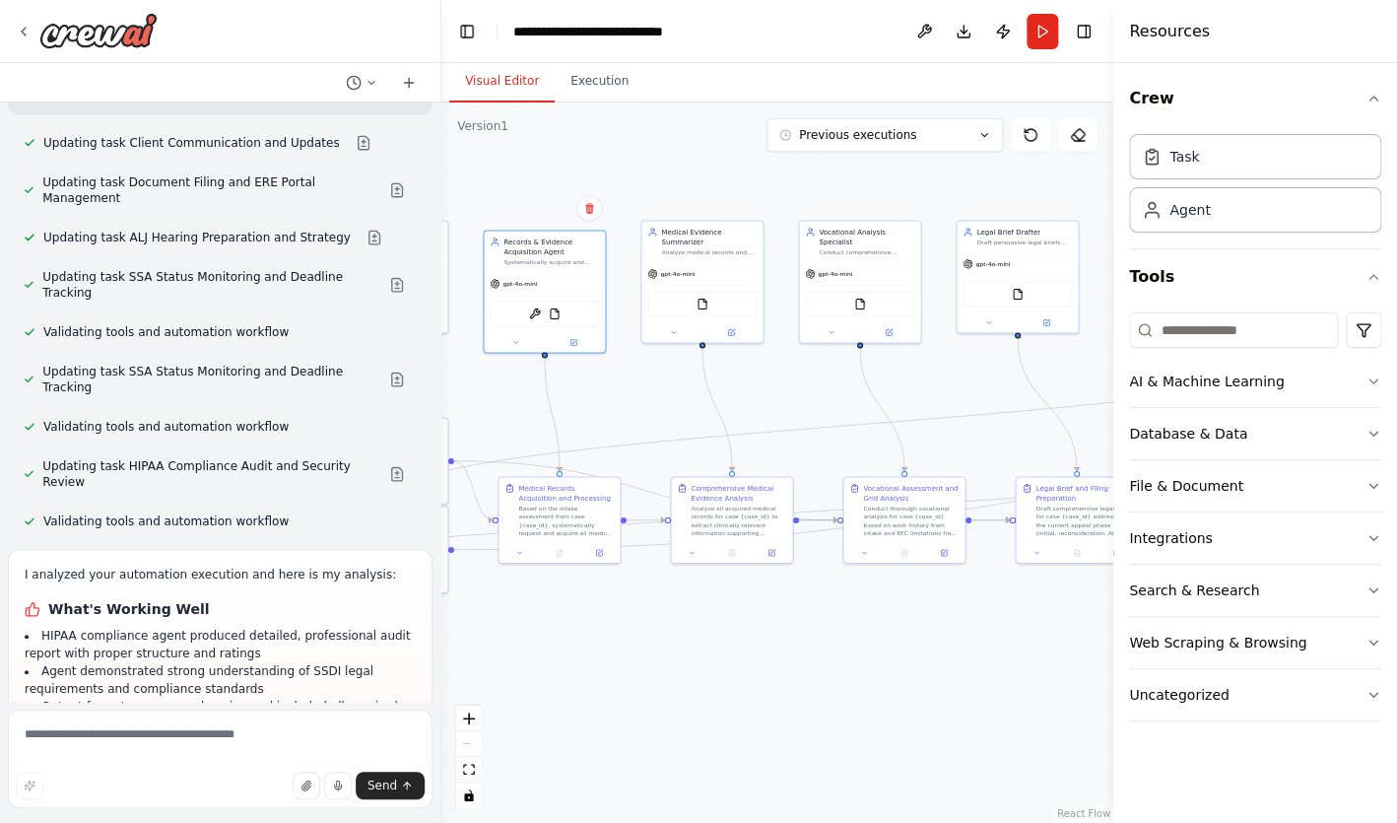
click at [615, 151] on div ".deletable-edge-delete-btn { width: 20px; height: 20px; border: 0px solid #ffff…" at bounding box center [777, 462] width 672 height 720
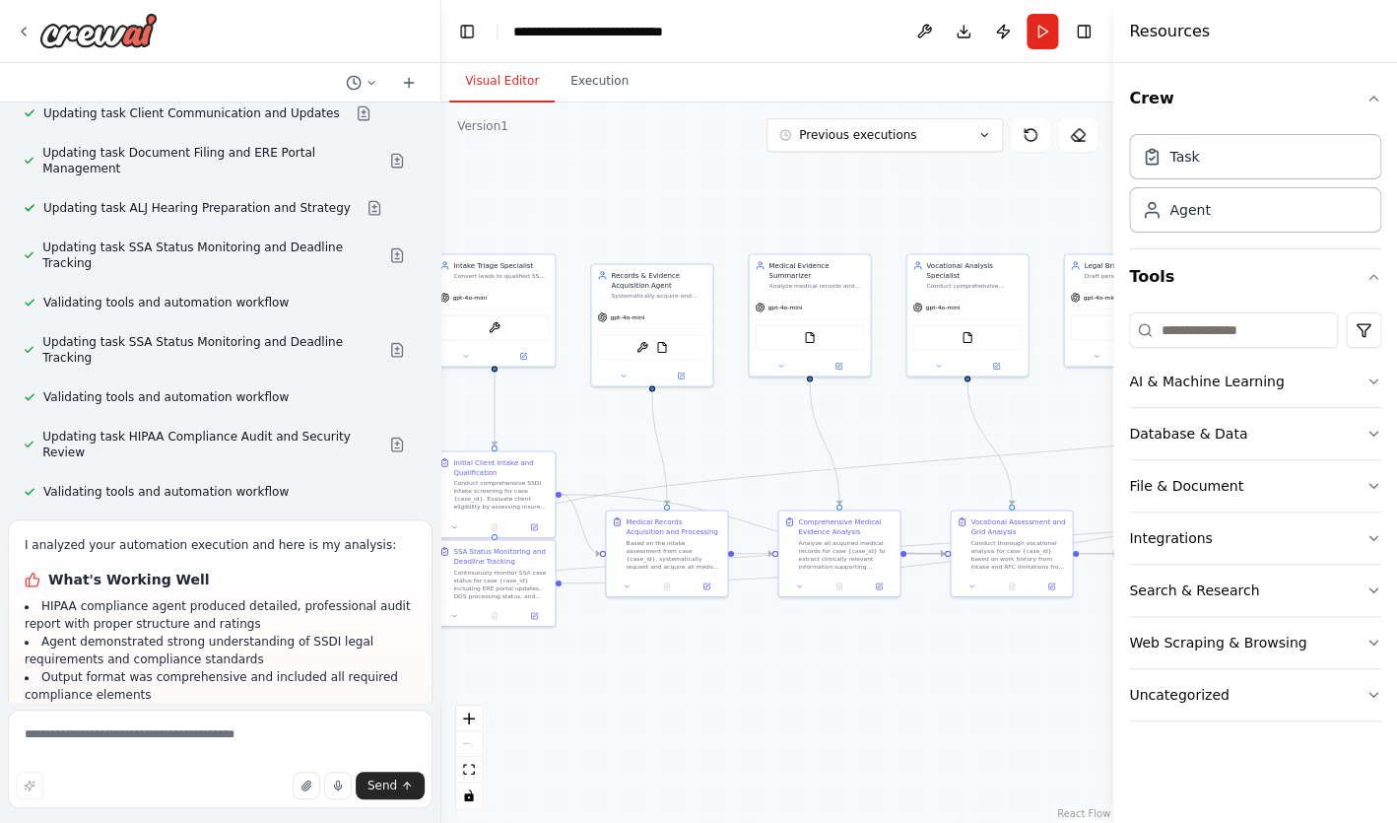
scroll to position [11417, 0]
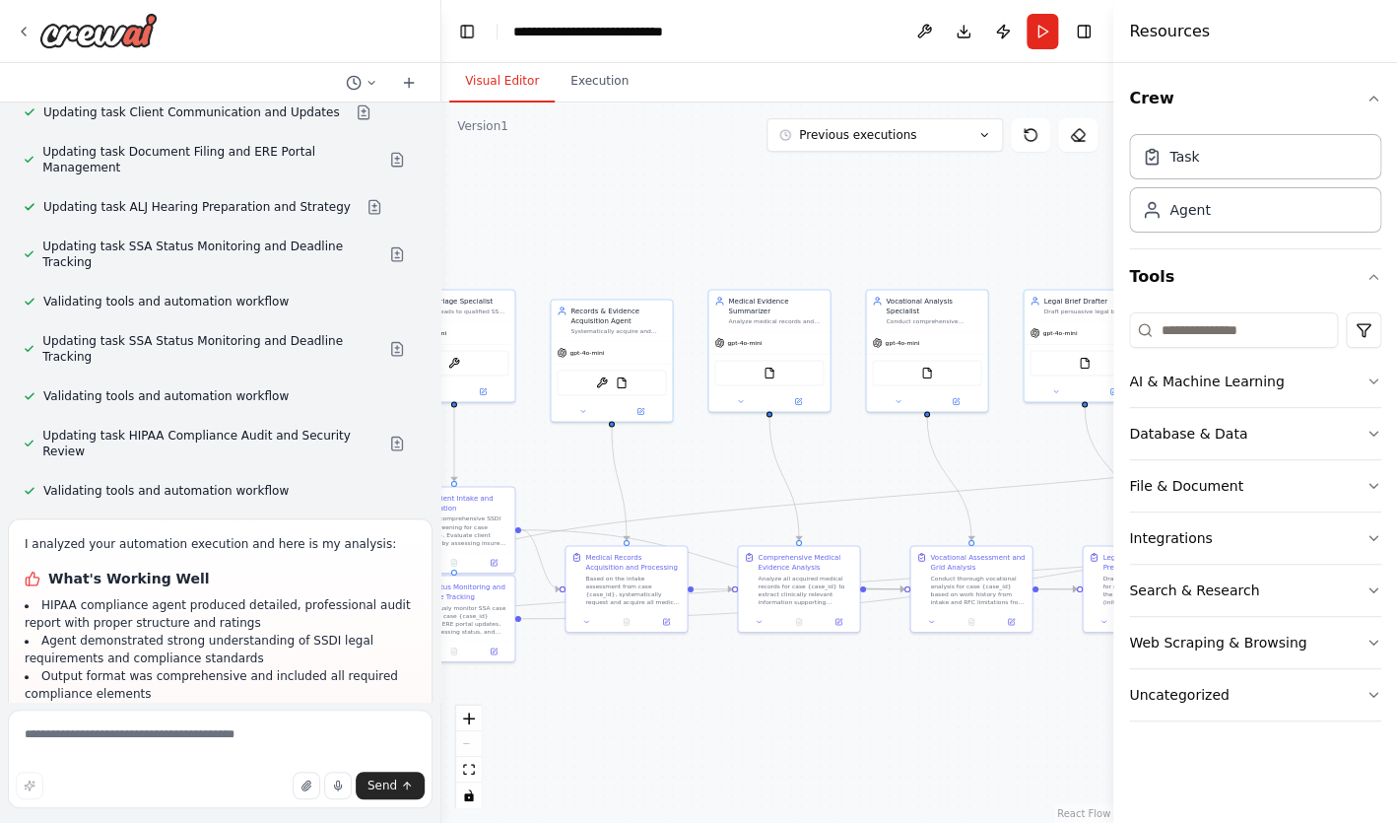
drag, startPoint x: 615, startPoint y: 151, endPoint x: 684, endPoint y: 212, distance: 92.1
click at [685, 214] on div ".deletable-edge-delete-btn { width: 20px; height: 20px; border: 0px solid #ffff…" at bounding box center [777, 462] width 672 height 720
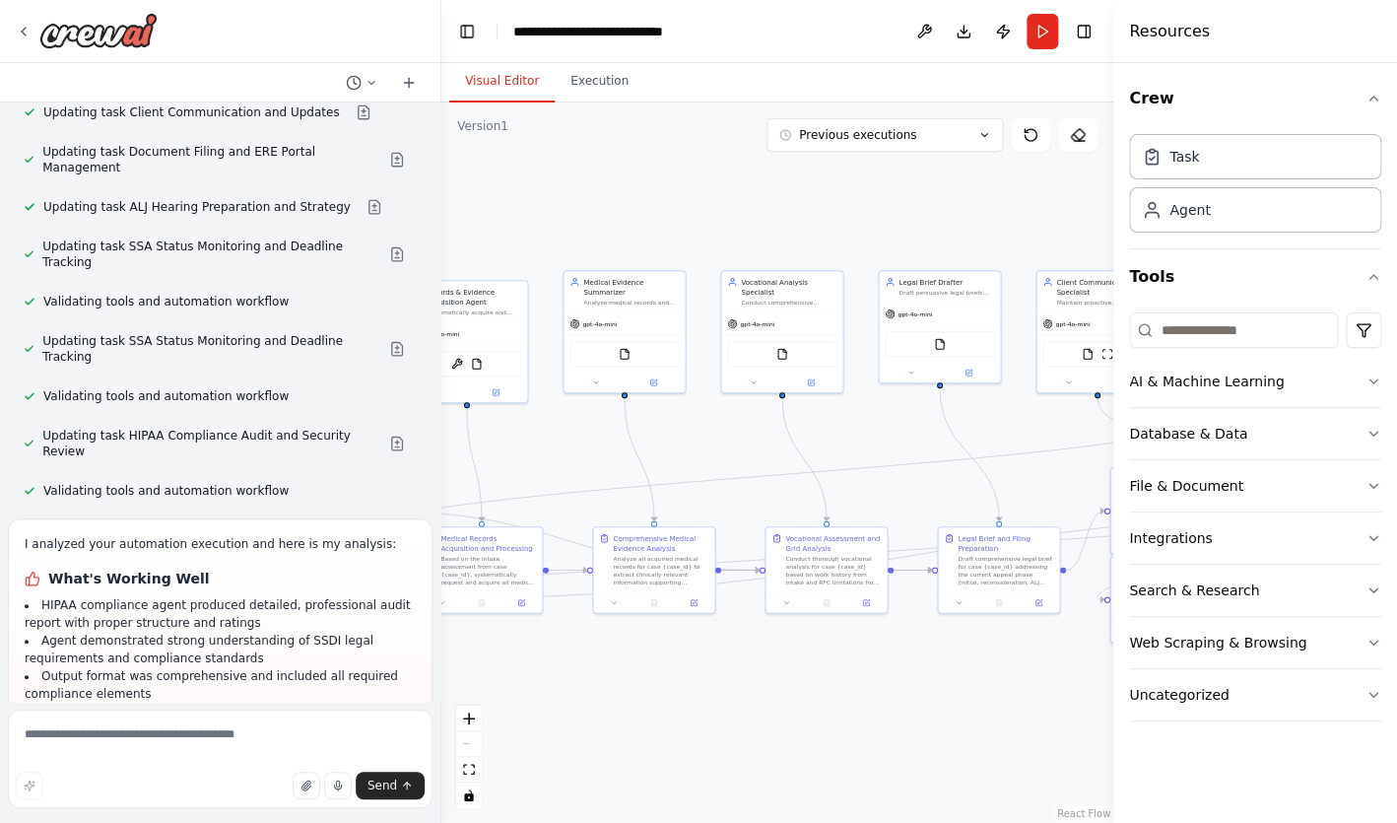
drag, startPoint x: 829, startPoint y: 722, endPoint x: 543, endPoint y: 679, distance: 289.0
click at [543, 679] on div ".deletable-edge-delete-btn { width: 20px; height: 20px; border: 0px solid #ffff…" at bounding box center [777, 462] width 672 height 720
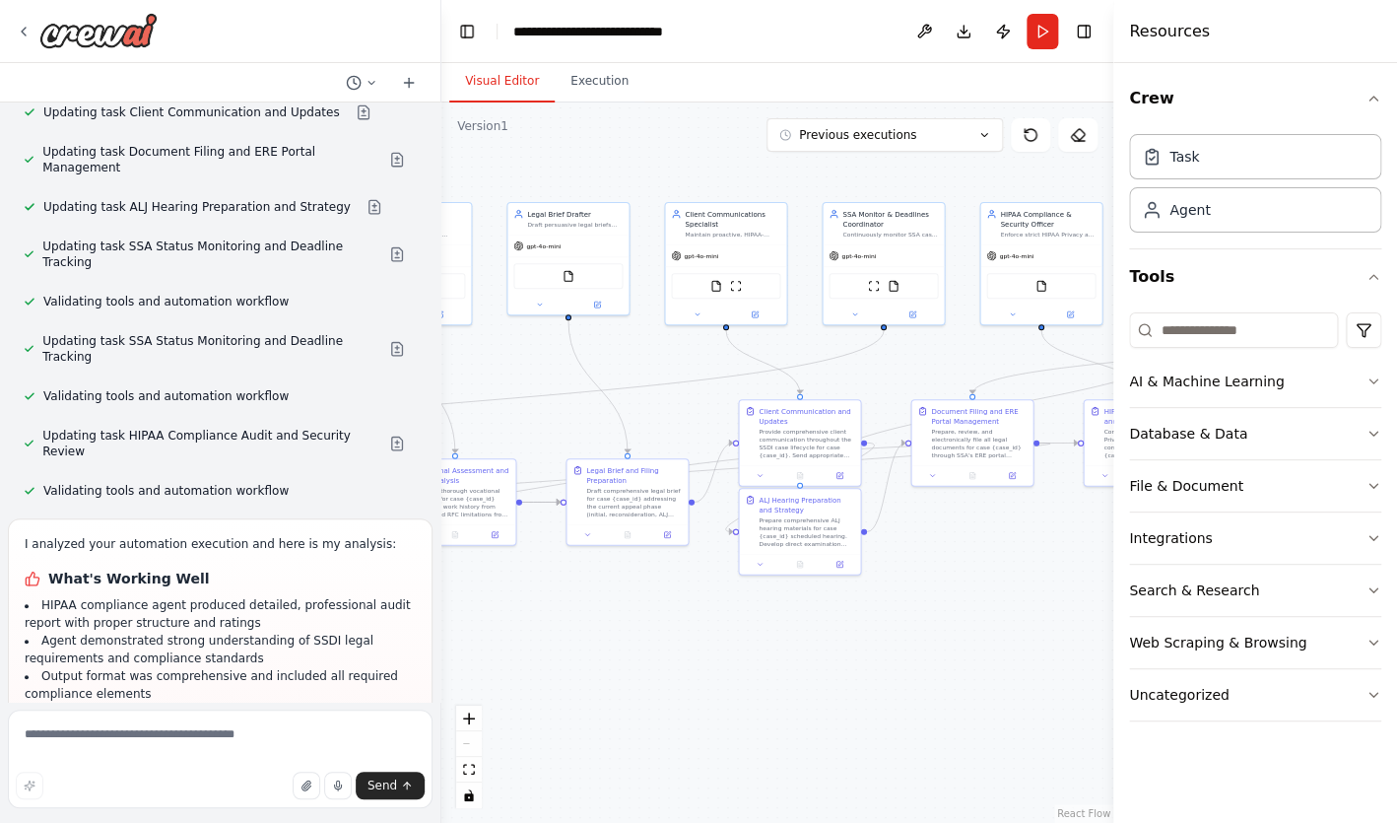
drag, startPoint x: 731, startPoint y: 720, endPoint x: 458, endPoint y: 653, distance: 281.0
click at [459, 653] on div ".deletable-edge-delete-btn { width: 20px; height: 20px; border: 0px solid #ffff…" at bounding box center [777, 462] width 672 height 720
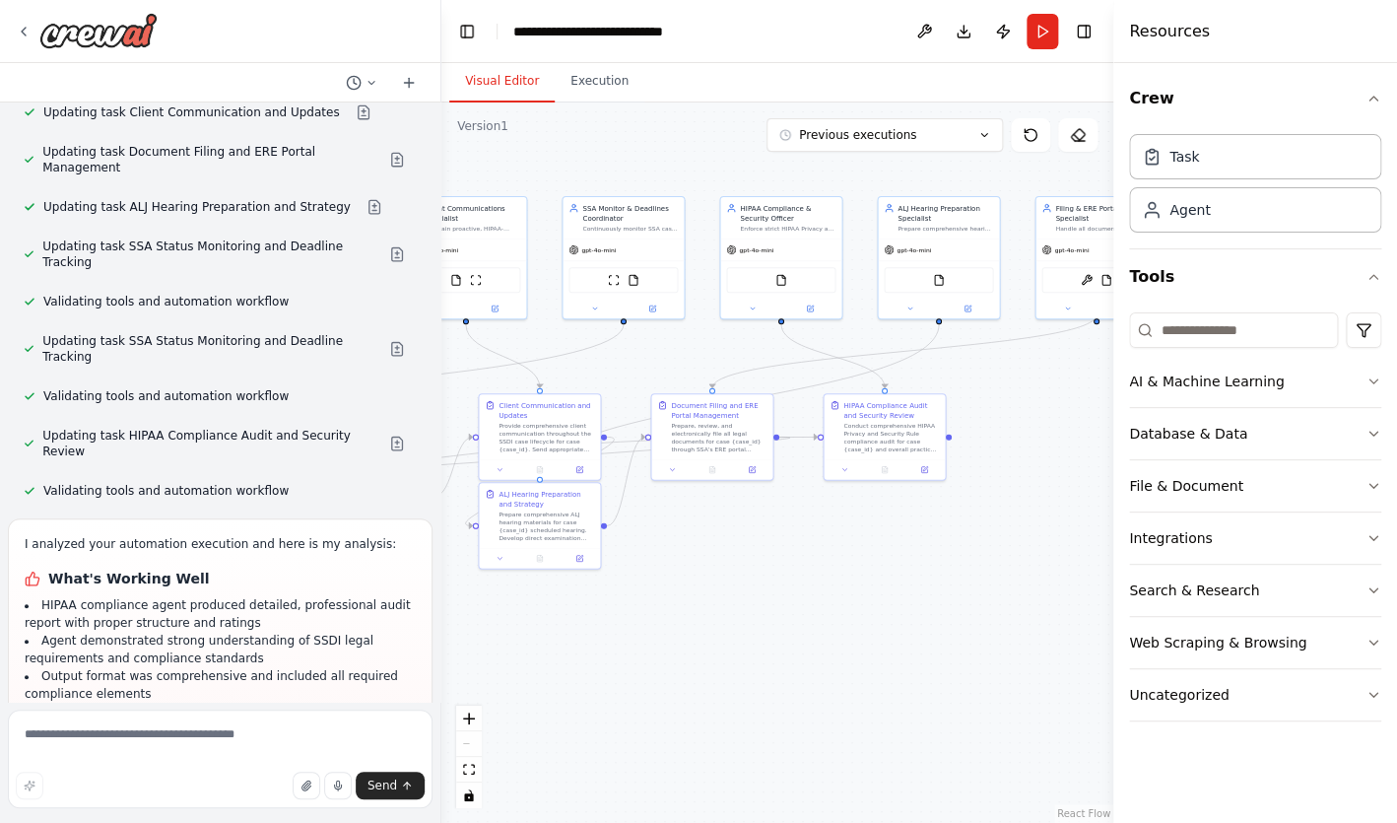
drag, startPoint x: 795, startPoint y: 656, endPoint x: 497, endPoint y: 652, distance: 298.6
click at [498, 652] on div ".deletable-edge-delete-btn { width: 20px; height: 20px; border: 0px solid #ffff…" at bounding box center [777, 462] width 672 height 720
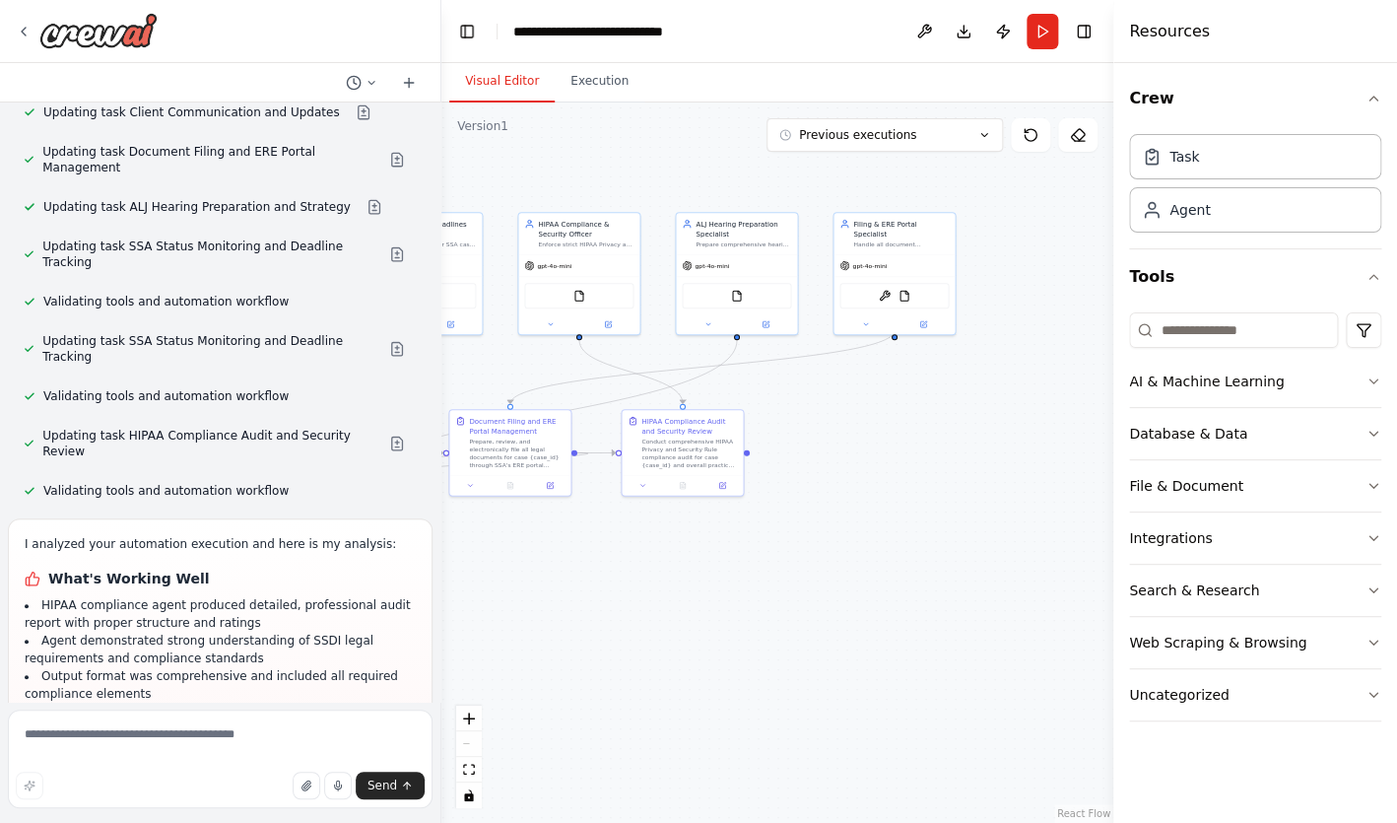
drag, startPoint x: 814, startPoint y: 625, endPoint x: 649, endPoint y: 640, distance: 165.3
click at [649, 640] on div ".deletable-edge-delete-btn { width: 20px; height: 20px; border: 0px solid #ffff…" at bounding box center [777, 462] width 672 height 720
click at [917, 289] on div "OCRTool FileReadTool" at bounding box center [893, 294] width 109 height 26
click at [991, 285] on div ".deletable-edge-delete-btn { width: 20px; height: 20px; border: 0px solid #ffff…" at bounding box center [777, 462] width 672 height 720
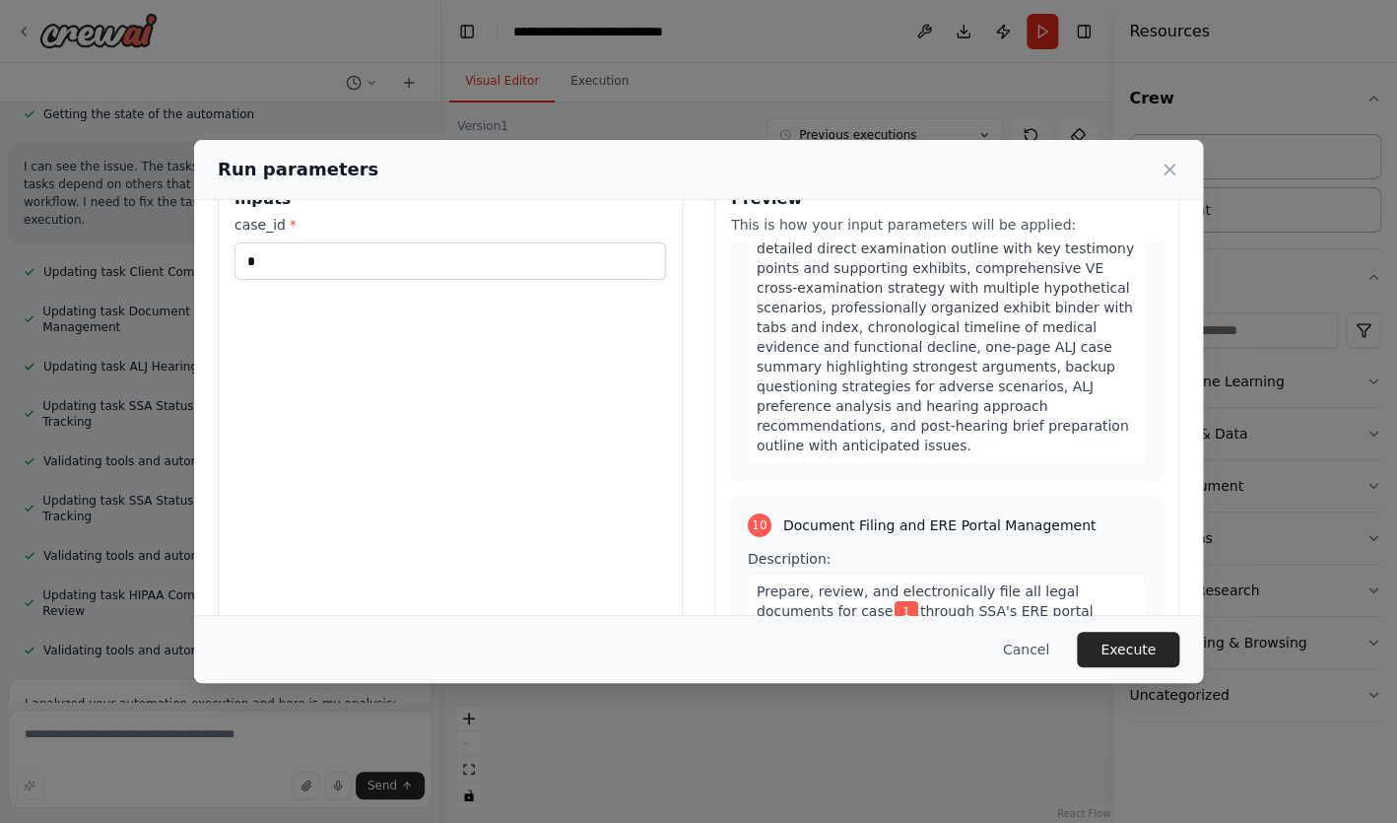
scroll to position [100, 0]
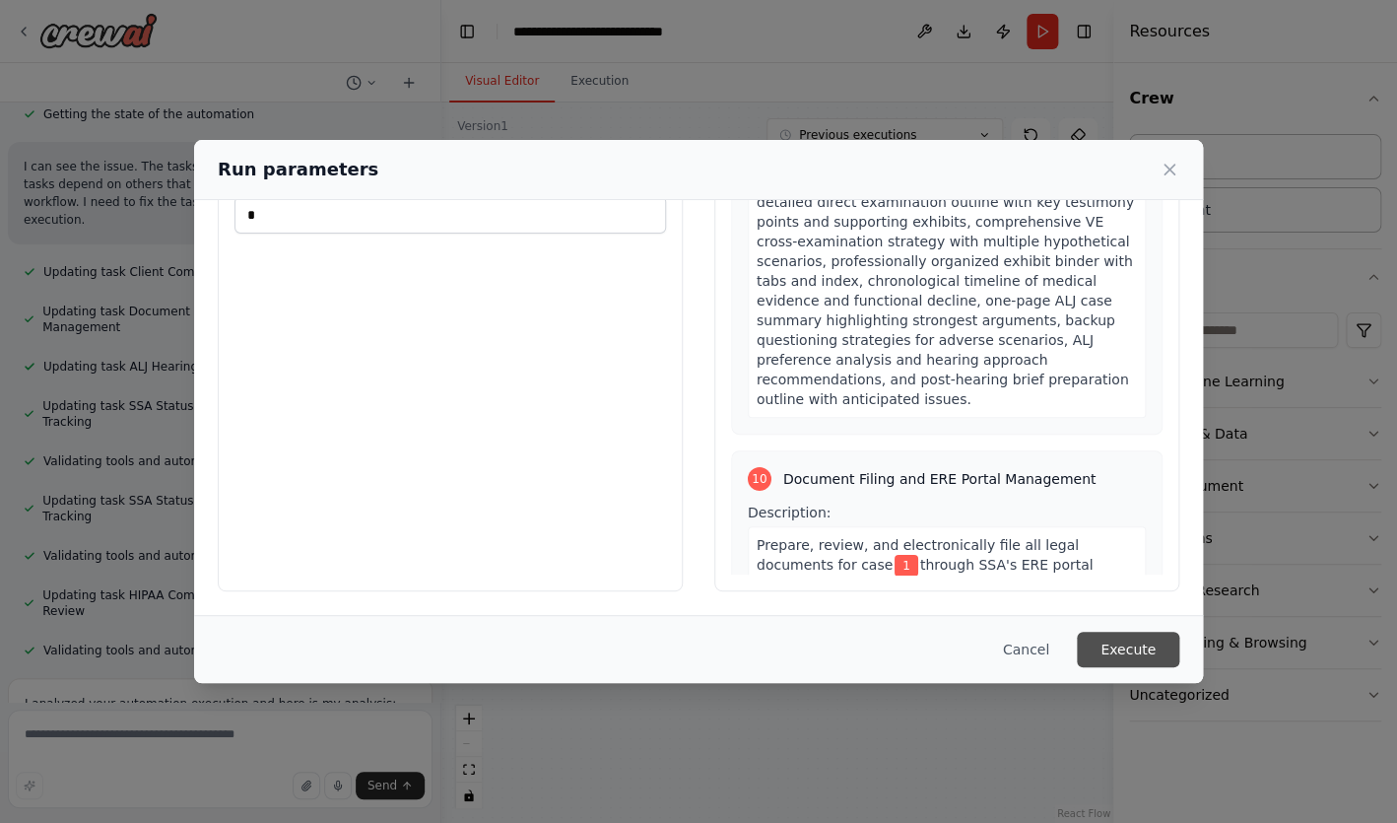
click at [1129, 649] on button "Execute" at bounding box center [1128, 649] width 102 height 35
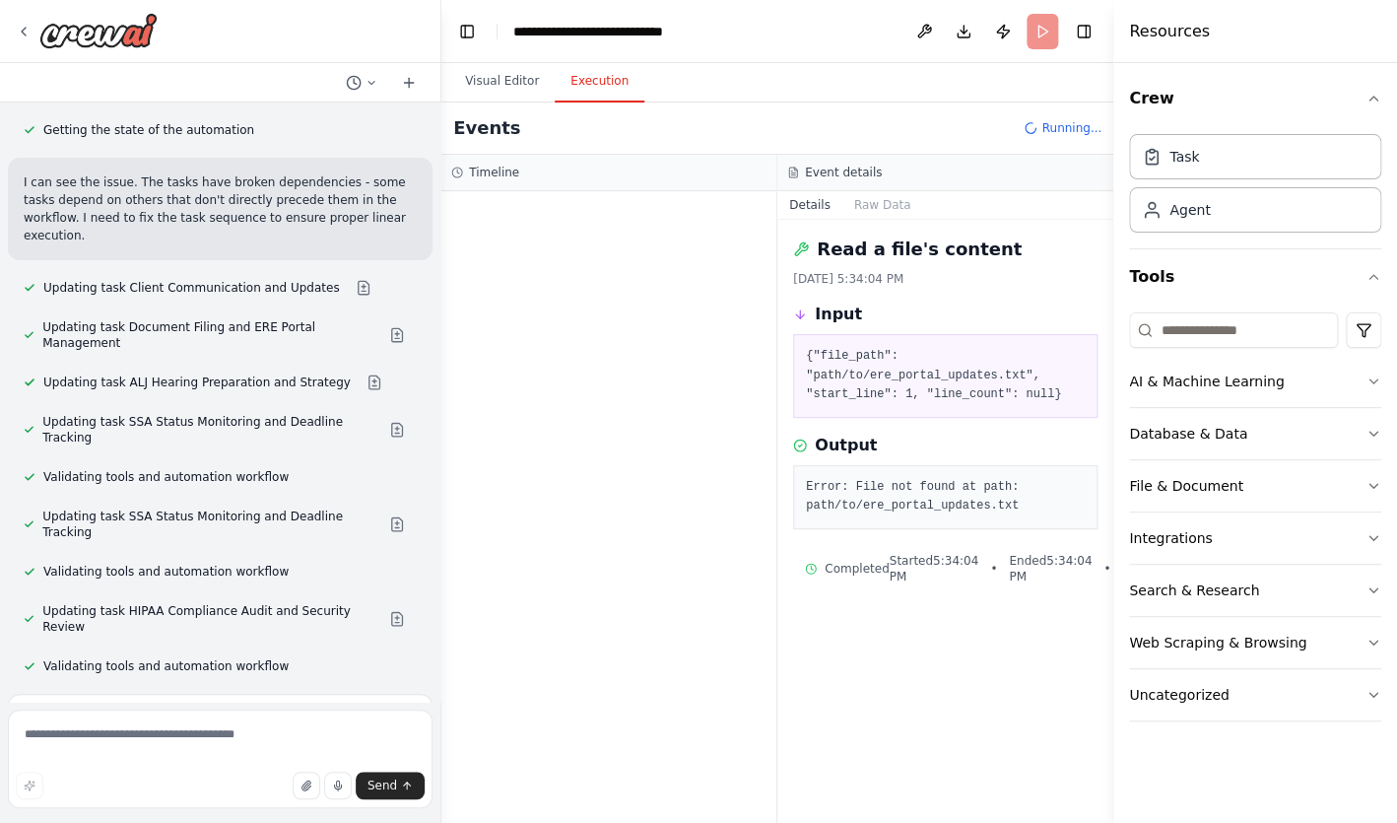
scroll to position [11257, 0]
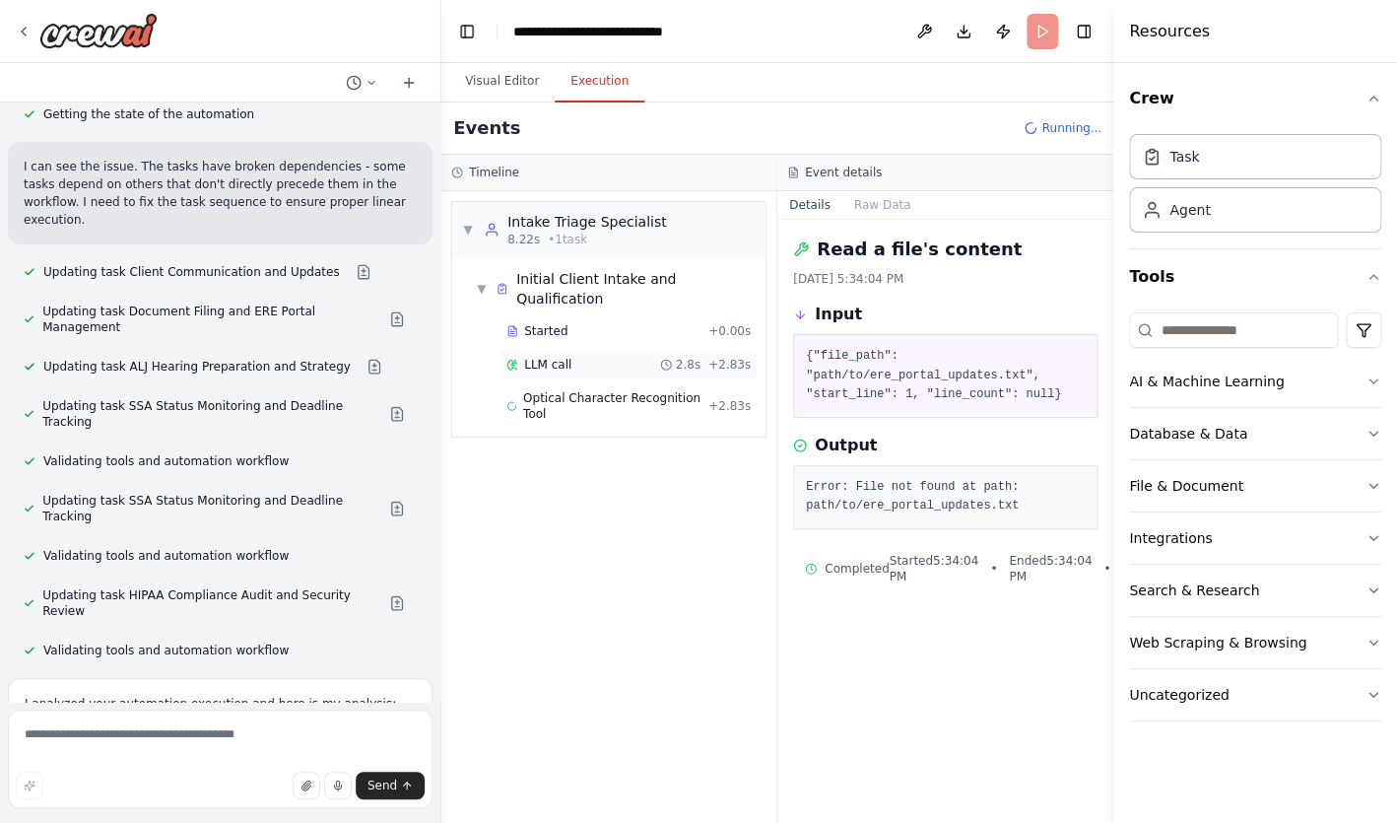
click at [615, 357] on div "LLM call 2.8s + 2.83s" at bounding box center [628, 365] width 244 height 16
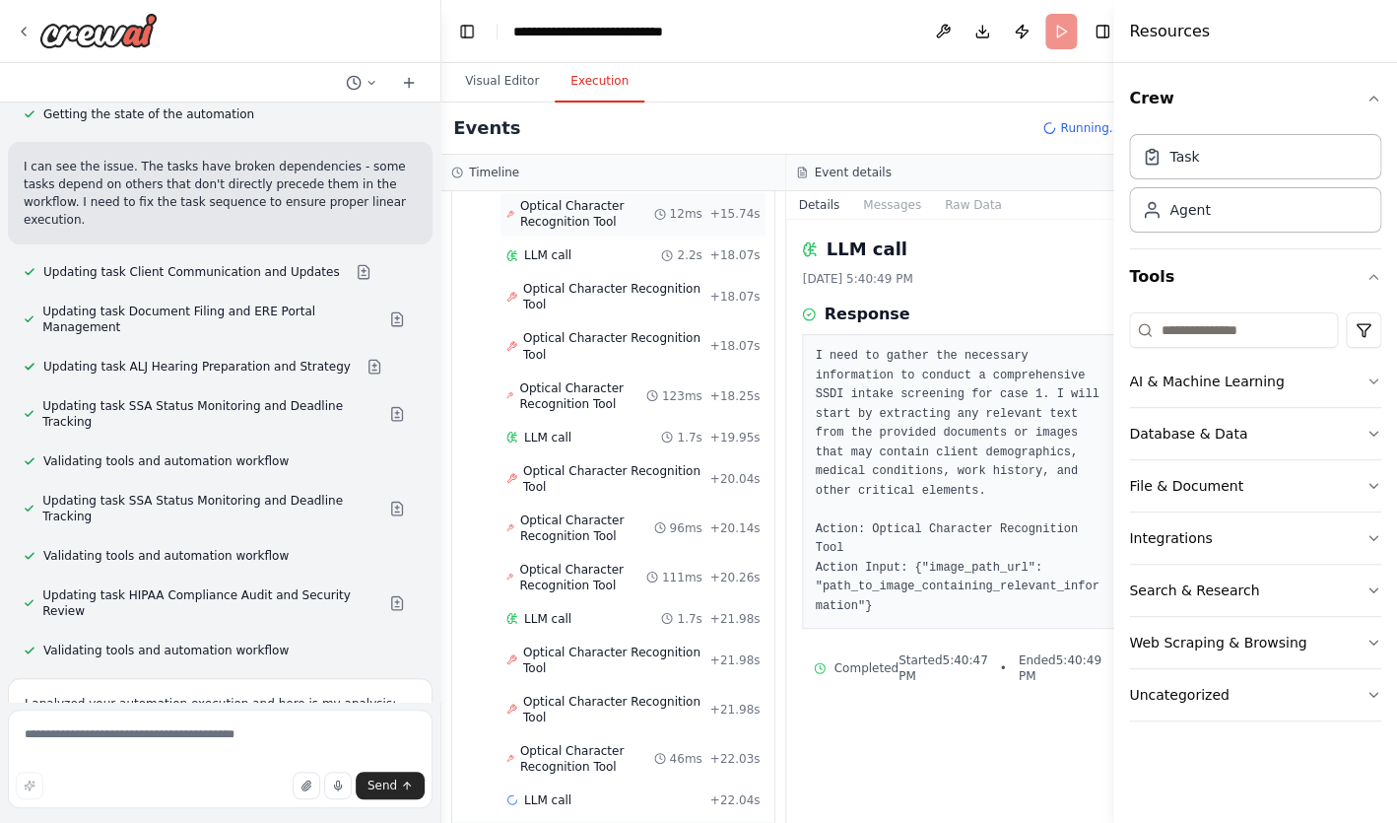
scroll to position [1233, 0]
click at [1190, 391] on div "AI & Machine Learning" at bounding box center [1206, 381] width 155 height 20
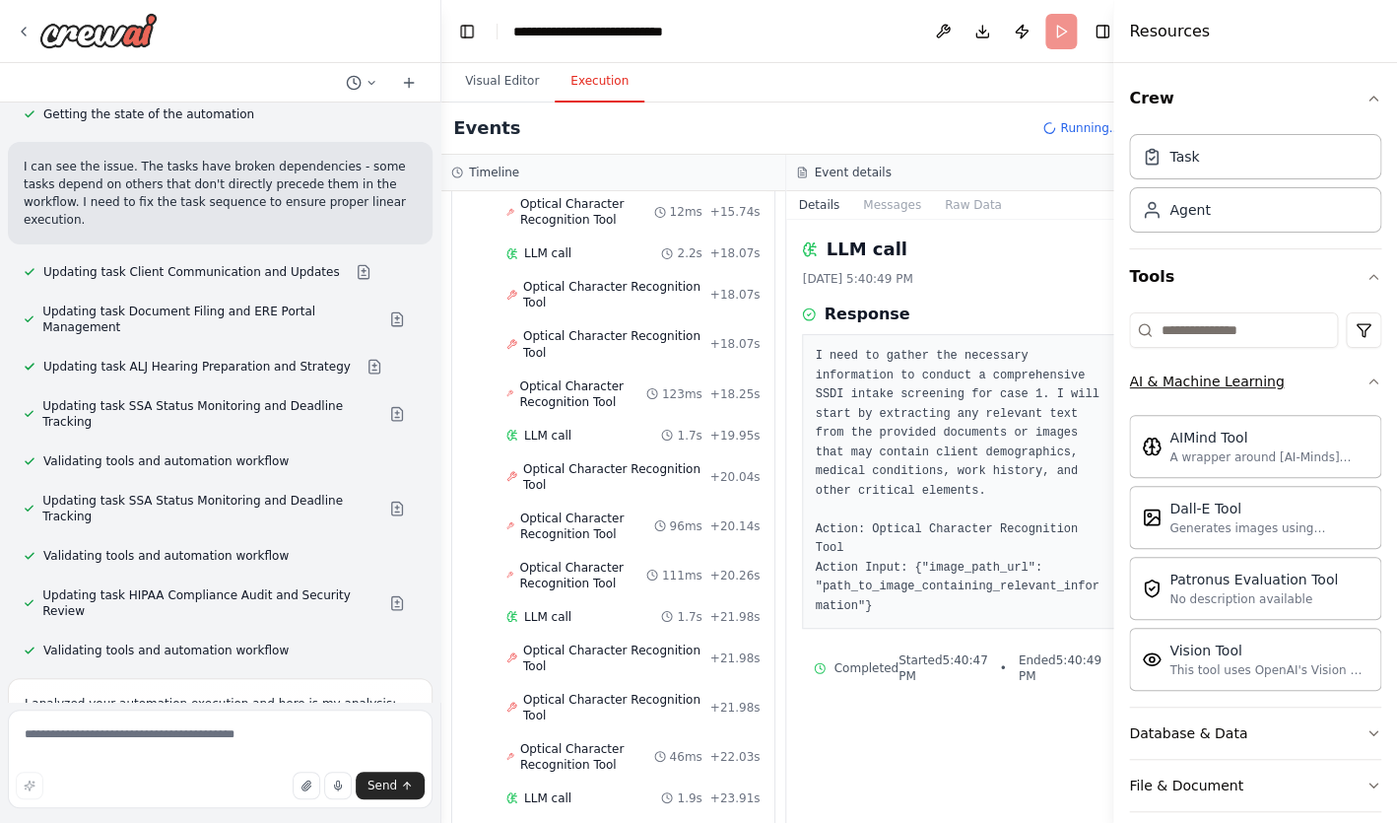
scroll to position [1217, 0]
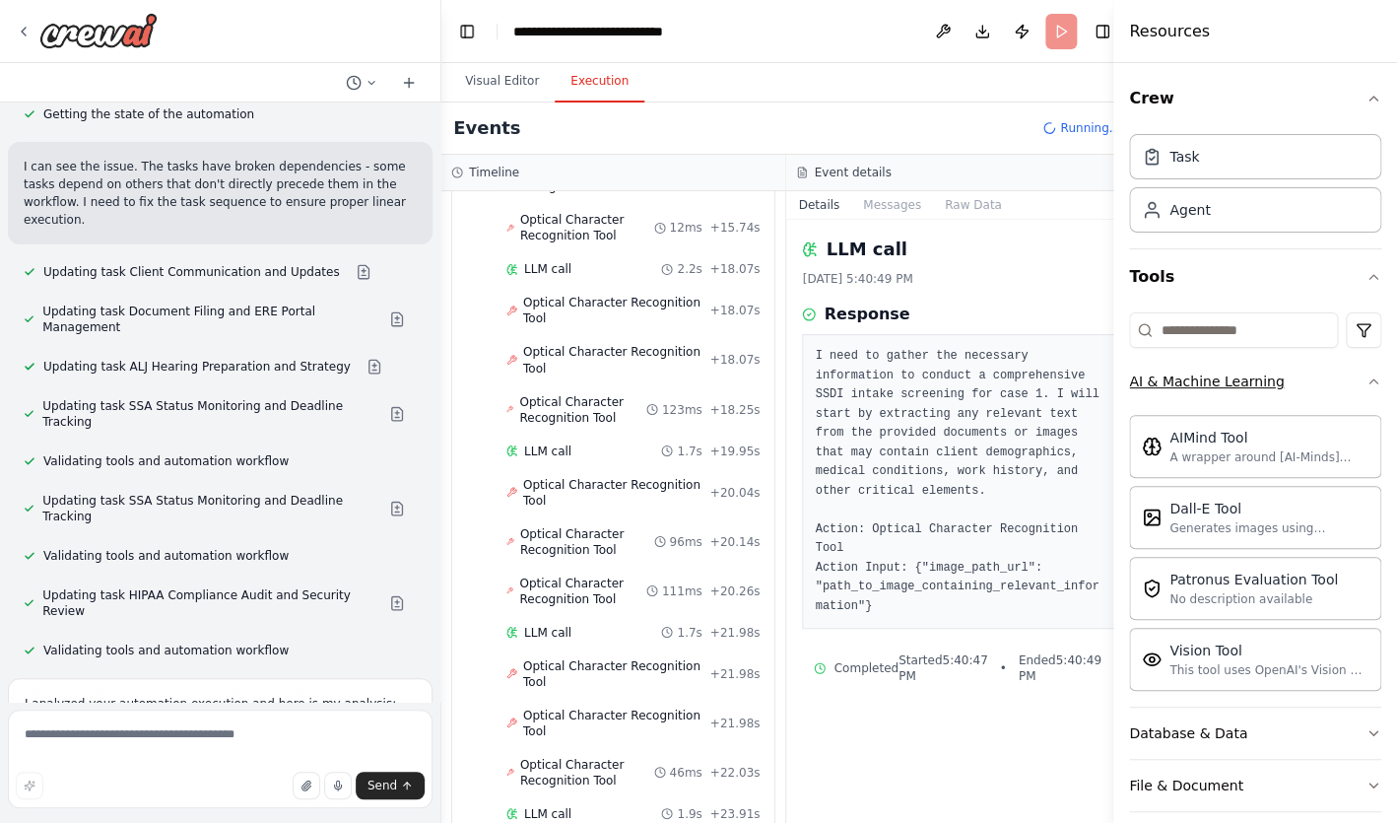
click at [1190, 391] on div "AI & Machine Learning" at bounding box center [1206, 381] width 155 height 20
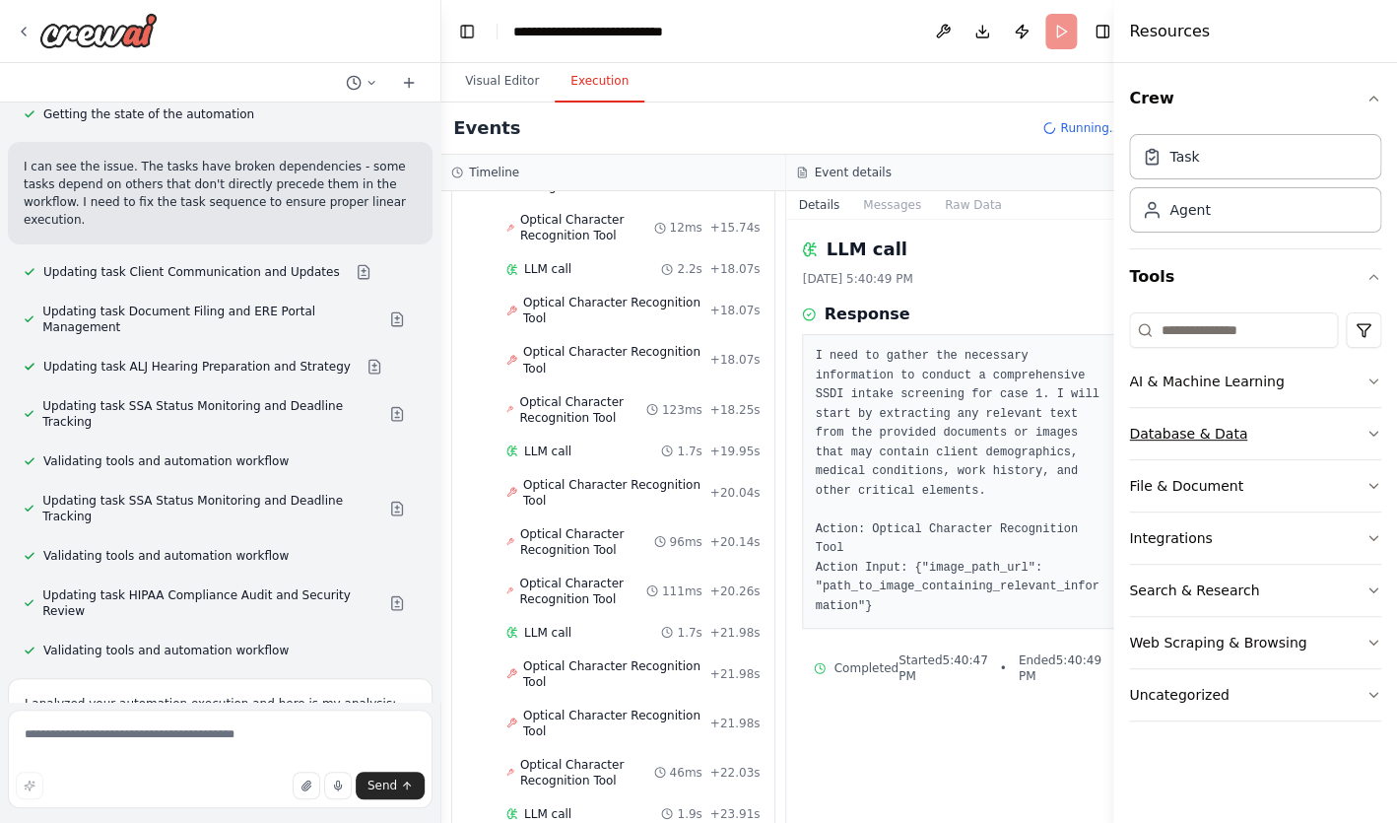
click at [1187, 424] on button "Database & Data" at bounding box center [1255, 433] width 252 height 51
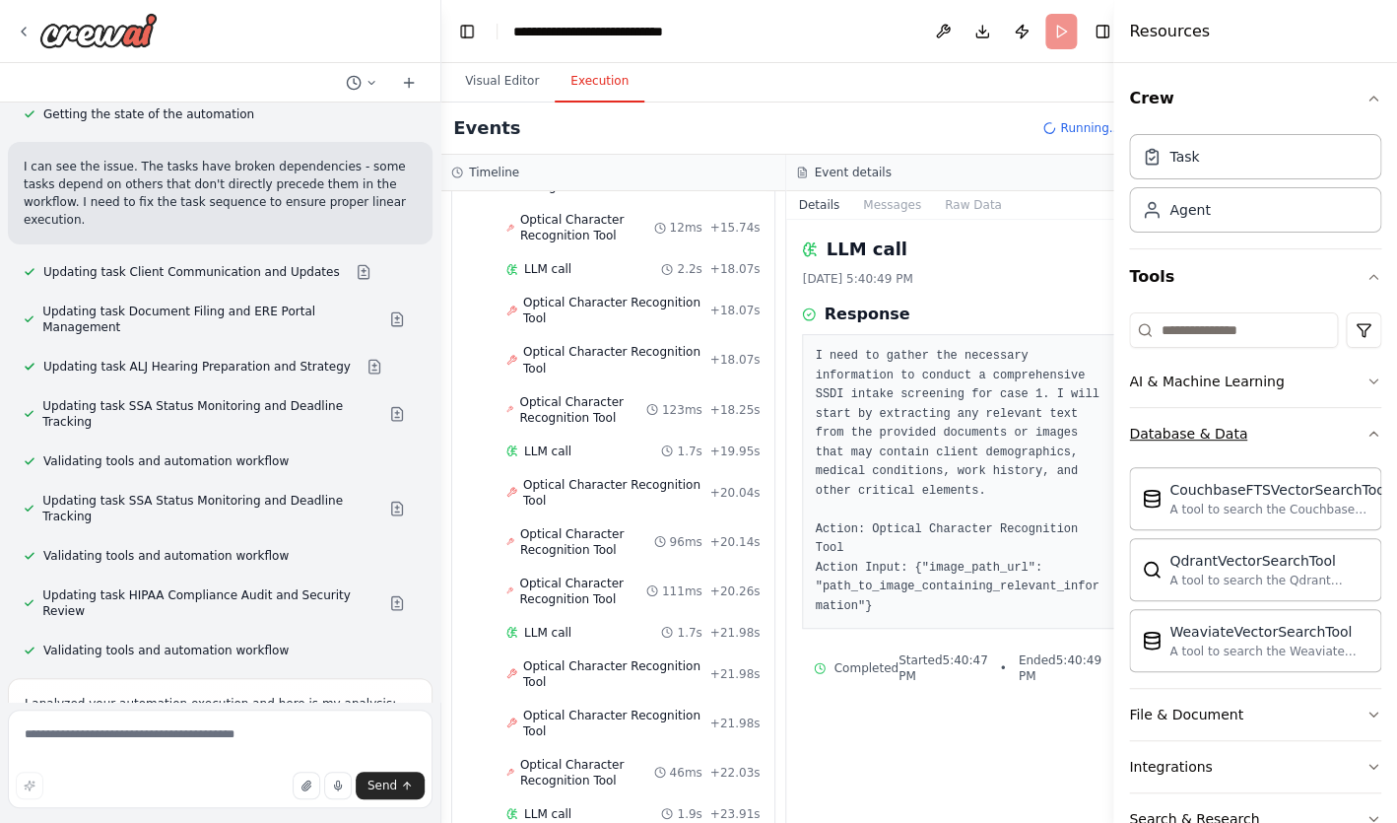
click at [1185, 429] on div "Database & Data" at bounding box center [1188, 434] width 118 height 20
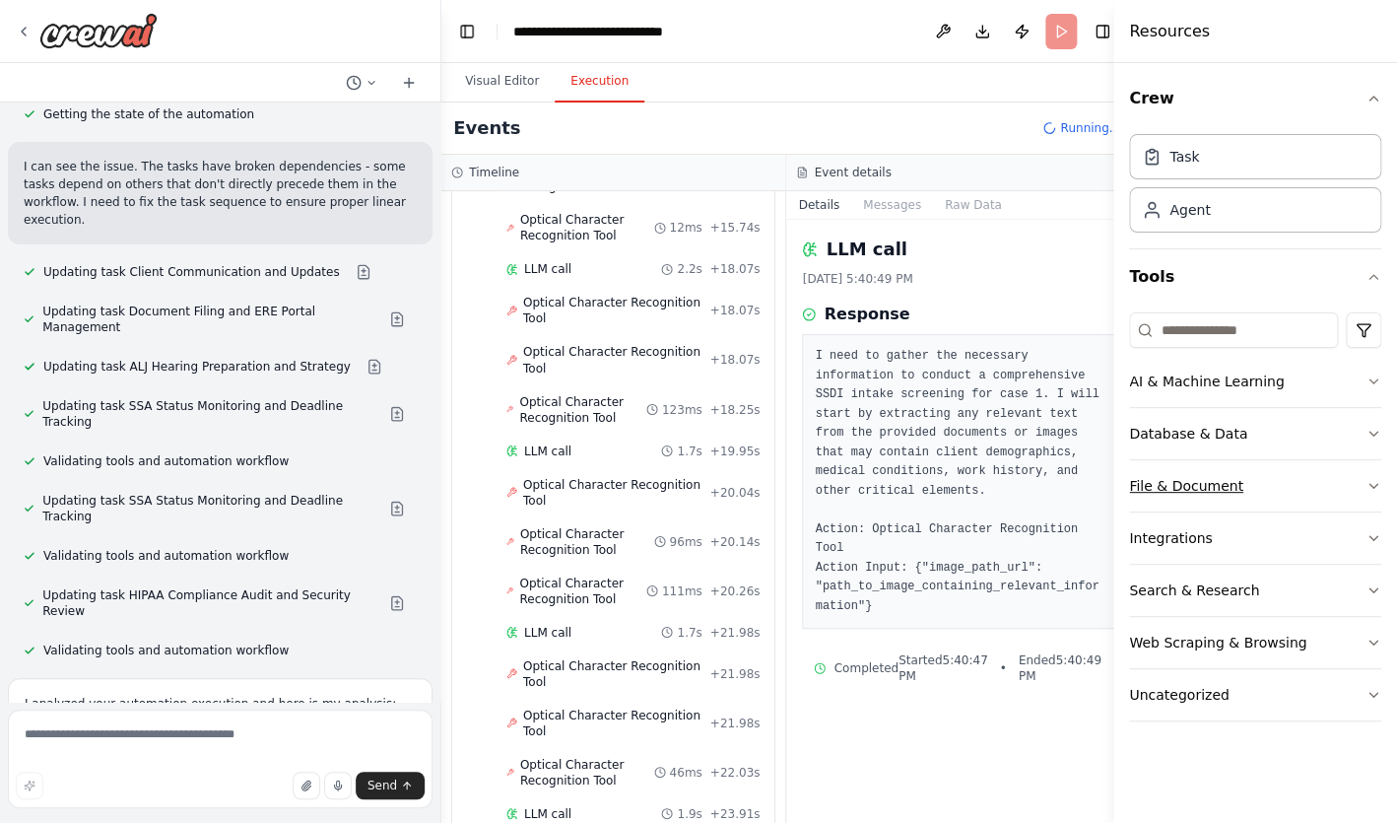
click at [1176, 472] on button "File & Document" at bounding box center [1255, 485] width 252 height 51
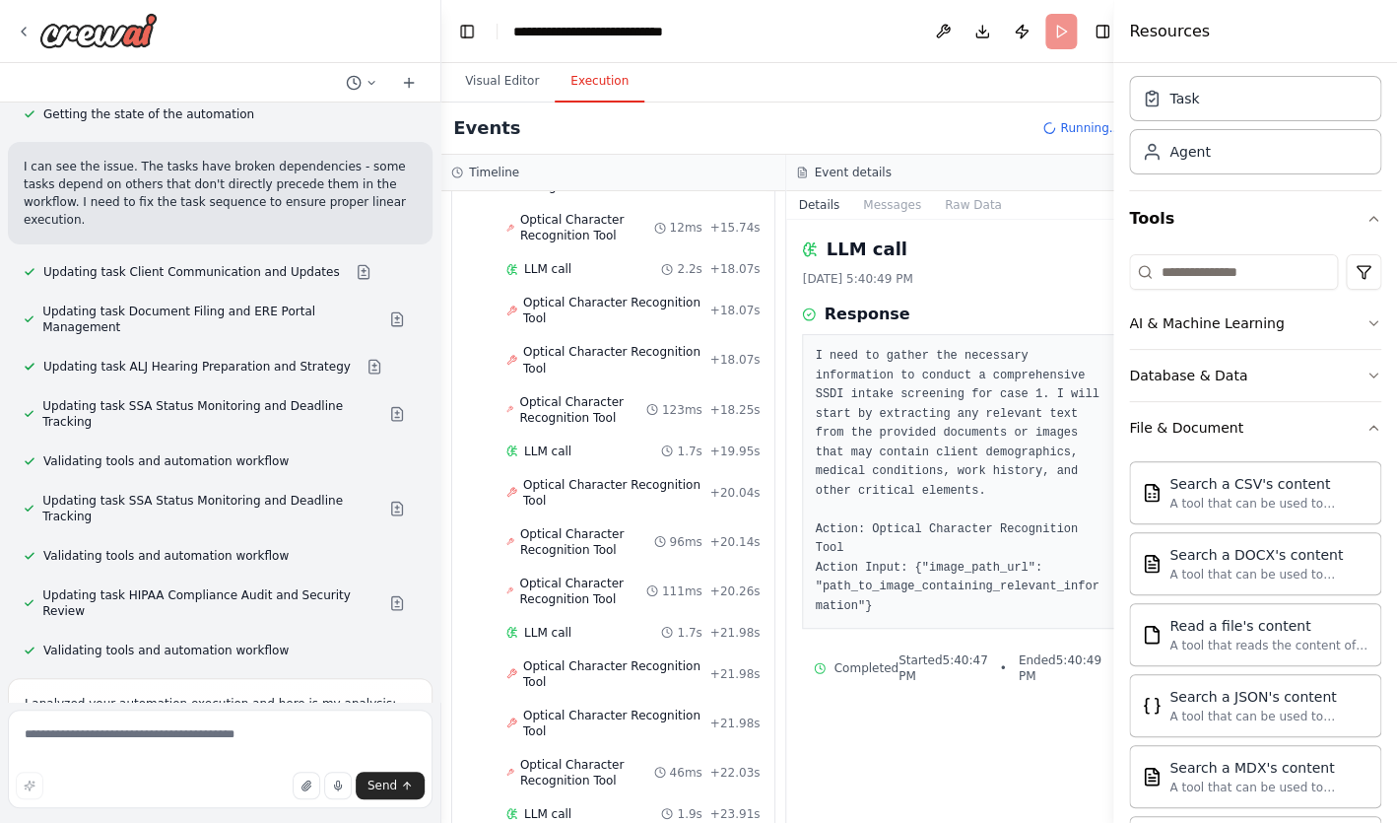
scroll to position [0, 0]
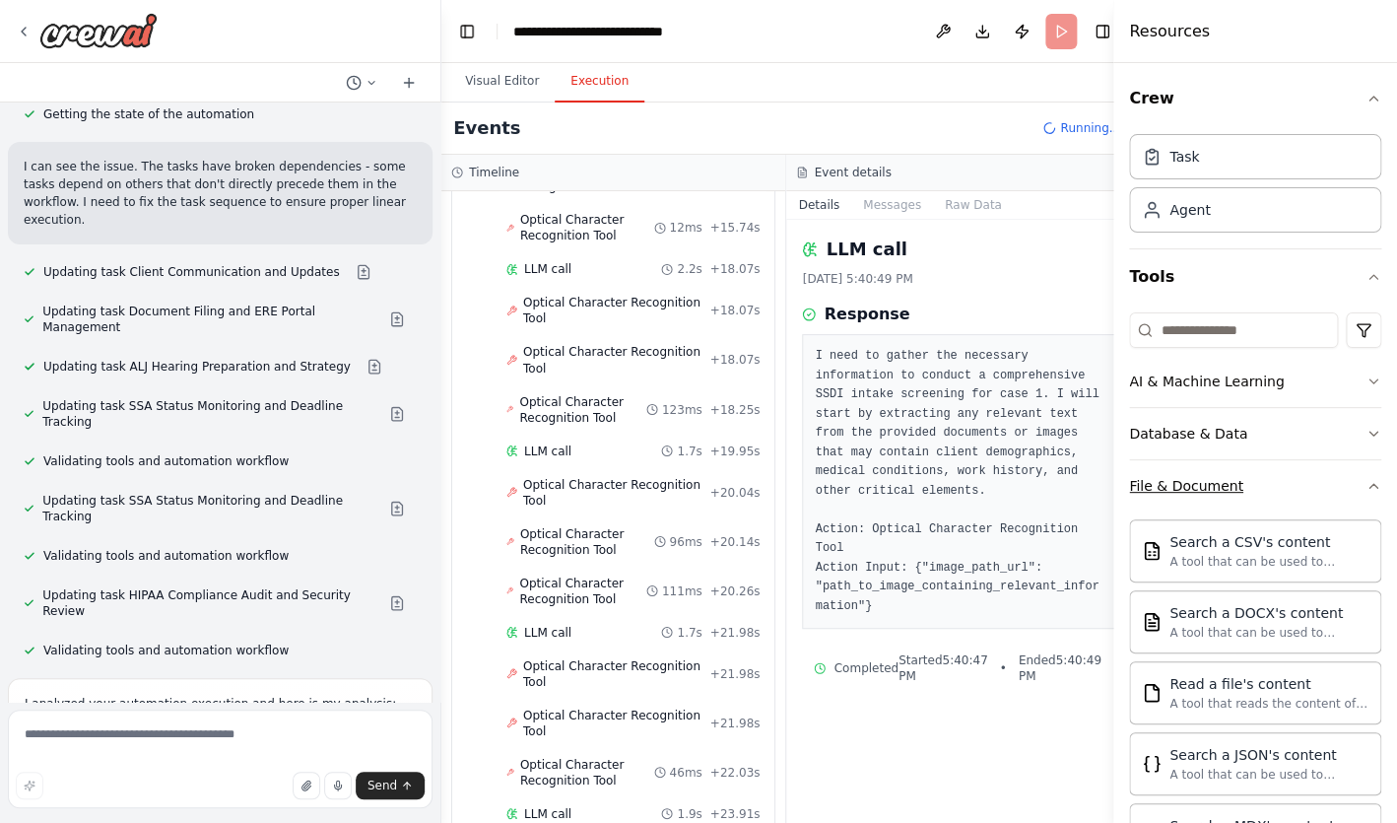
click at [1185, 475] on button "File & Document" at bounding box center [1255, 485] width 252 height 51
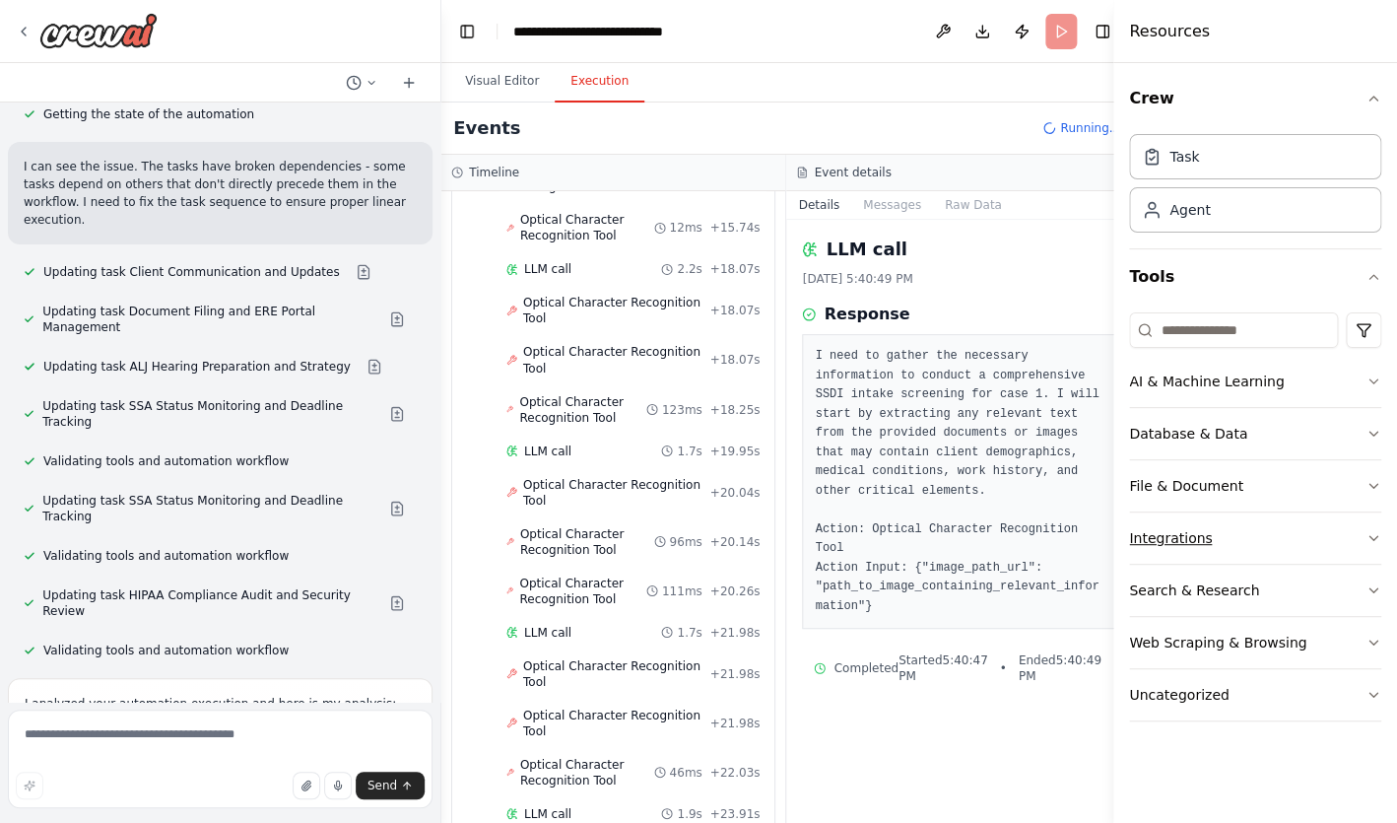
click at [1178, 528] on button "Integrations" at bounding box center [1255, 537] width 252 height 51
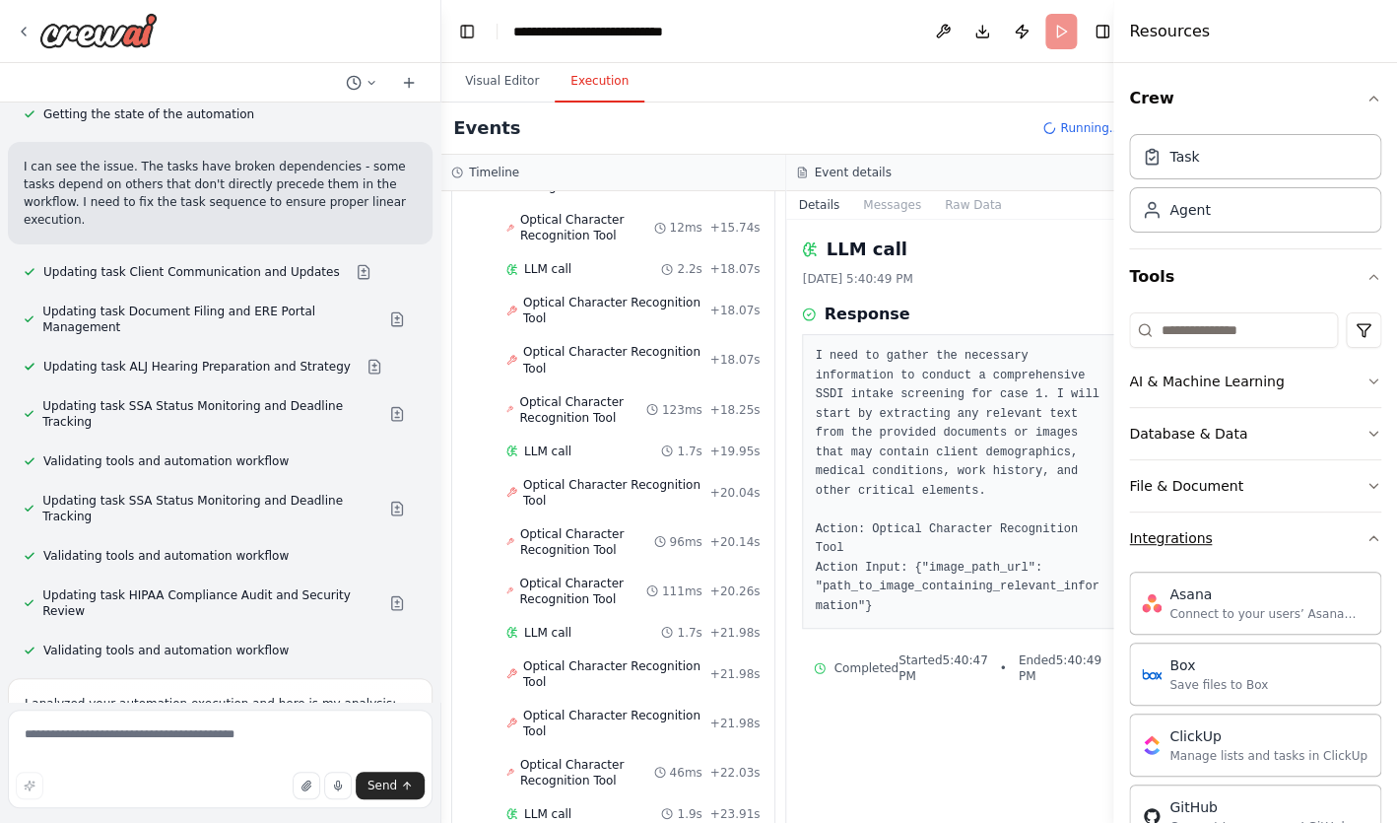
click at [1206, 531] on div "Integrations" at bounding box center [1170, 538] width 83 height 20
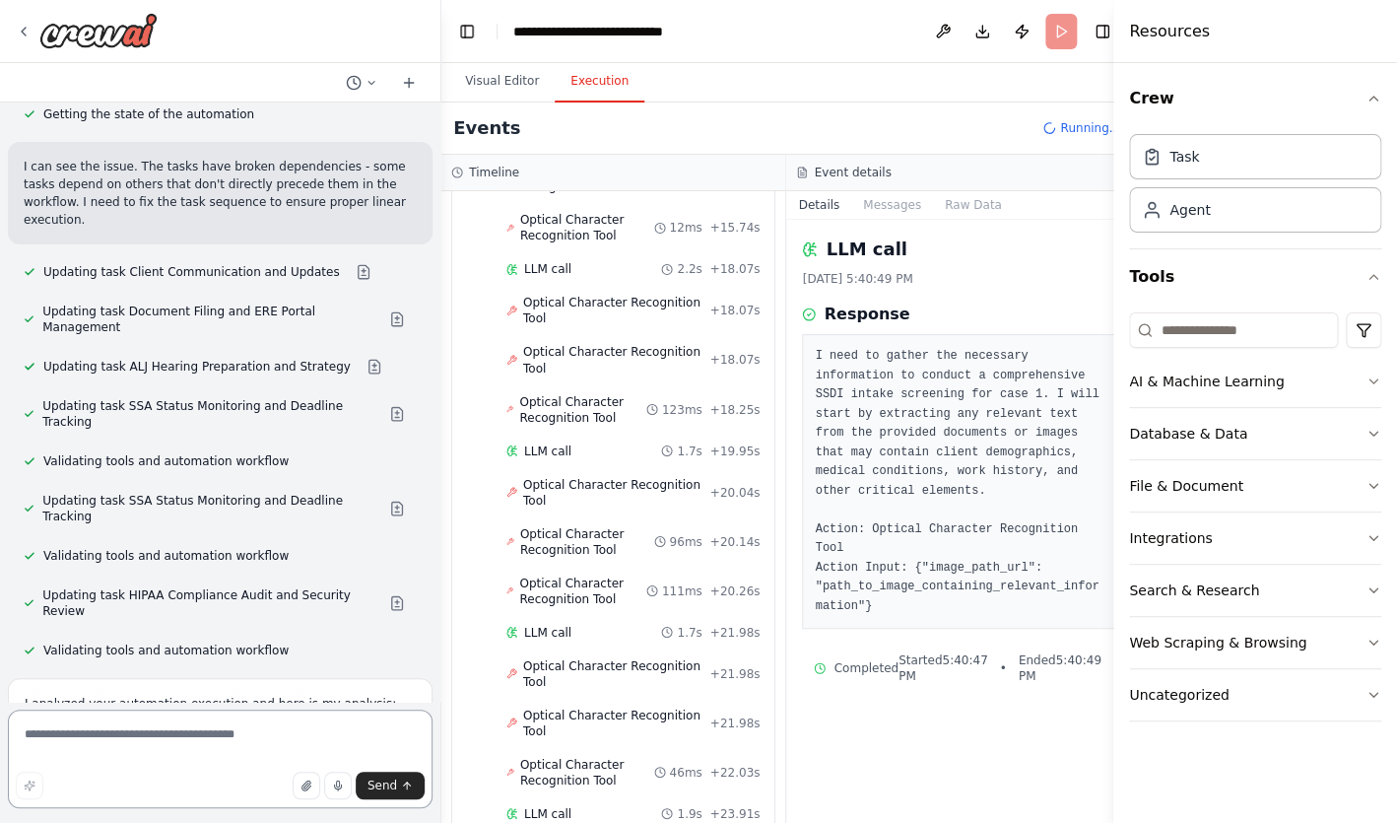
click at [343, 747] on textarea at bounding box center [220, 758] width 425 height 99
type textarea "*"
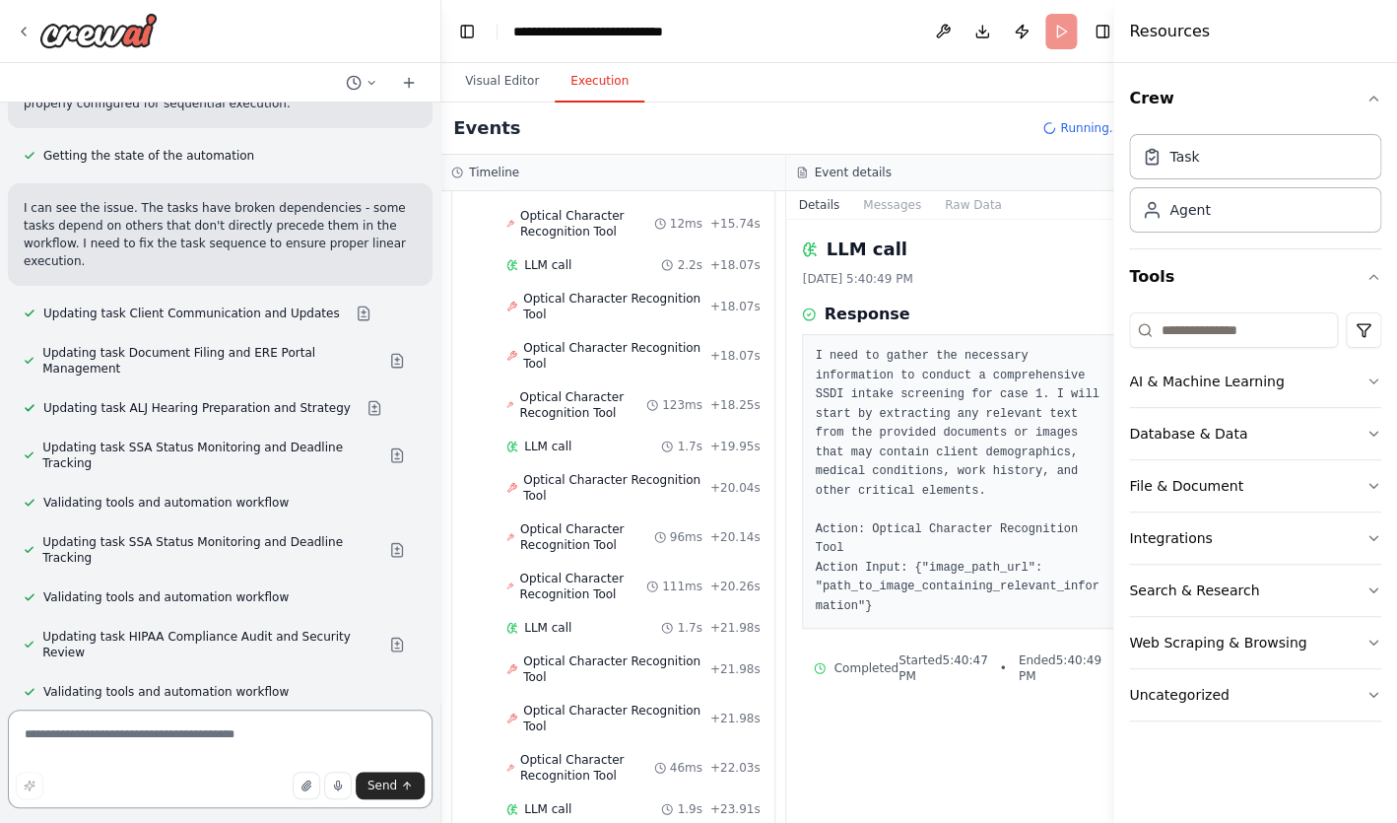
scroll to position [11257, 0]
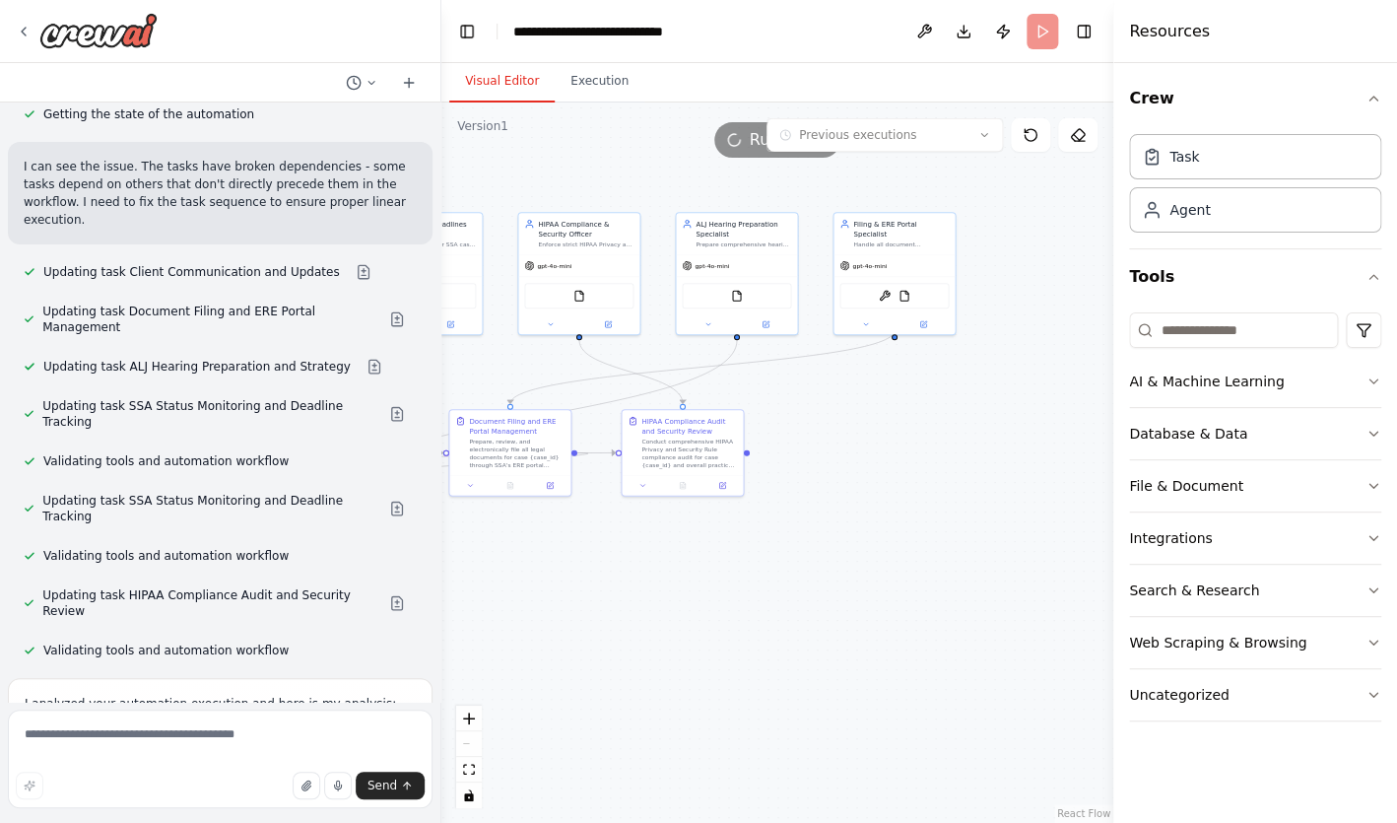
click at [513, 82] on button "Visual Editor" at bounding box center [501, 81] width 105 height 41
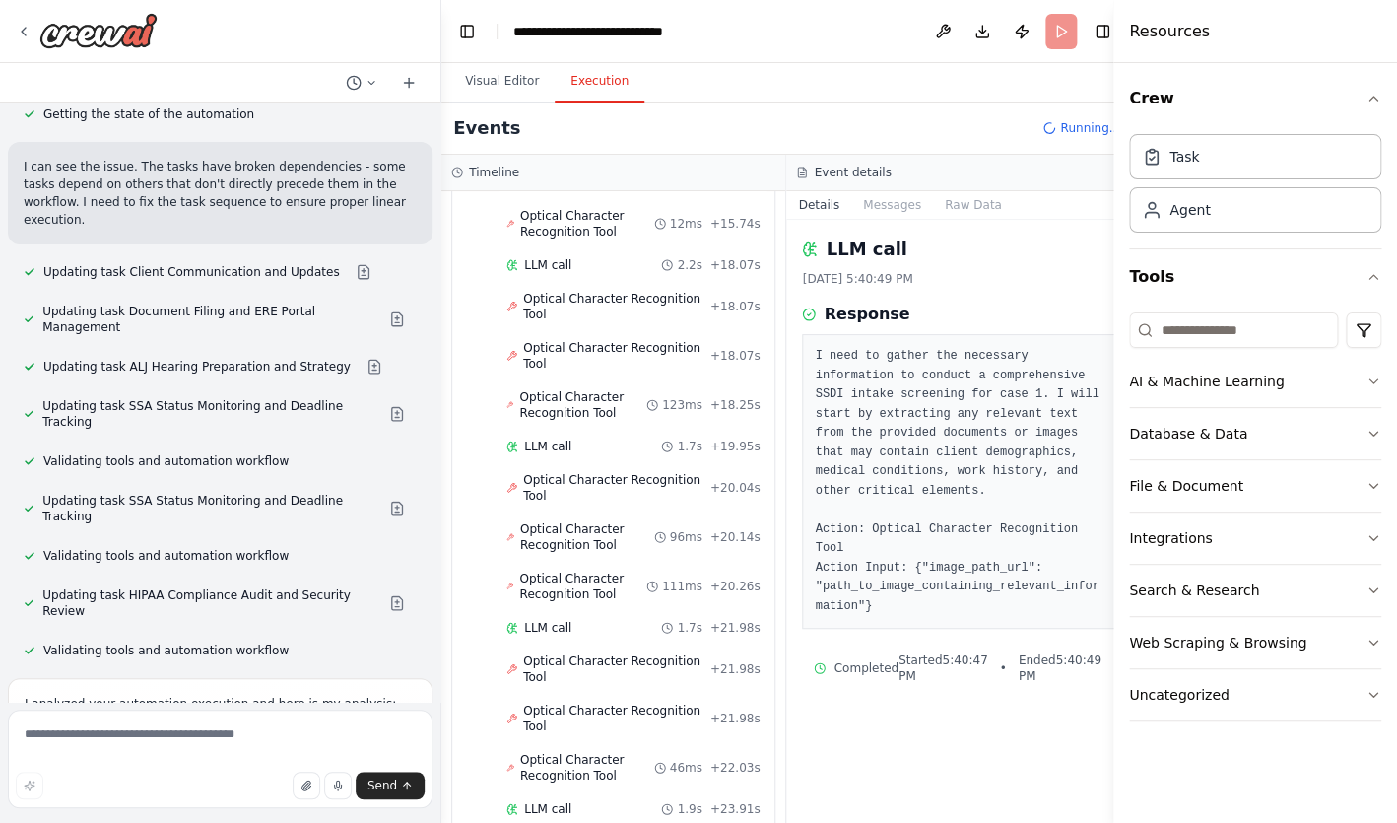
click at [582, 78] on button "Execution" at bounding box center [600, 81] width 90 height 41
drag, startPoint x: 155, startPoint y: 655, endPoint x: 24, endPoint y: 501, distance: 202.0
copy div "Areas for Improvements Task dependencies were broken causing only final task to…"
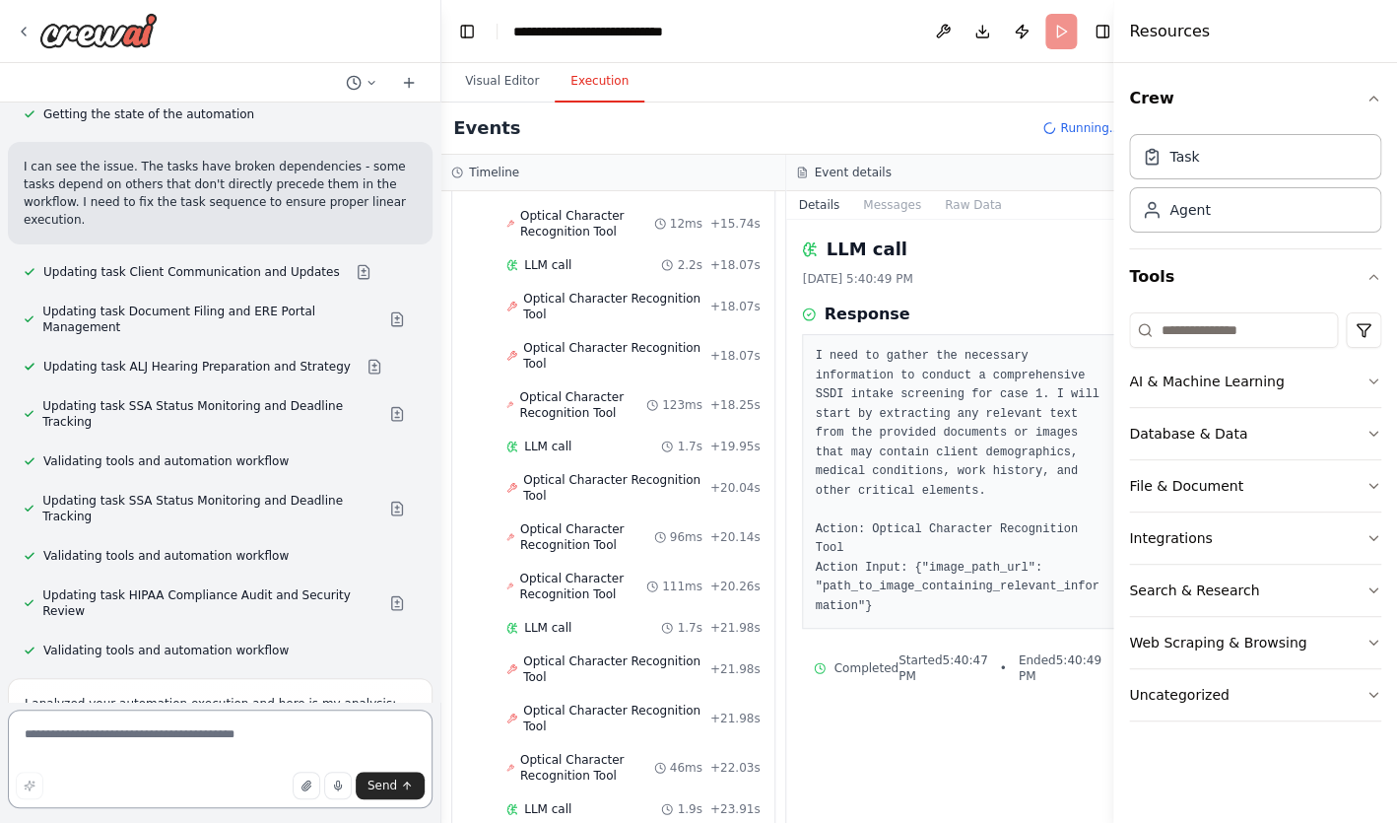
click at [101, 752] on textarea at bounding box center [220, 758] width 425 height 99
paste textarea "**********"
type textarea "**********"
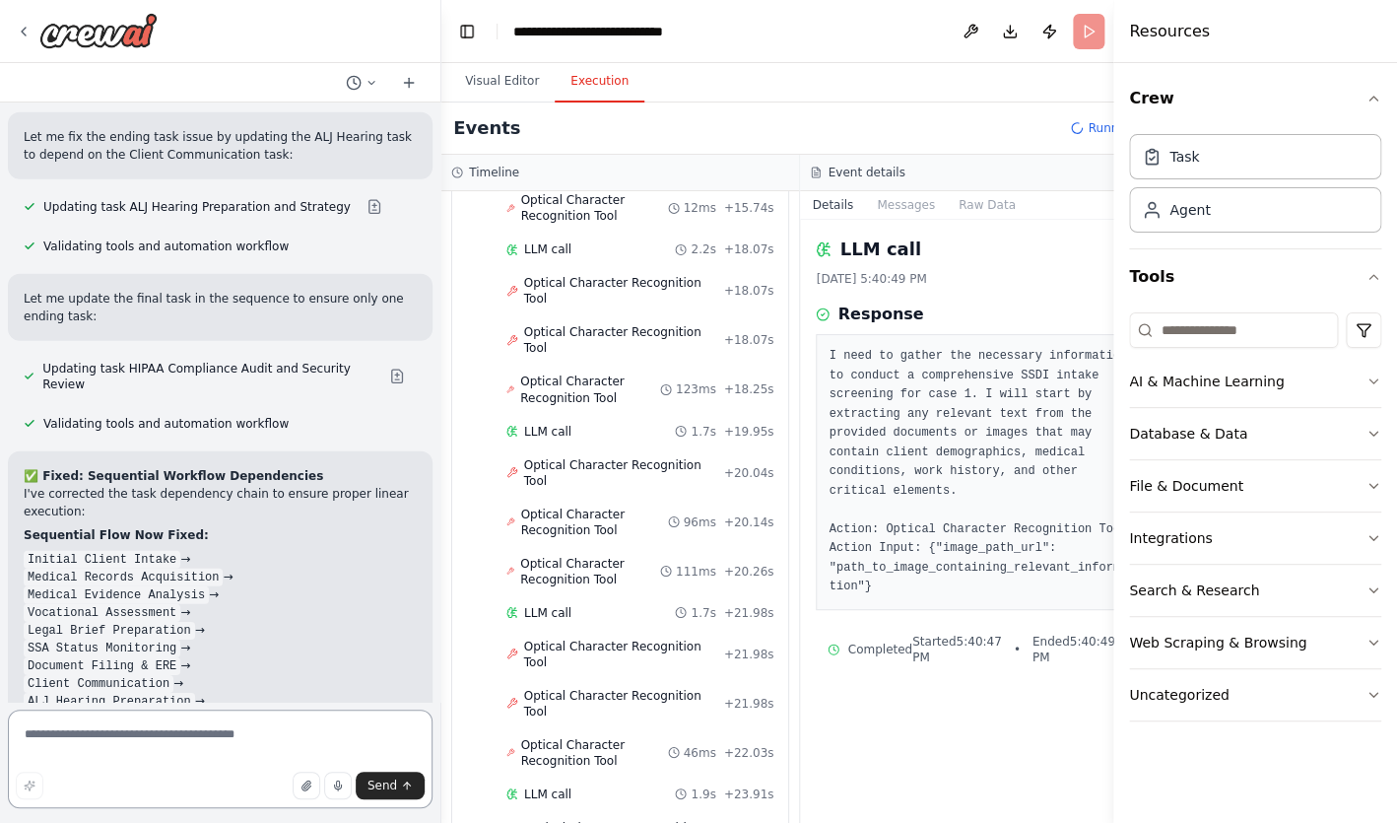
scroll to position [13163, 0]
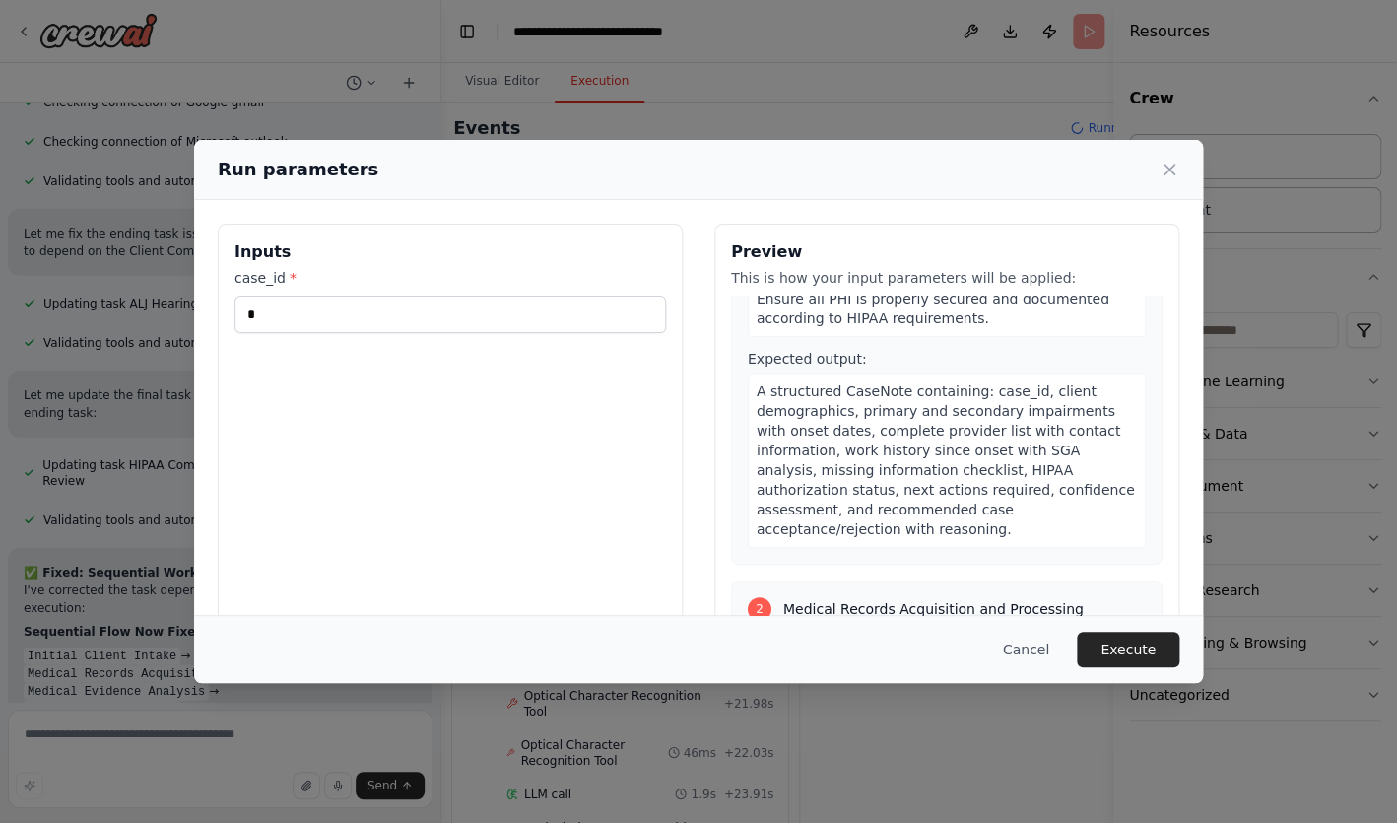
scroll to position [0, 0]
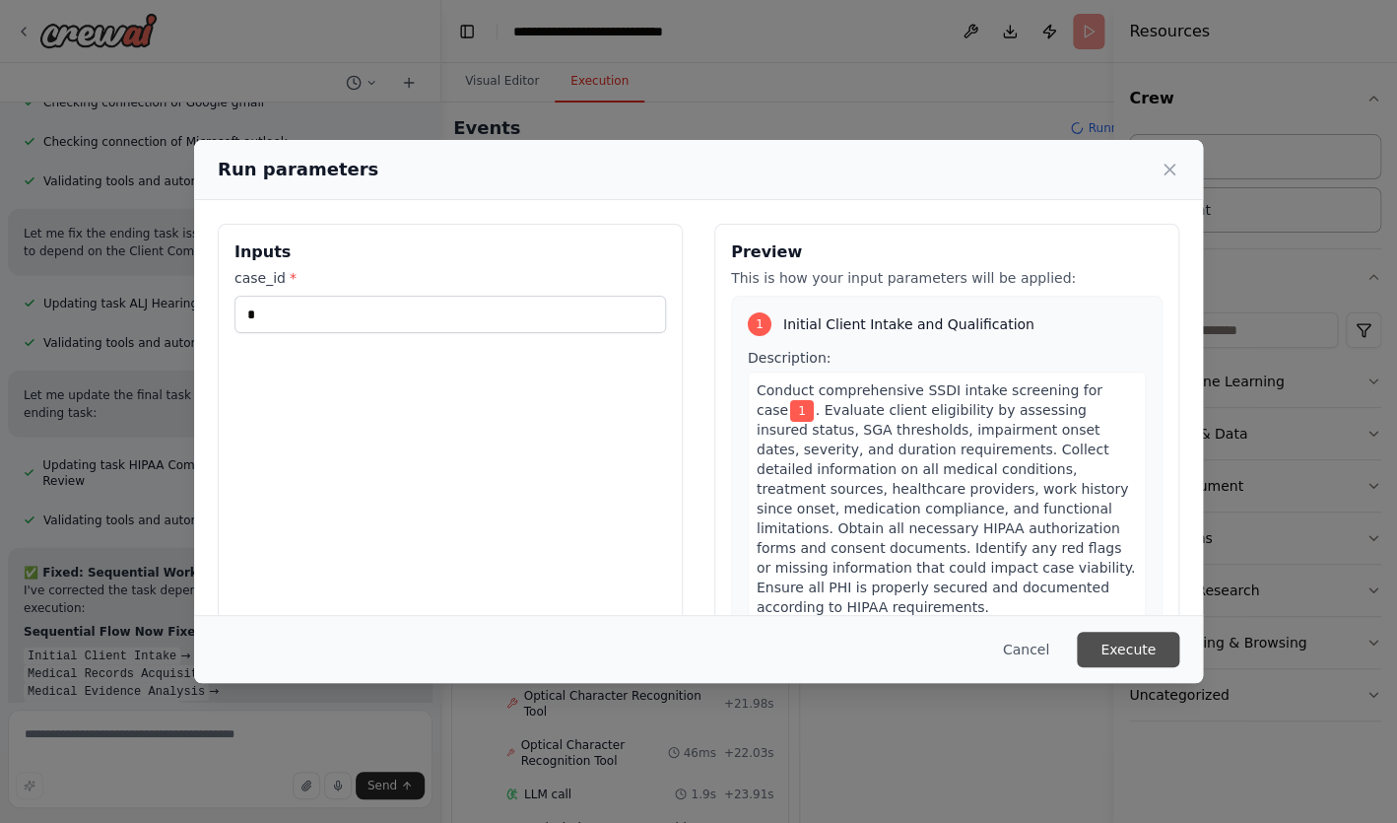
click at [1112, 662] on button "Execute" at bounding box center [1128, 649] width 102 height 35
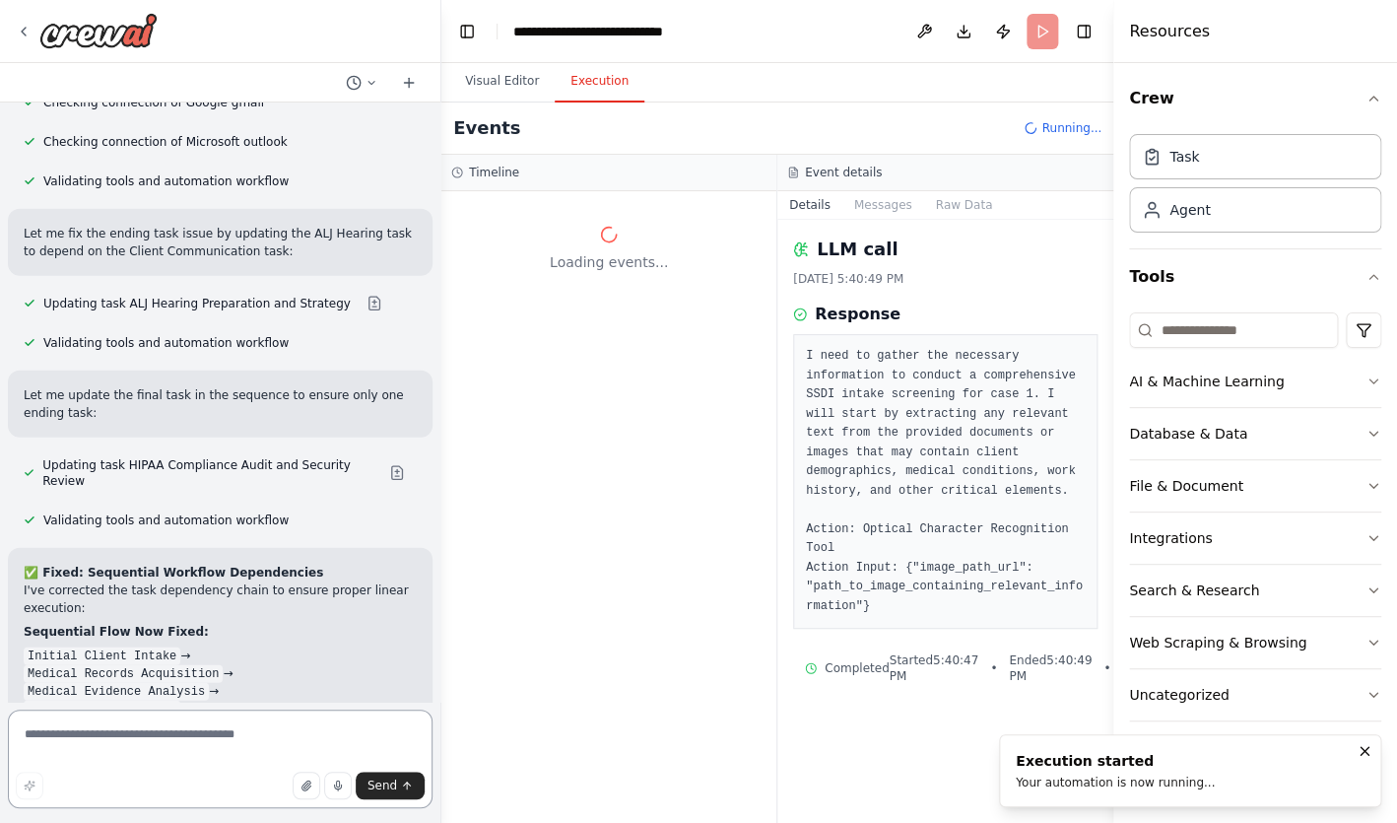
click at [223, 740] on textarea at bounding box center [220, 758] width 425 height 99
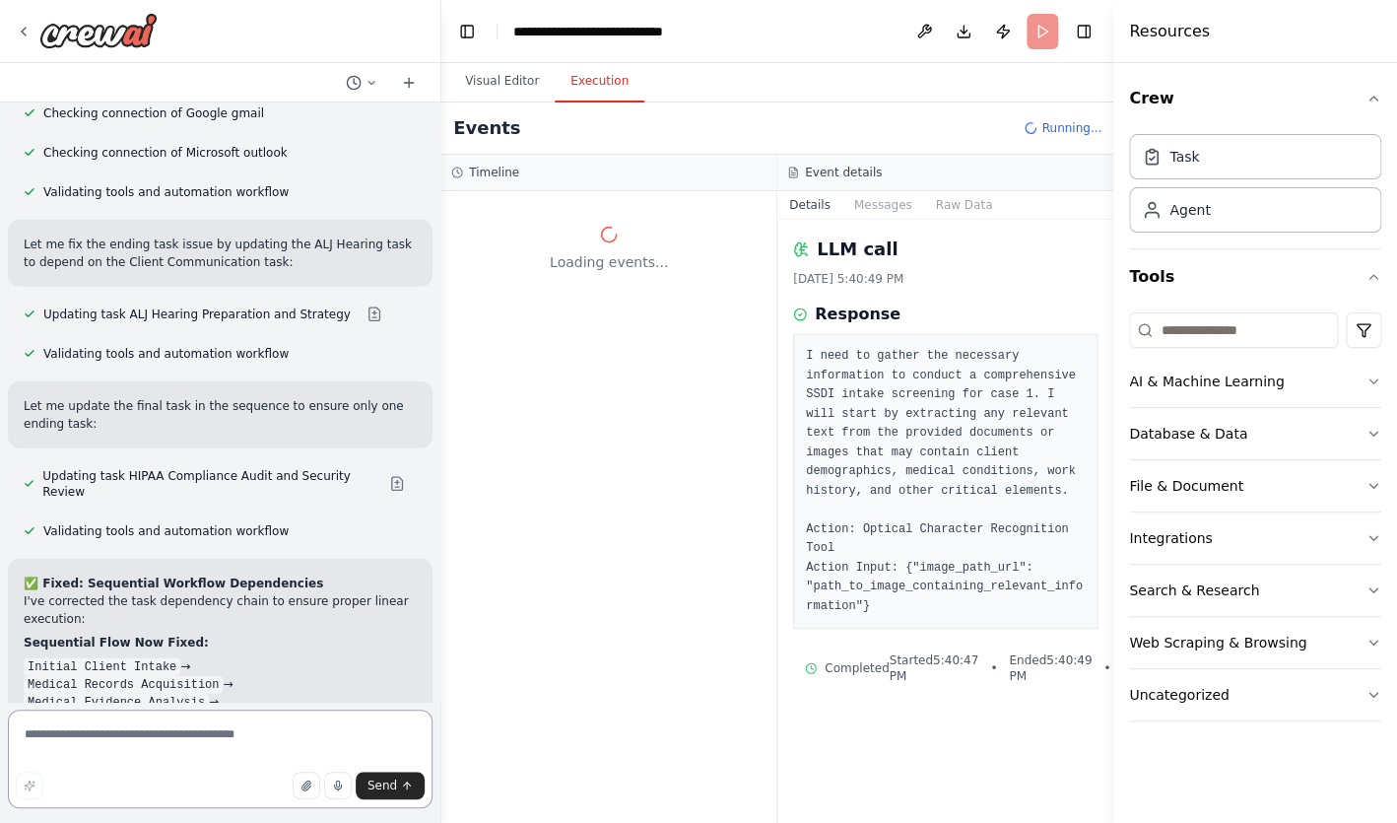
scroll to position [13003, 0]
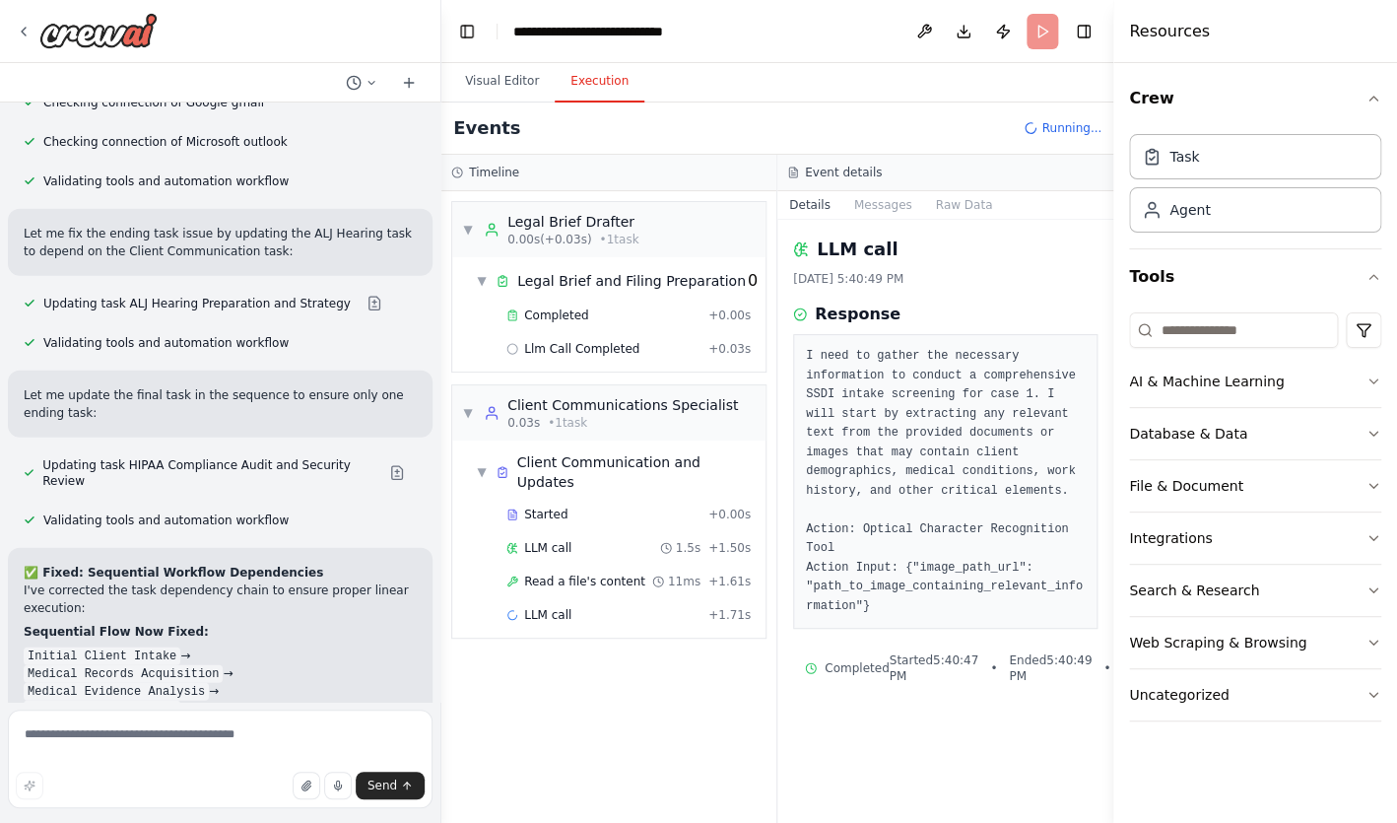
drag, startPoint x: 25, startPoint y: 593, endPoint x: 152, endPoint y: 662, distance: 144.6
click at [152, 662] on div "✅ Fixed: Sequential Workflow Dependencies I've corrected the task dependency ch…" at bounding box center [220, 839] width 393 height 550
copy div "Connect Gmail/Outlook for client communications Set up calendar integration for…"
click at [140, 734] on textarea at bounding box center [220, 758] width 425 height 99
paste textarea "**********"
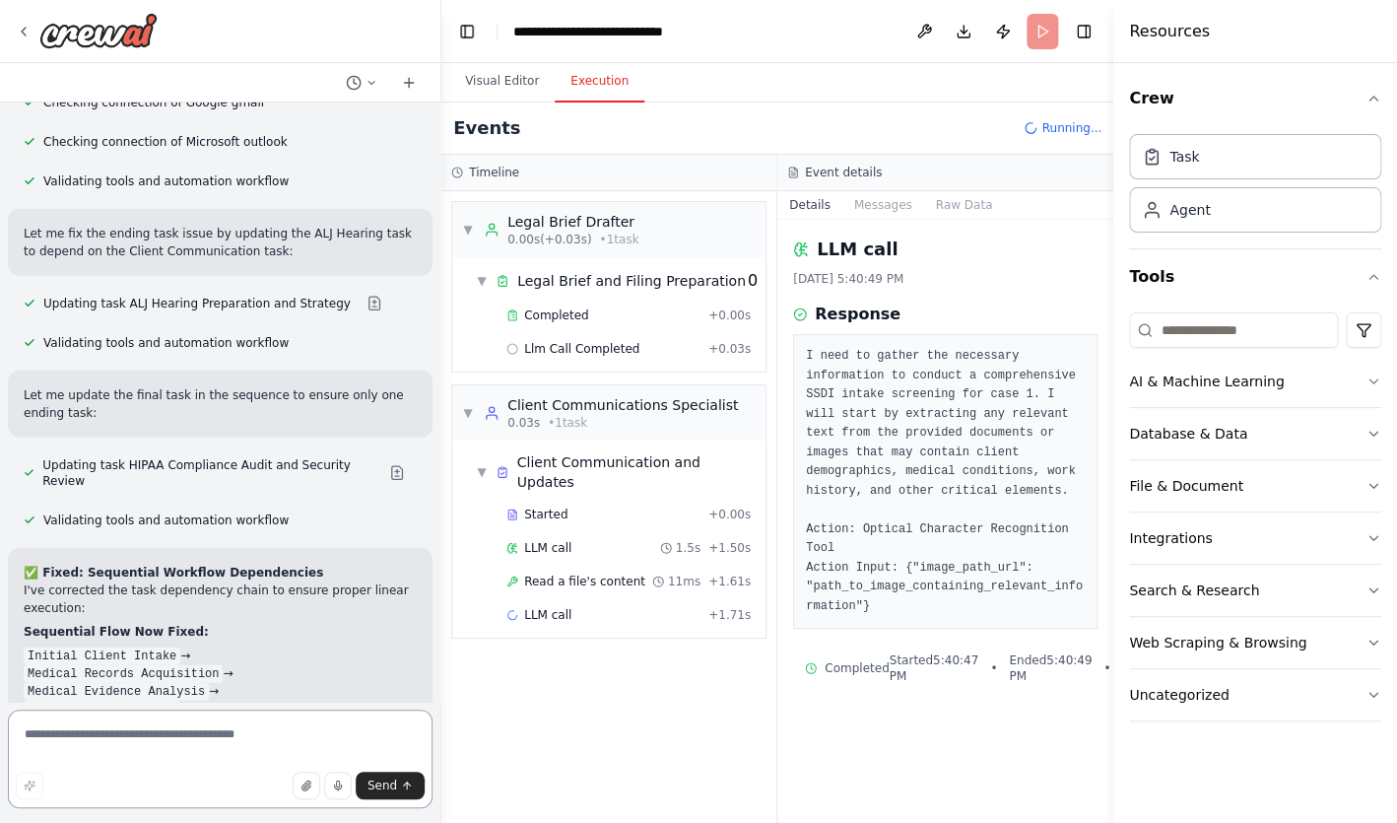
type textarea "**********"
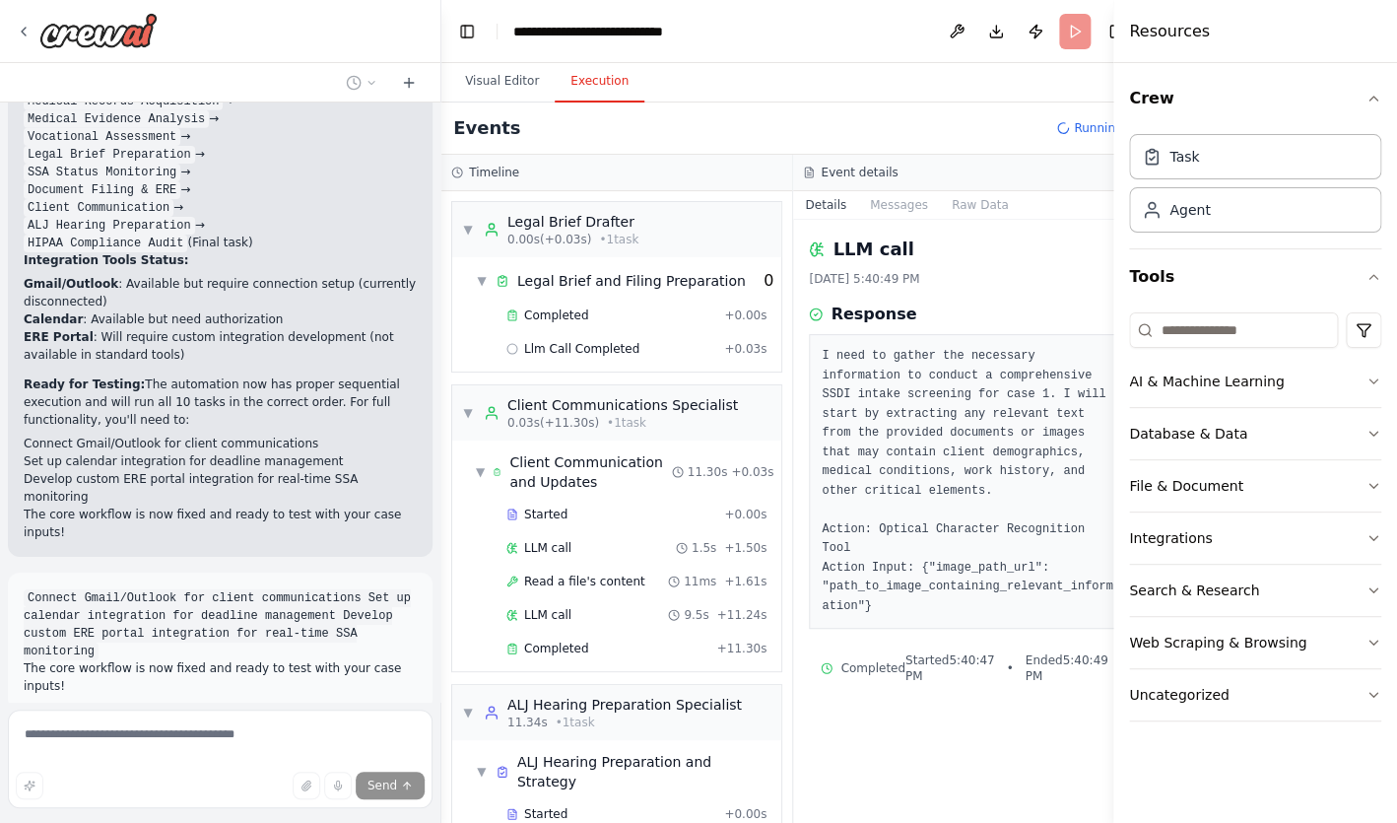
scroll to position [13577, 0]
click at [838, 531] on pre "I need to gather the necessary information to conduct a comprehensive SSDI inta…" at bounding box center [969, 481] width 295 height 269
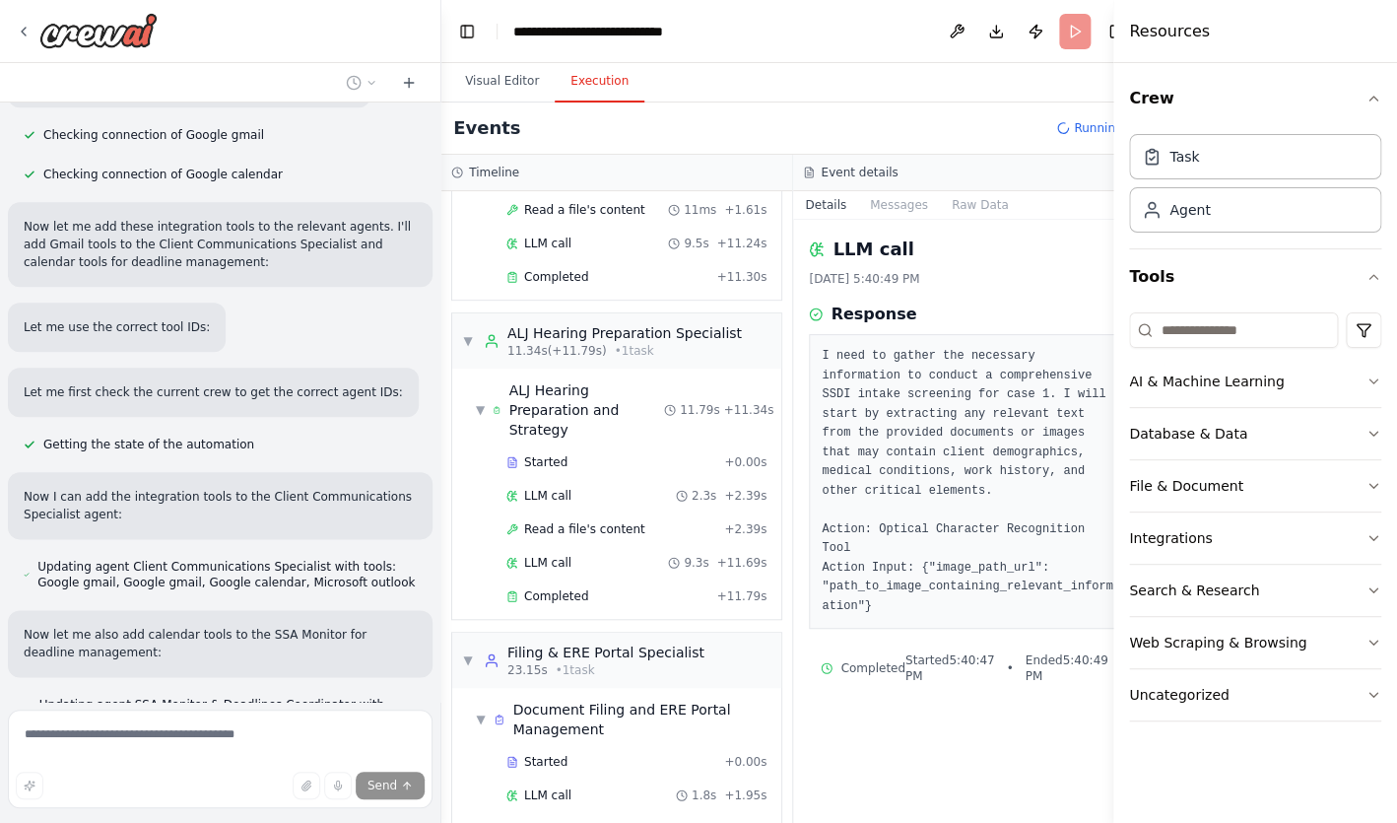
scroll to position [14587, 0]
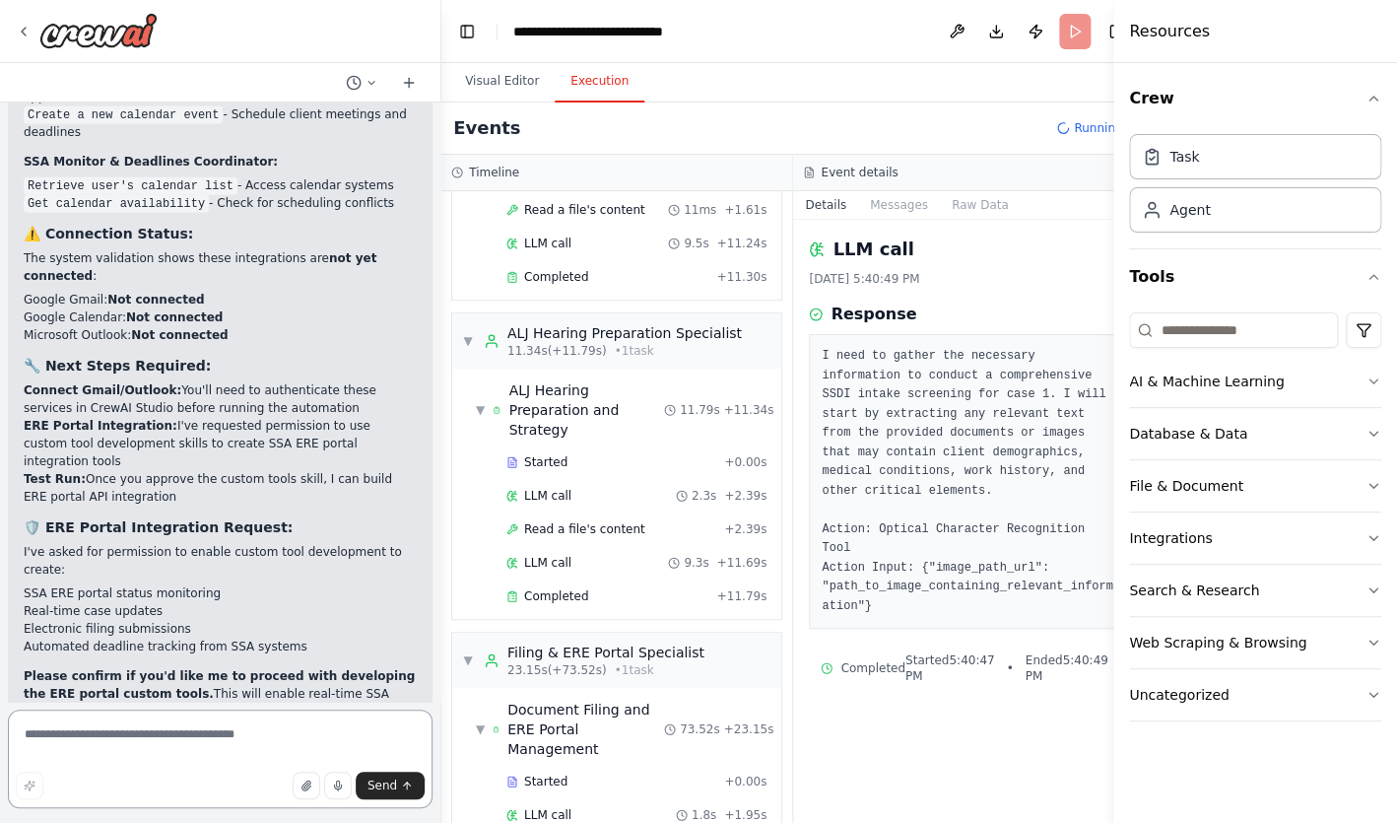
scroll to position [15706, 0]
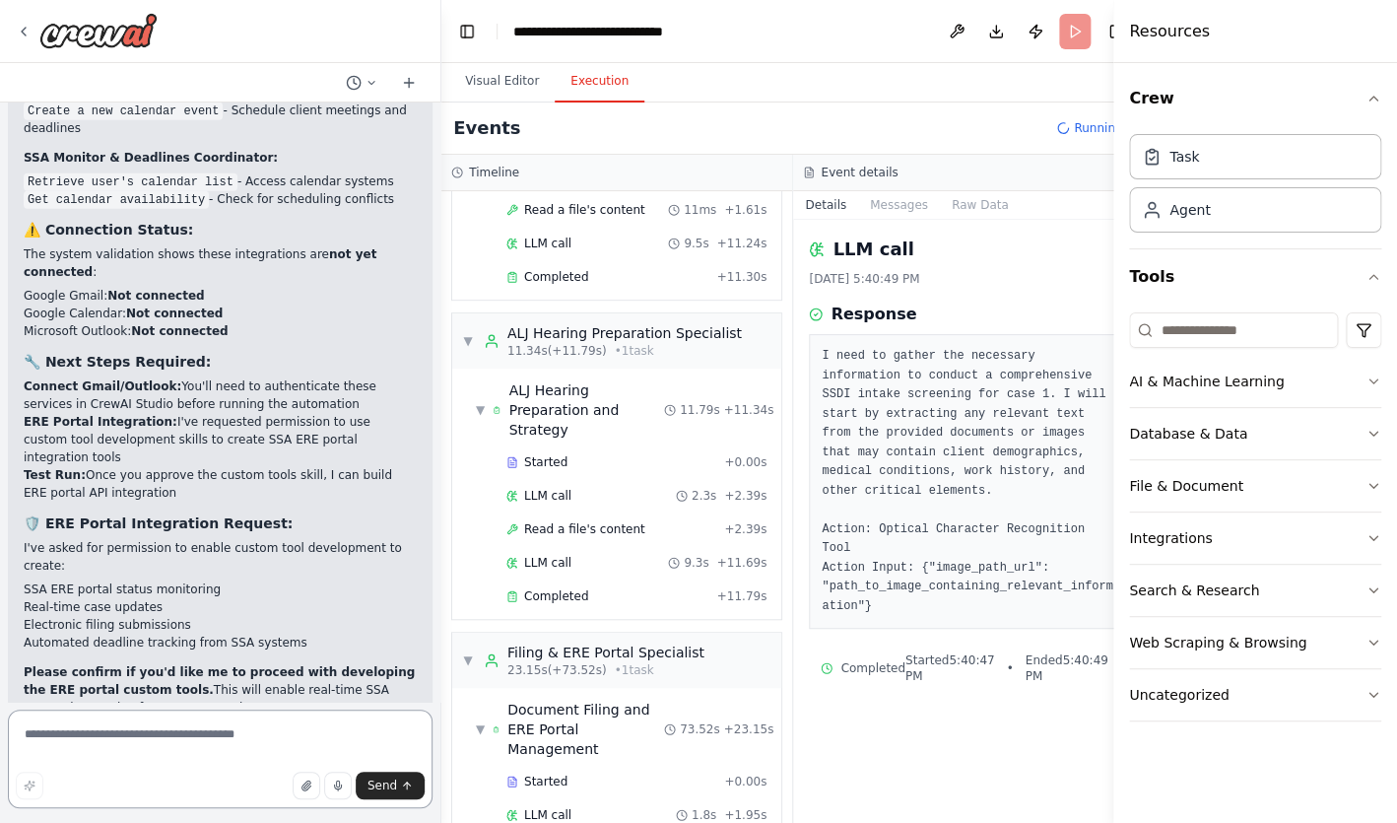
type textarea "*"
type textarea "**********"
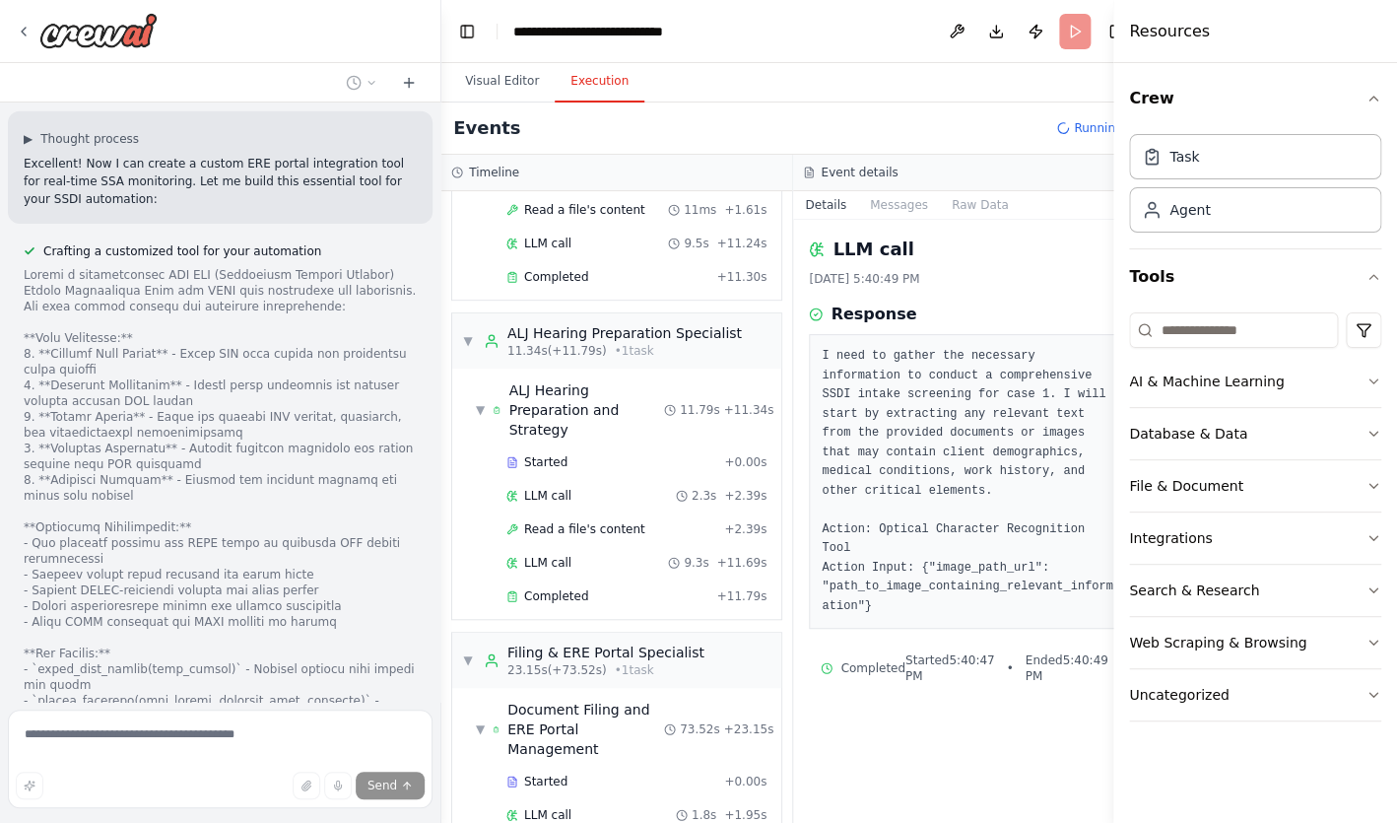
scroll to position [16444, 0]
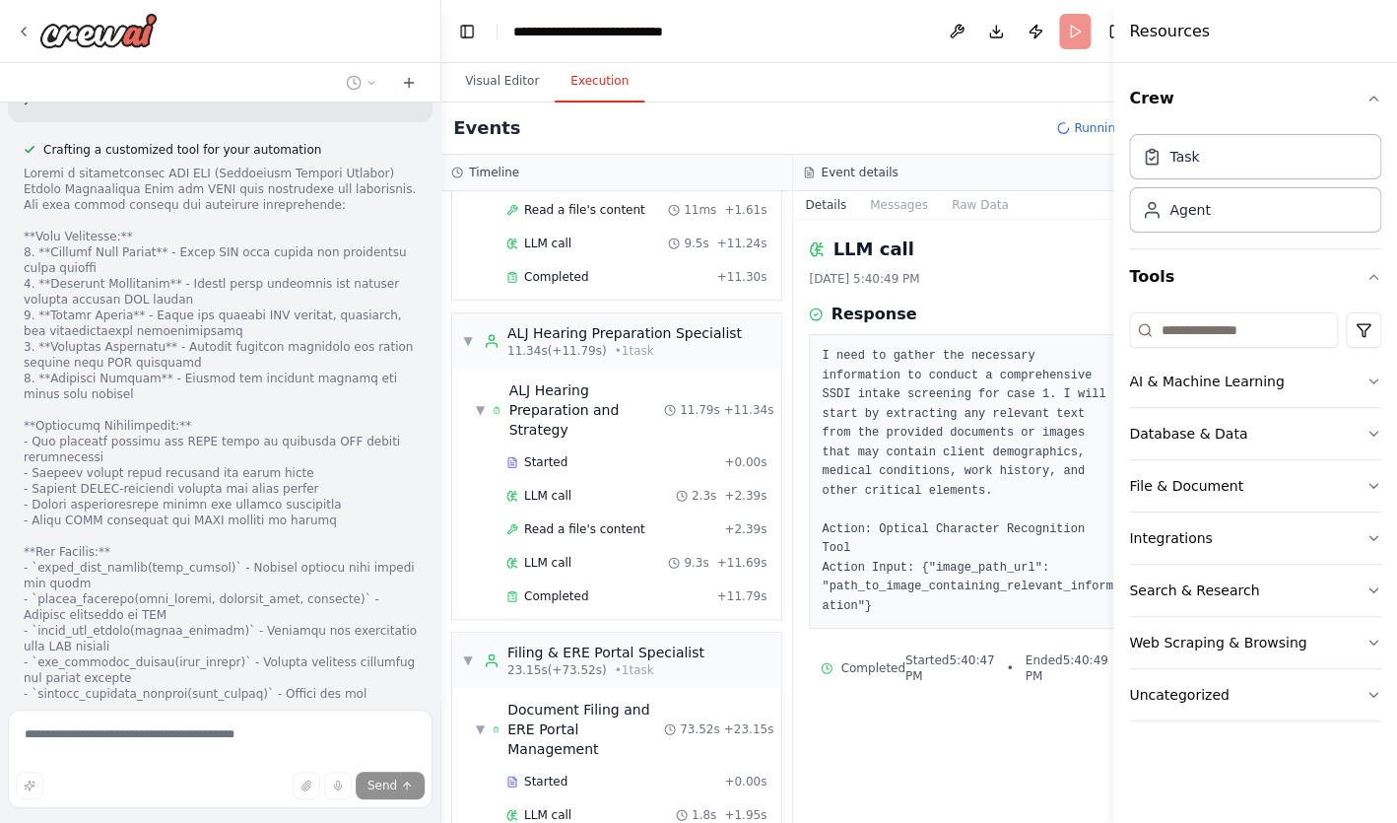
click at [811, 353] on div "I need to gather the necessary information to conduct a comprehensive SSDI inta…" at bounding box center [969, 481] width 320 height 295
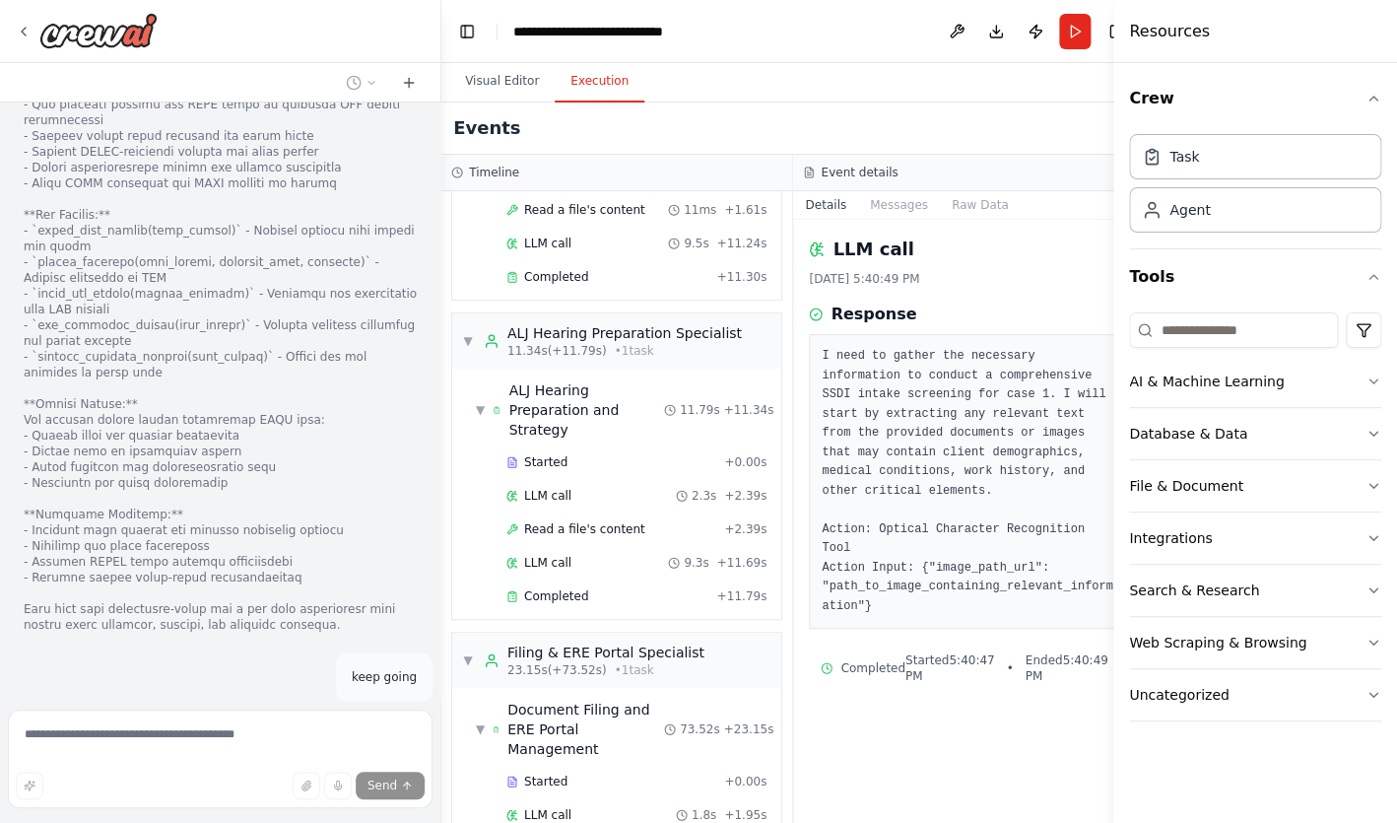
scroll to position [16781, 0]
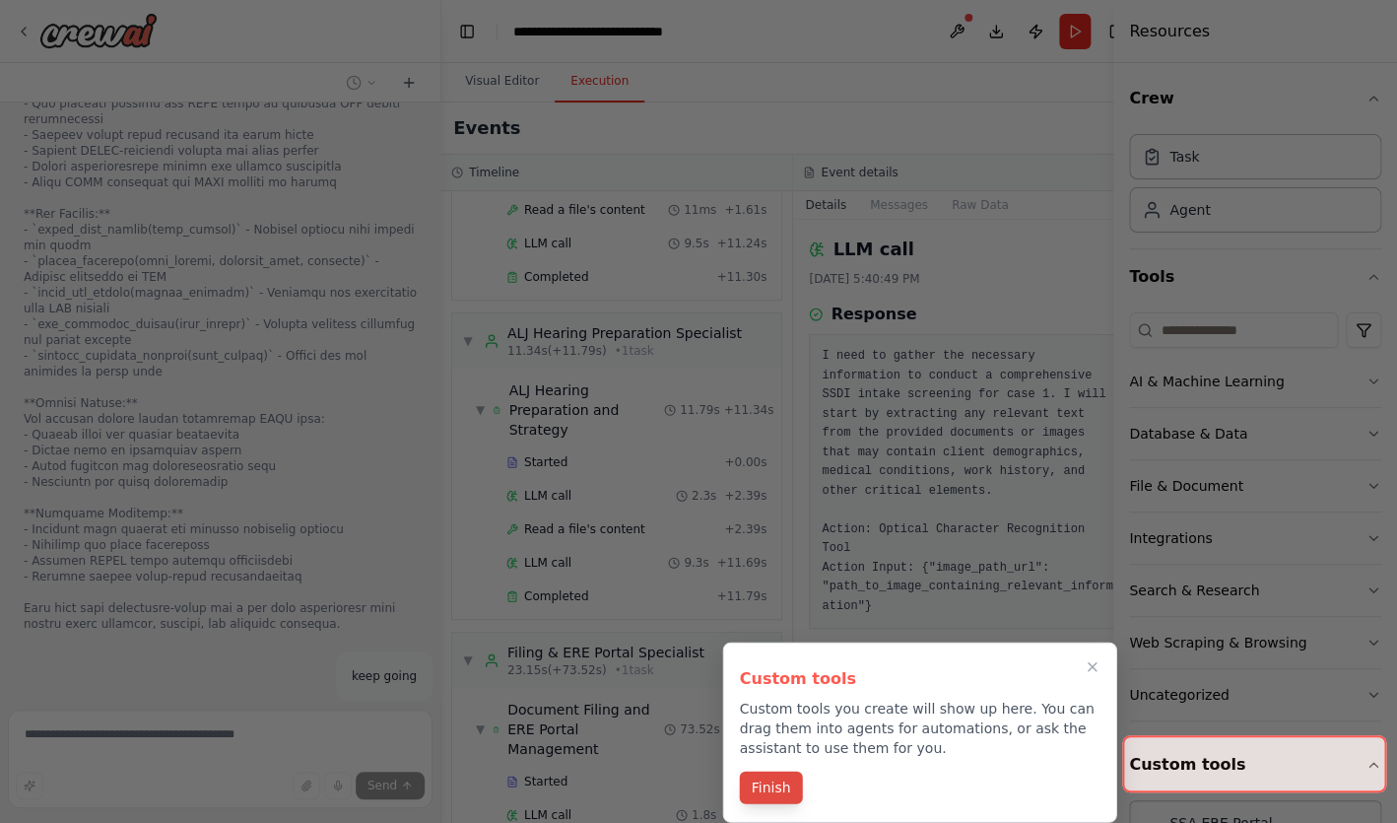
click at [769, 782] on button "Finish" at bounding box center [771, 787] width 63 height 33
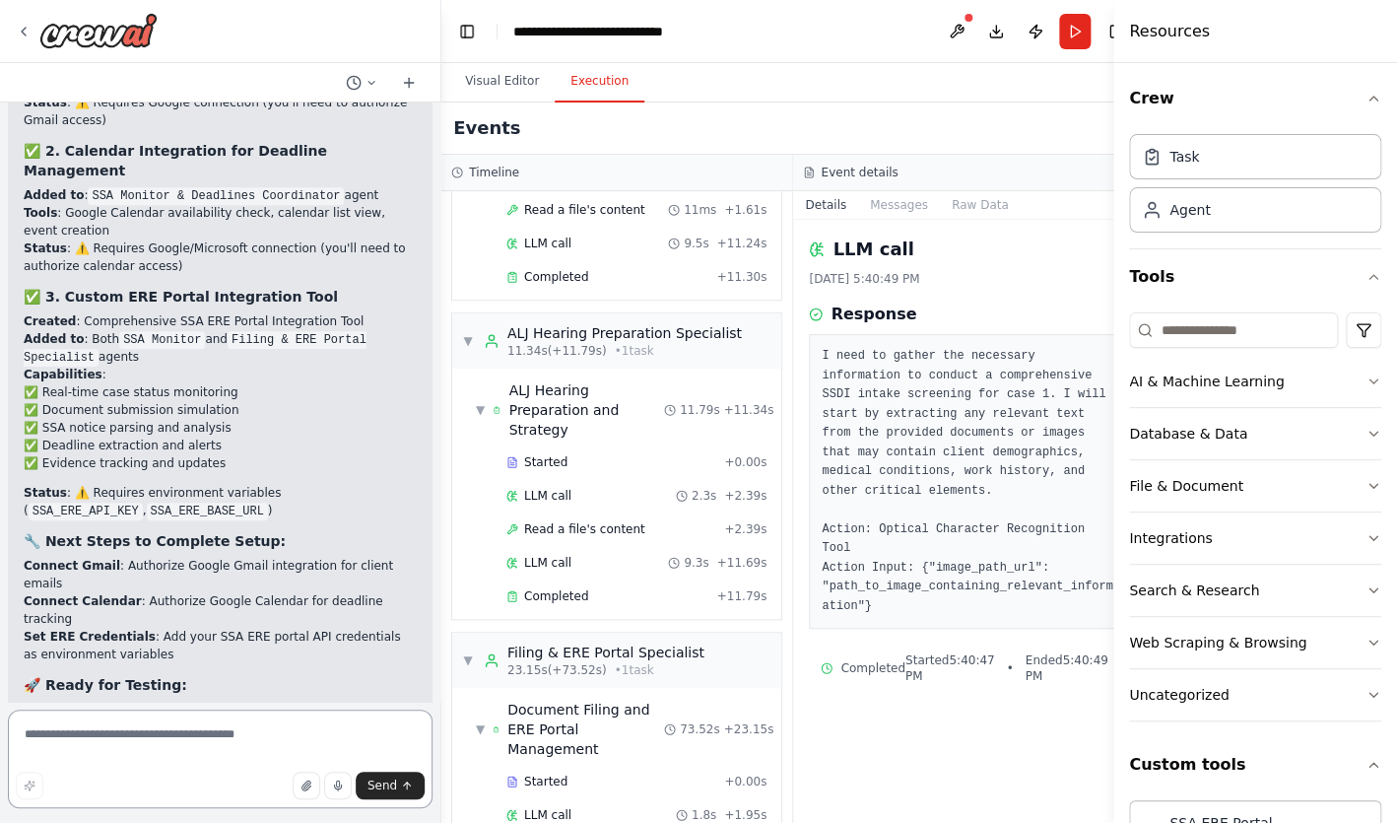
scroll to position [19915, 0]
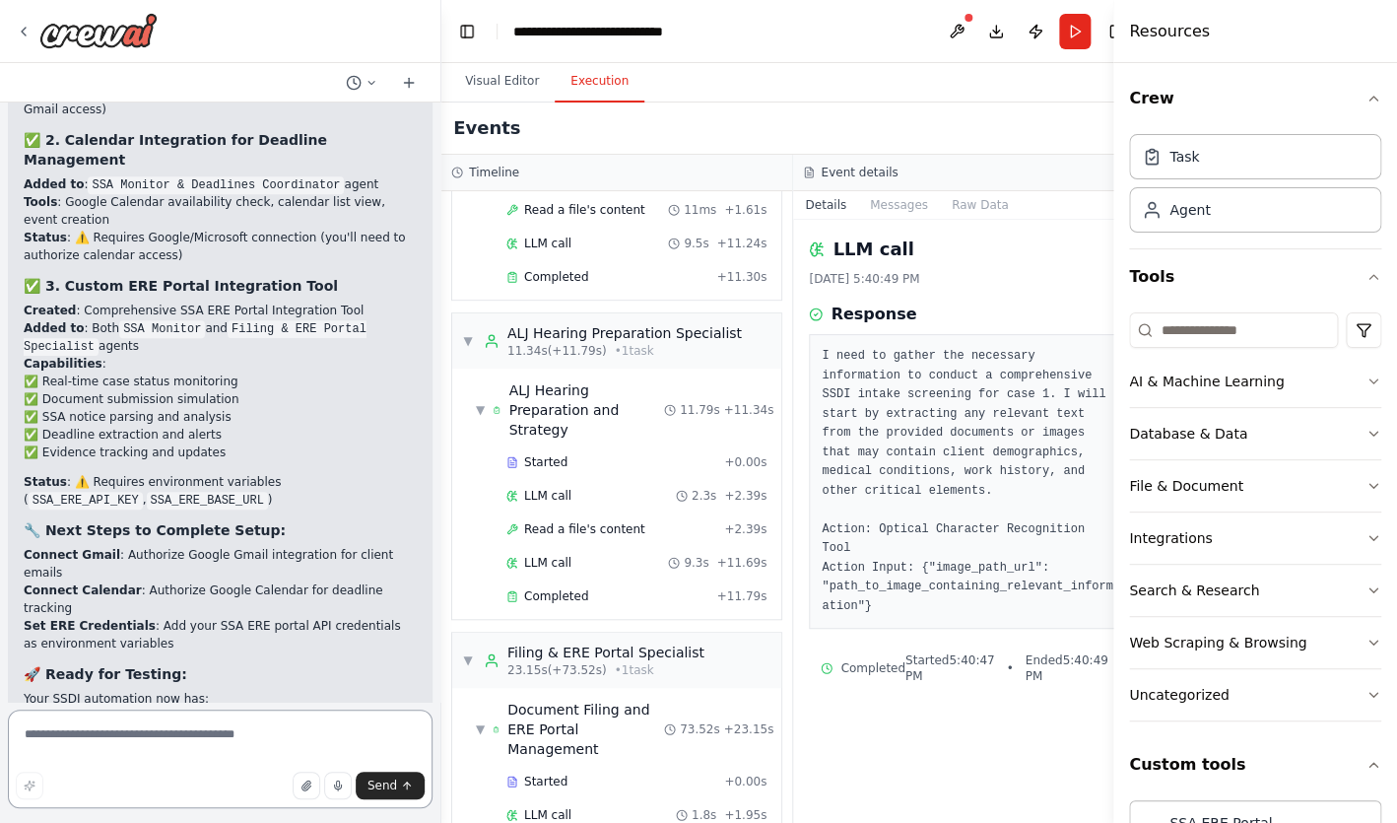
click at [211, 733] on textarea at bounding box center [220, 758] width 425 height 99
paste textarea "**********"
type textarea "**********"
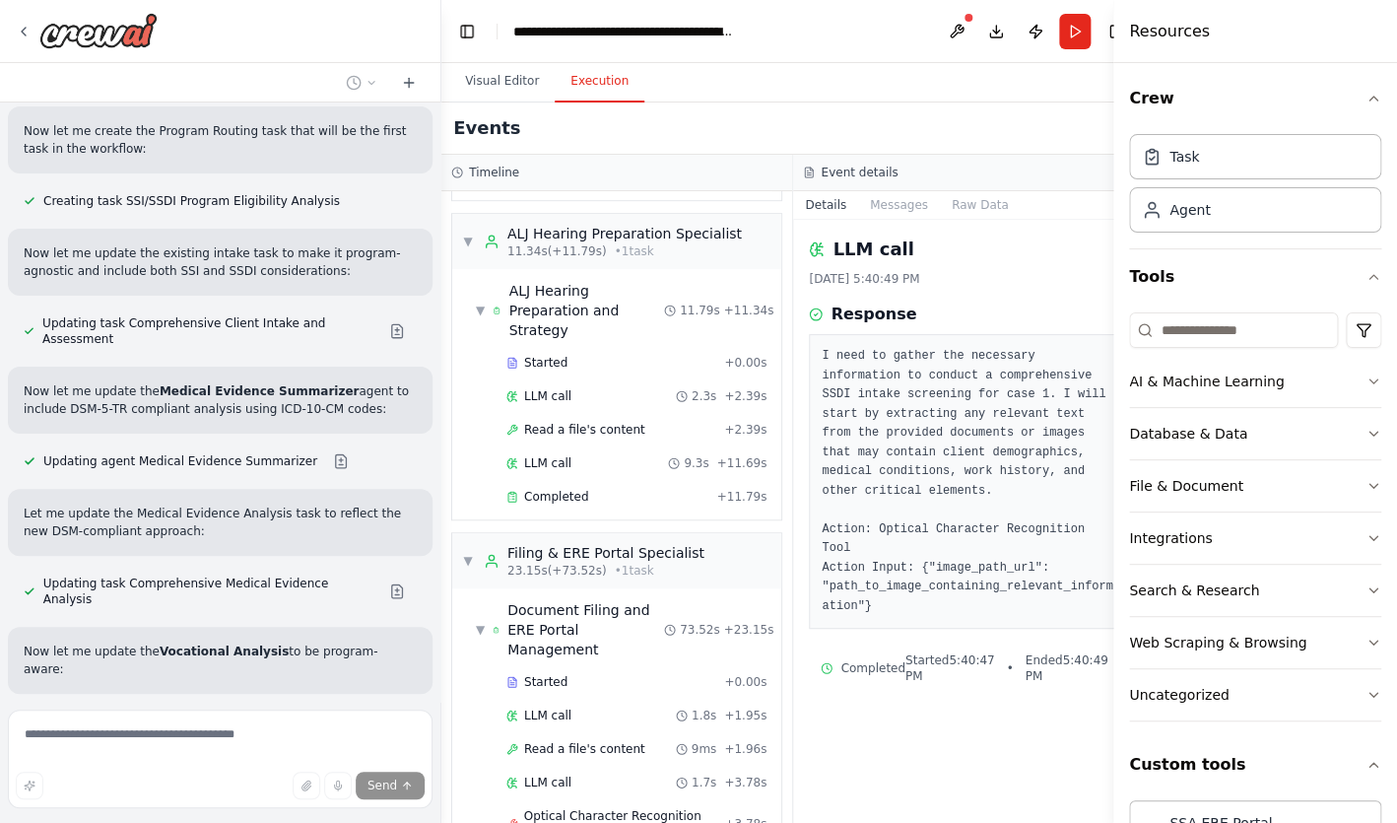
scroll to position [25255, 0]
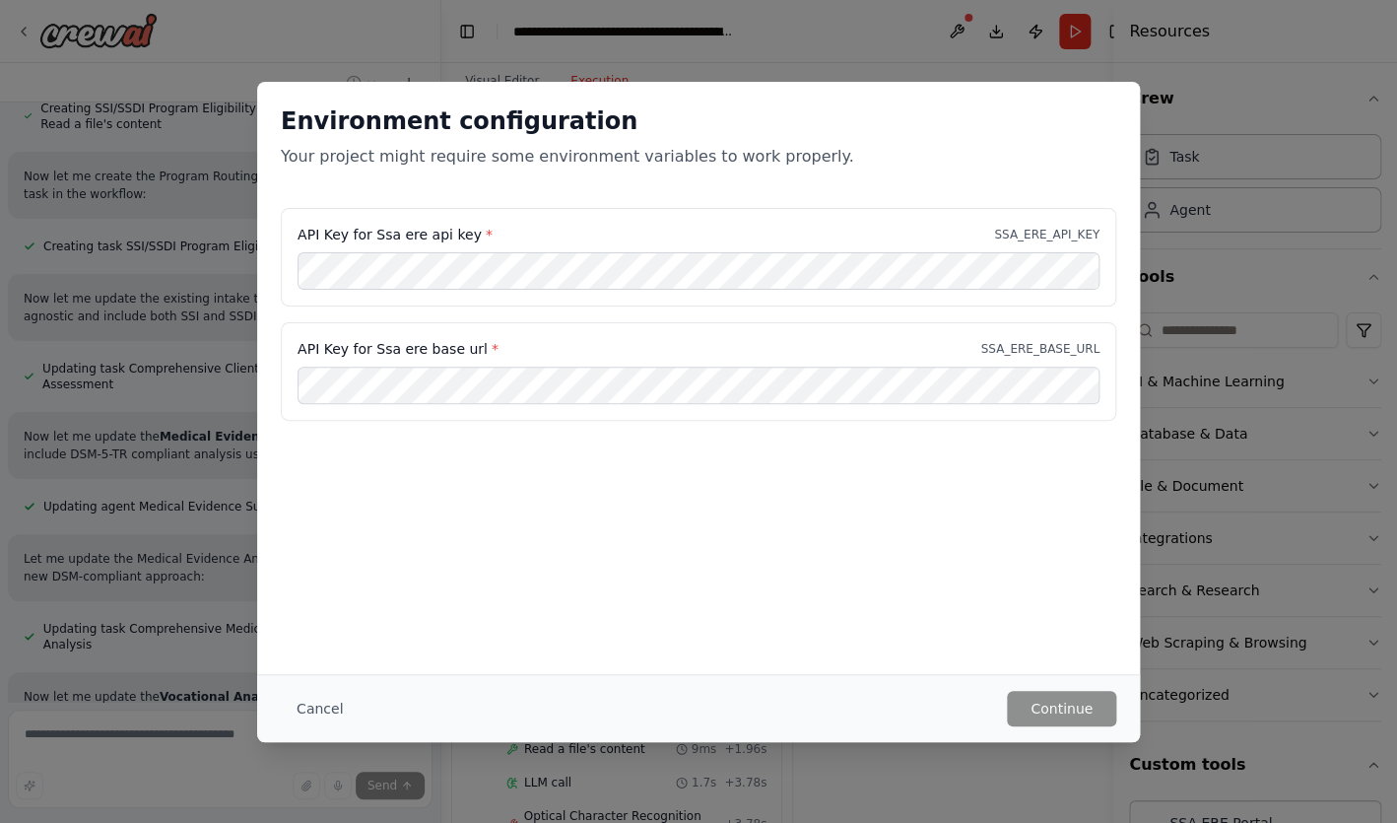
click at [839, 64] on div "Environment configuration Your project might require some environment variables…" at bounding box center [698, 411] width 1397 height 823
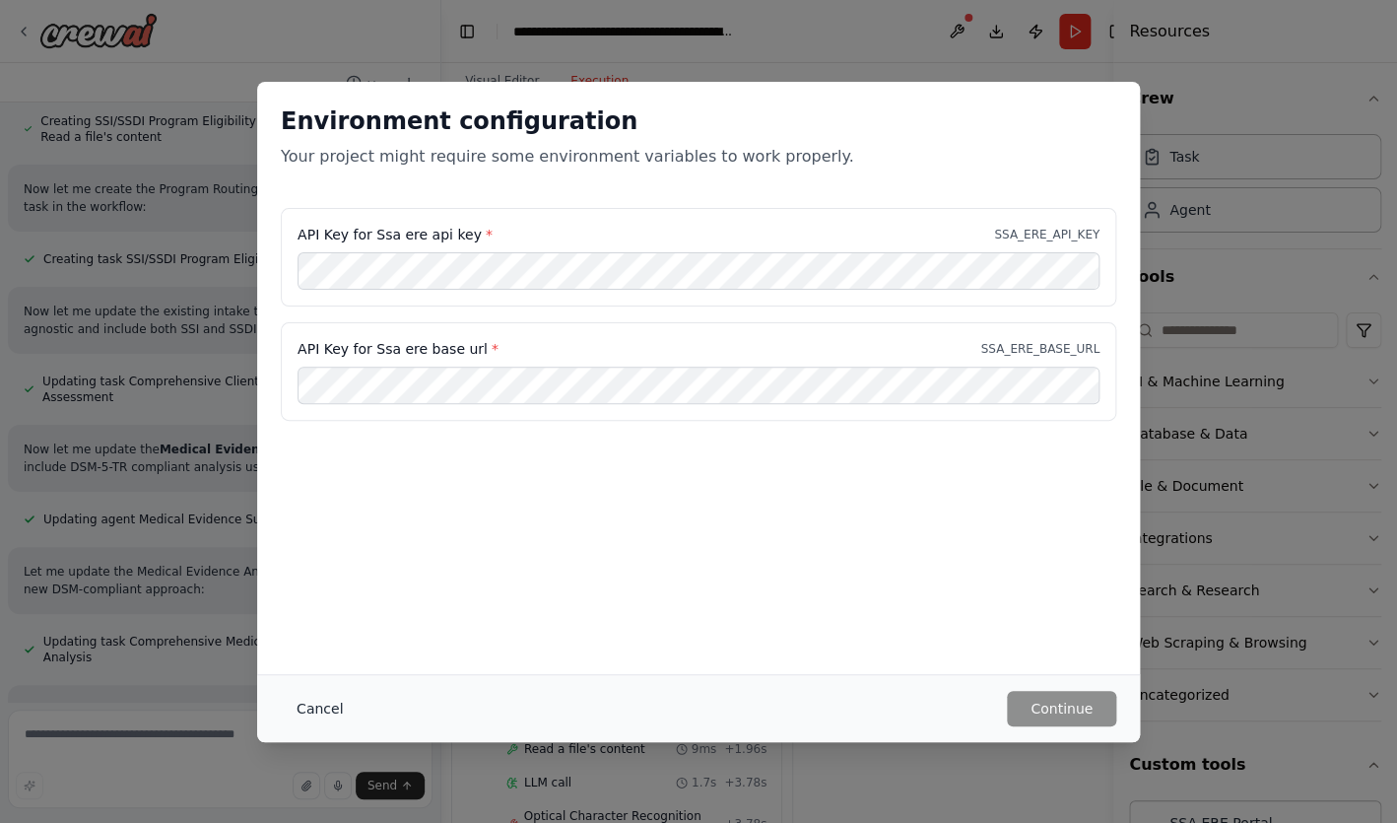
click at [303, 700] on button "Cancel" at bounding box center [320, 708] width 78 height 35
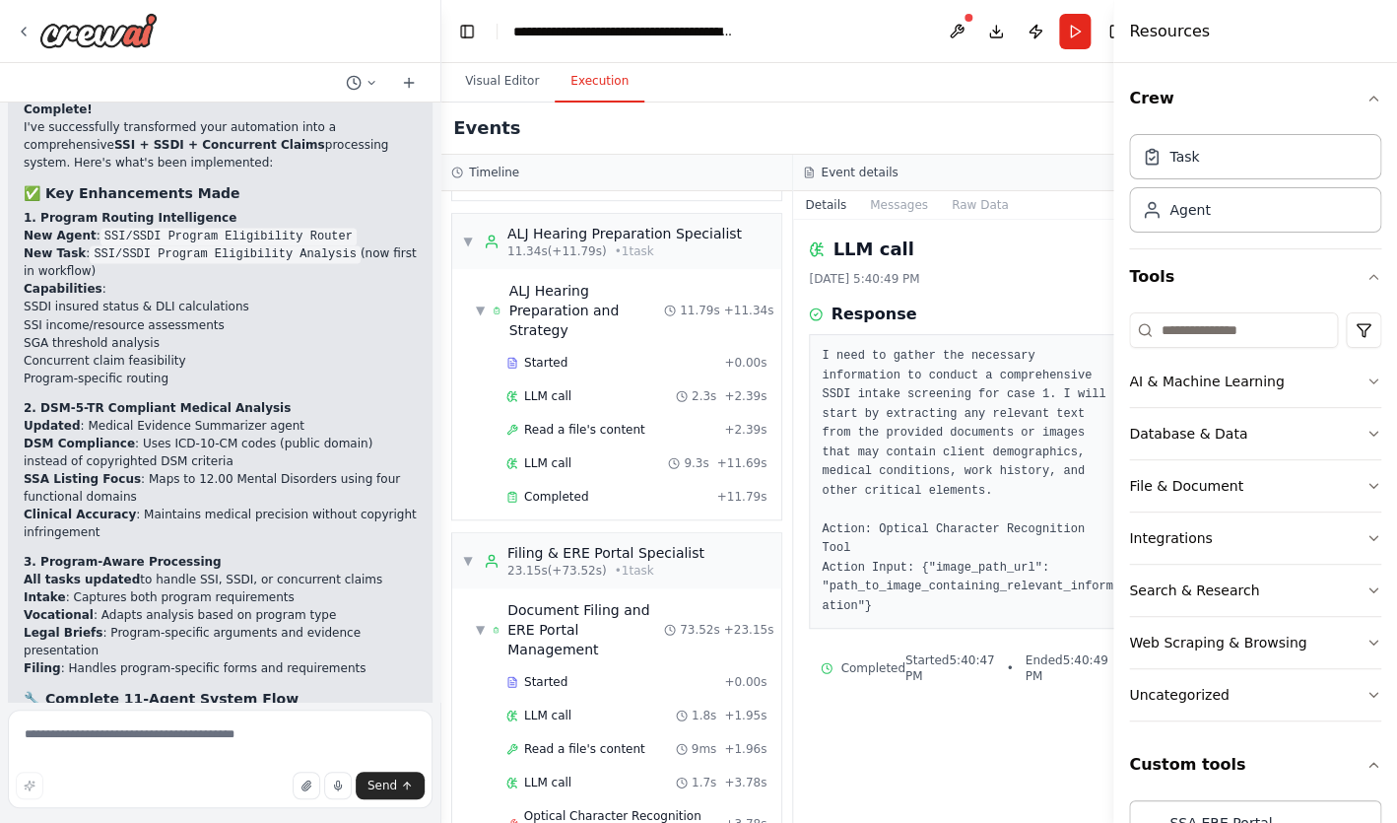
scroll to position [26312, 0]
